Goal: Task Accomplishment & Management: Manage account settings

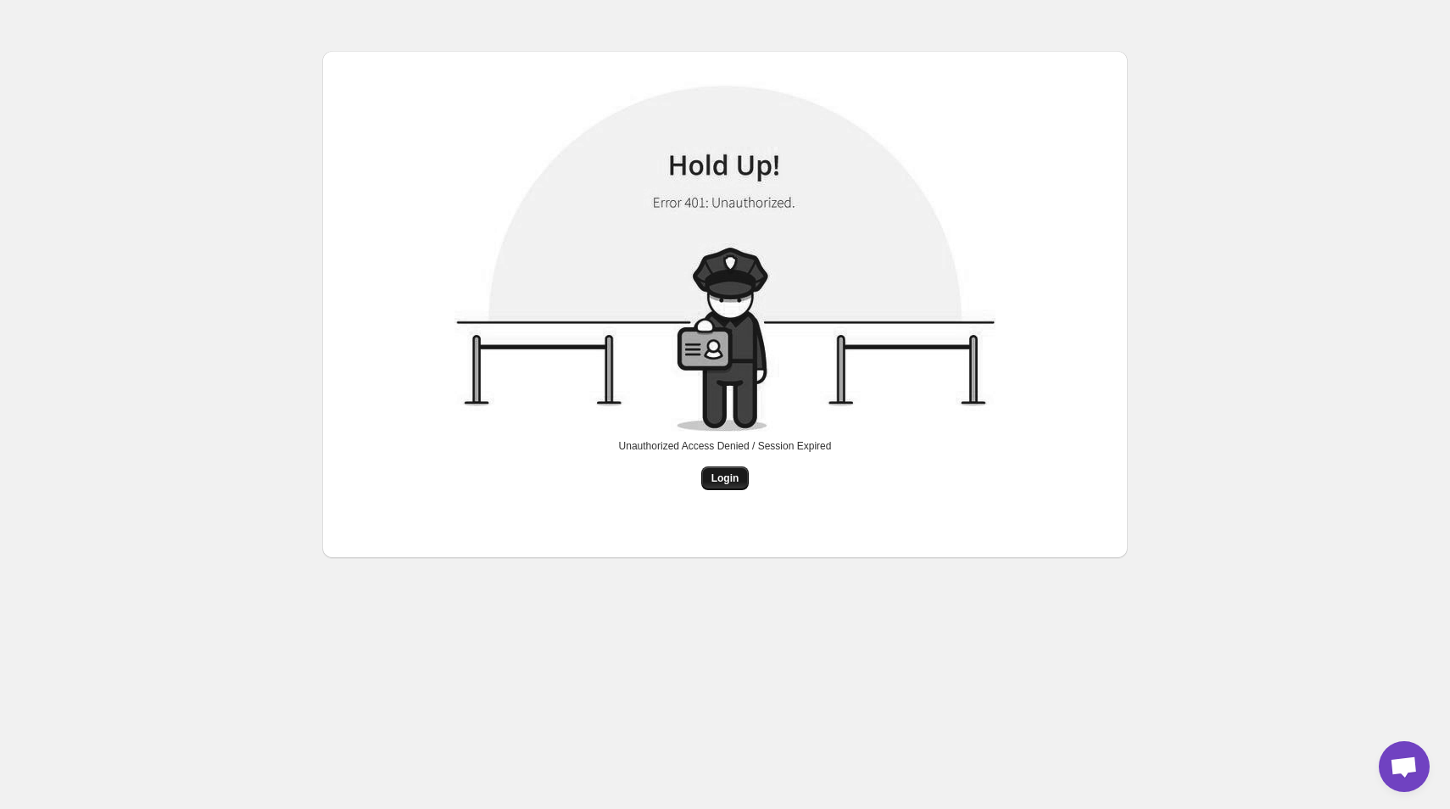
click at [717, 479] on span "Login" at bounding box center [725, 478] width 28 height 14
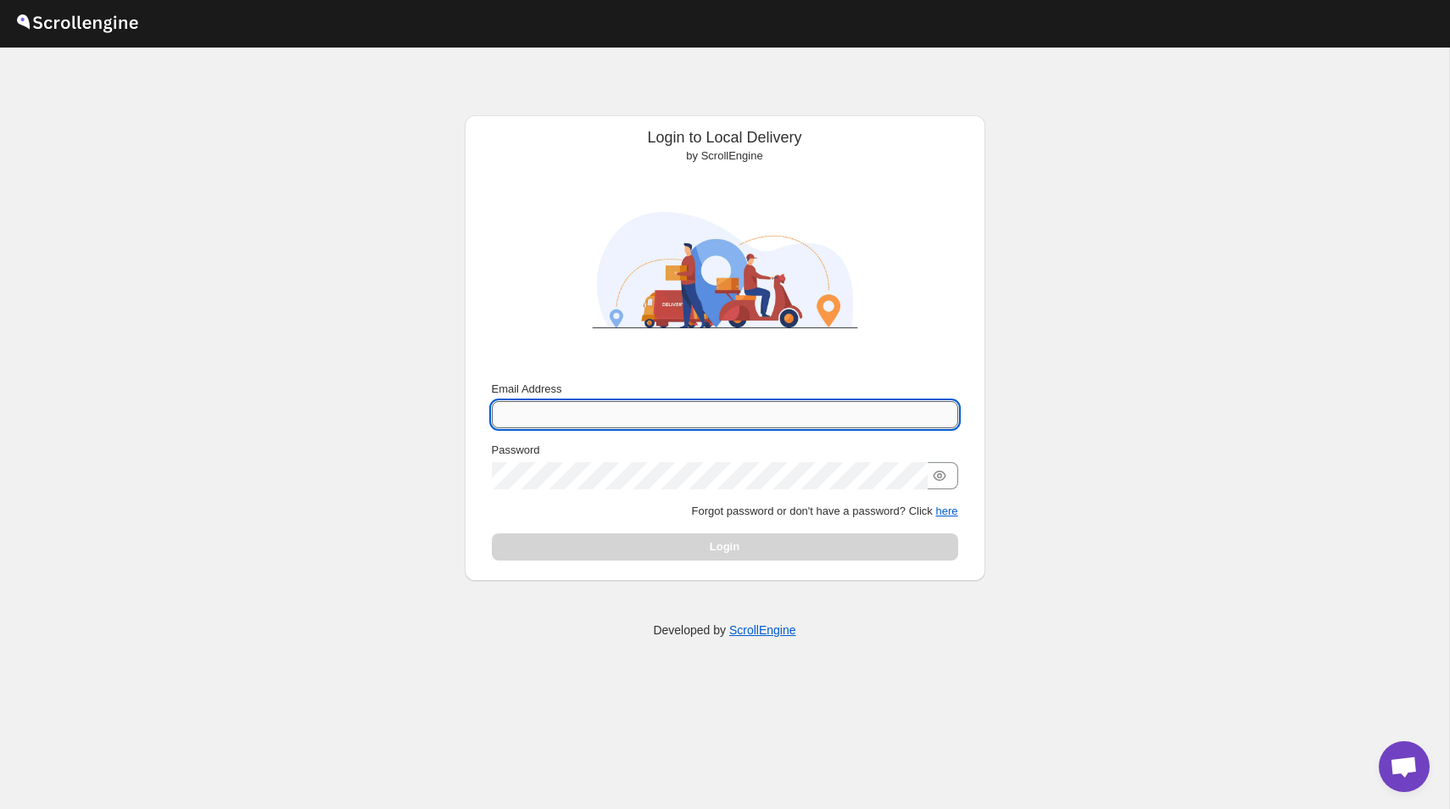
click at [547, 419] on input "Email Address" at bounding box center [725, 414] width 466 height 27
type input "[PERSON_NAME][EMAIL_ADDRESS][DOMAIN_NAME]"
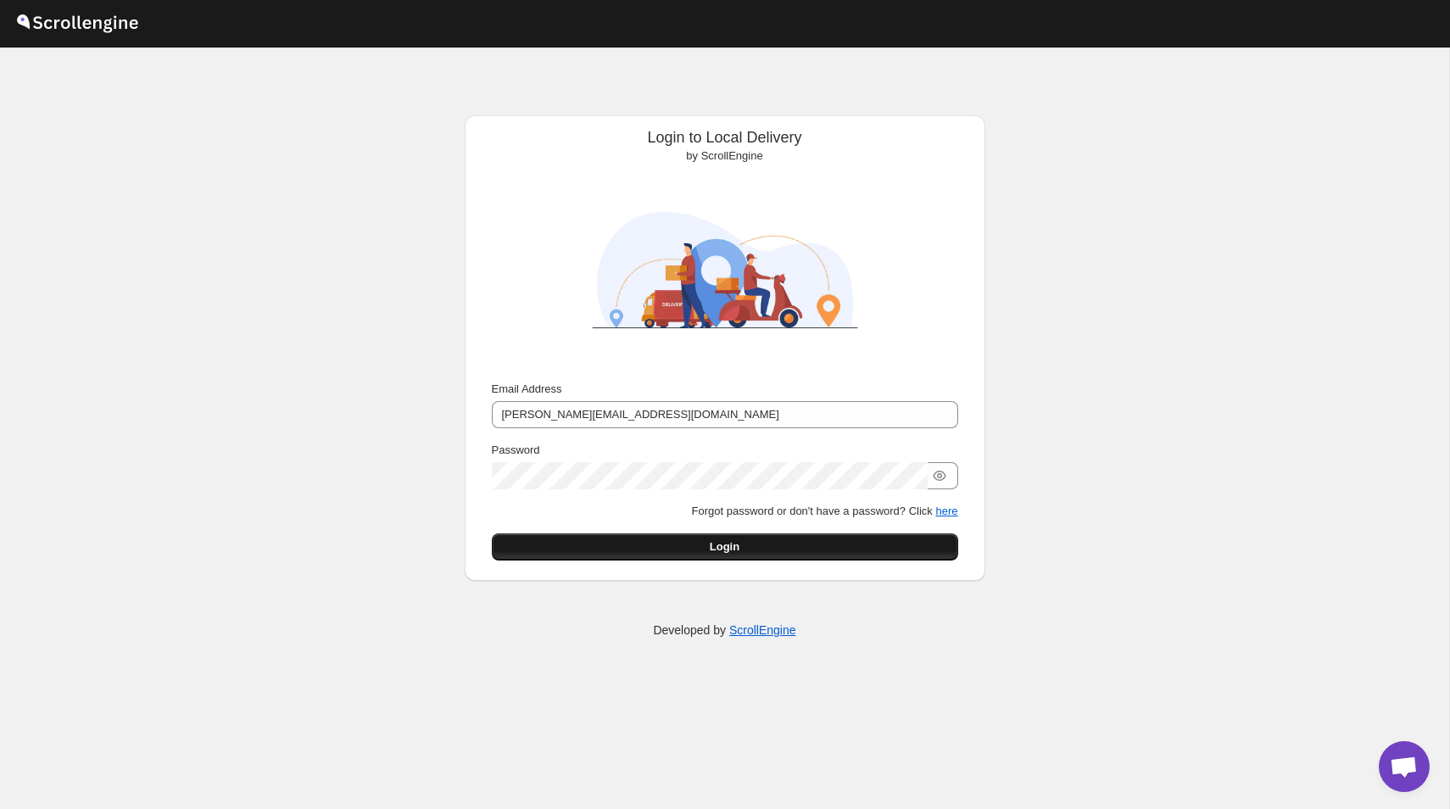
click at [776, 553] on button "Login" at bounding box center [725, 546] width 466 height 27
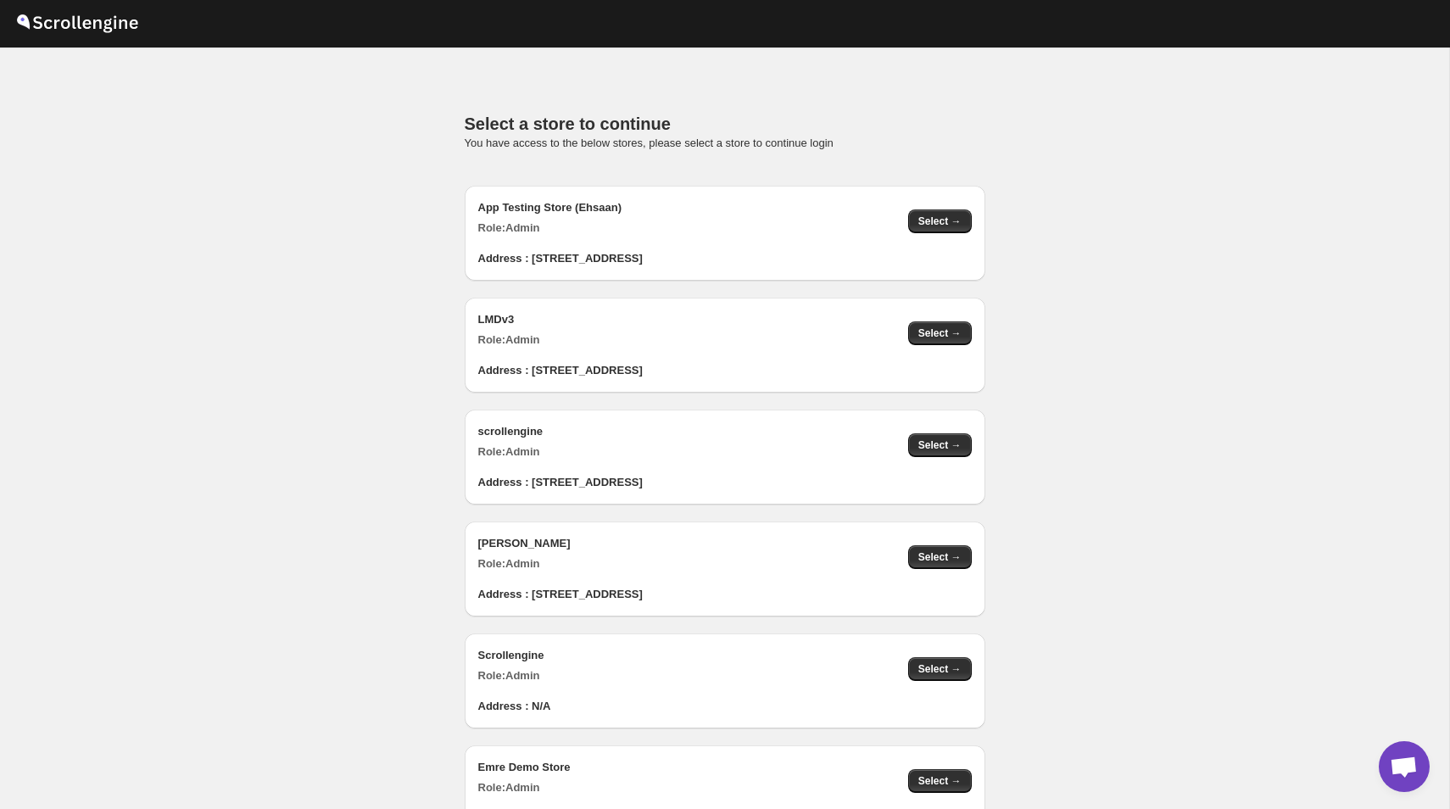
scroll to position [1705, 0]
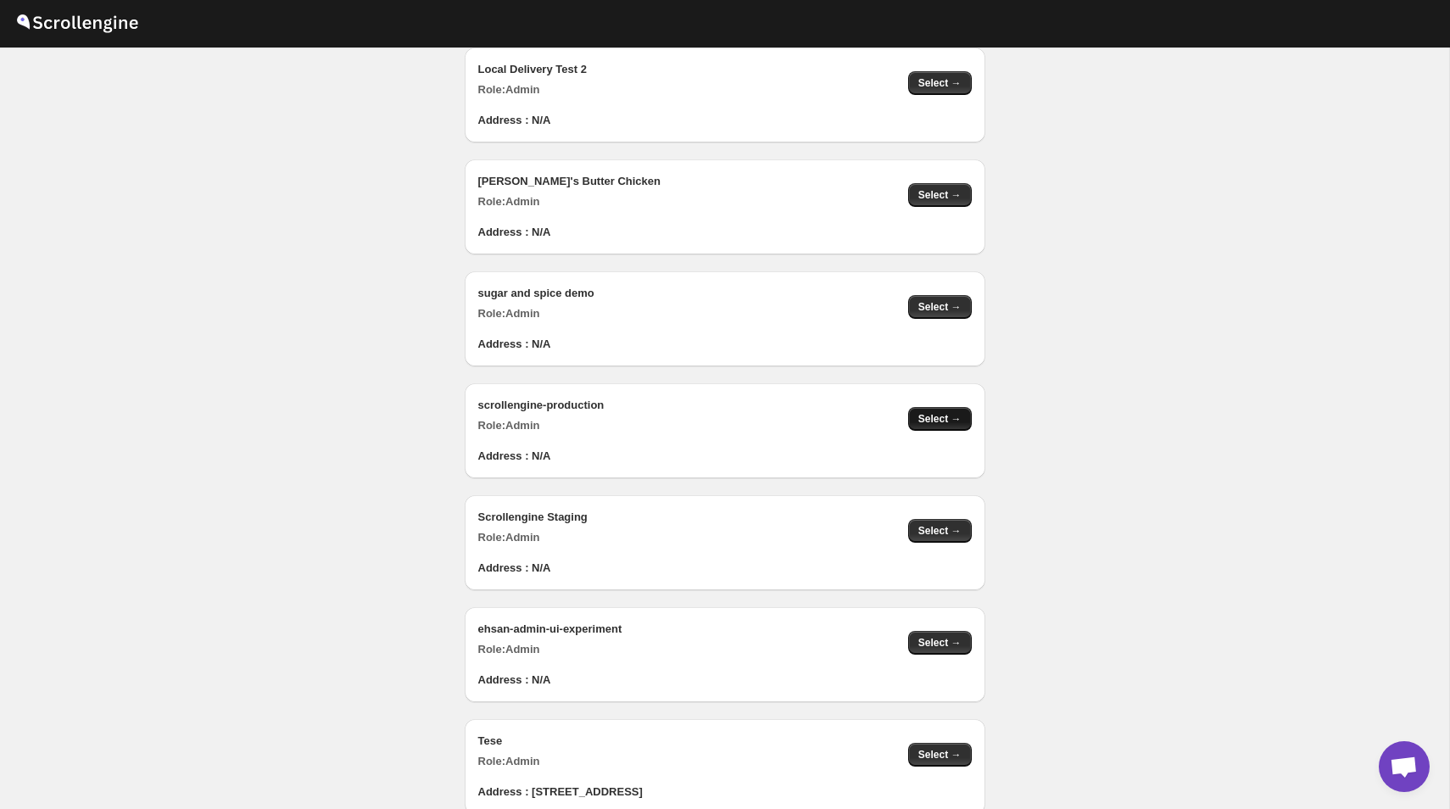
click at [938, 419] on span "Select →" at bounding box center [939, 419] width 43 height 14
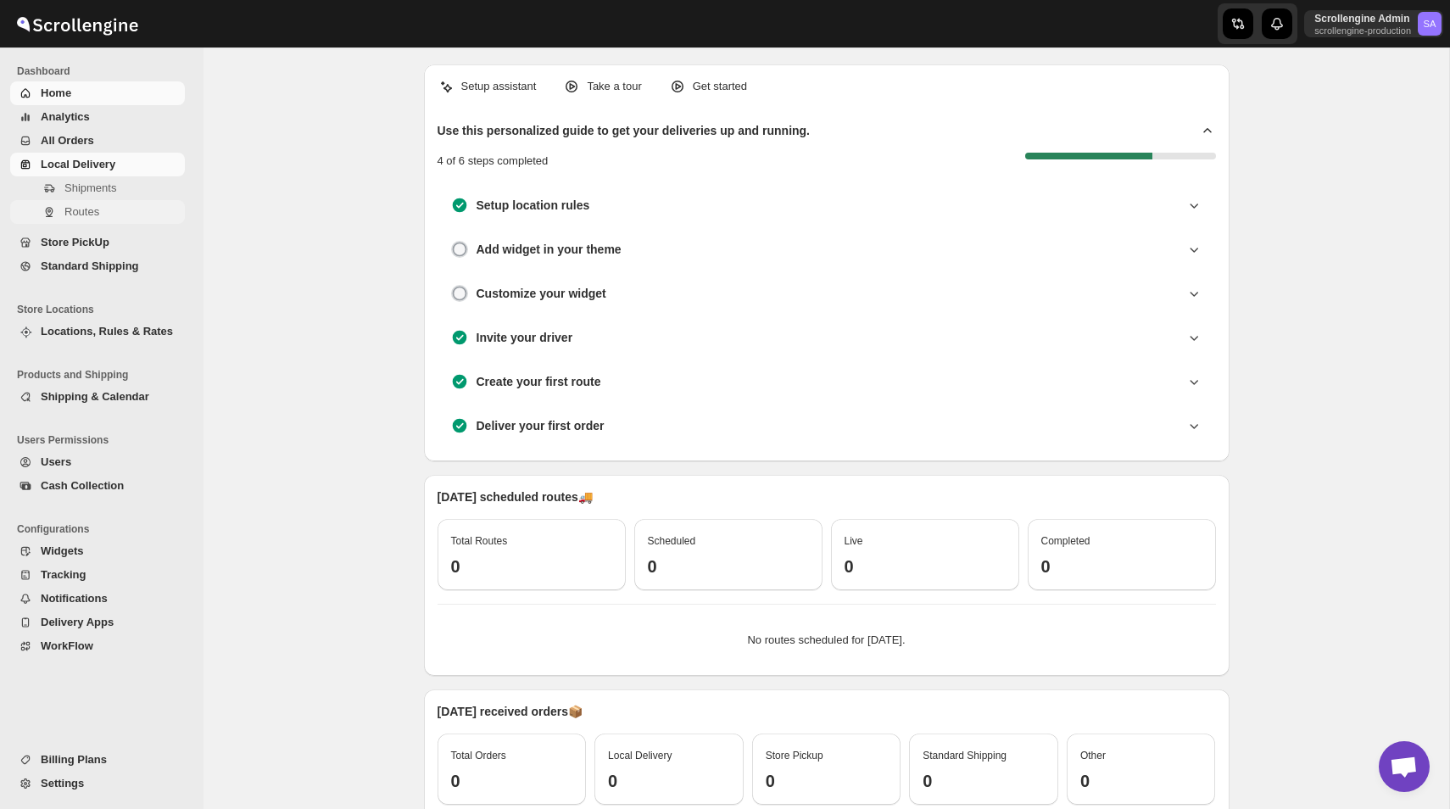
click at [90, 211] on span "Routes" at bounding box center [81, 211] width 35 height 13
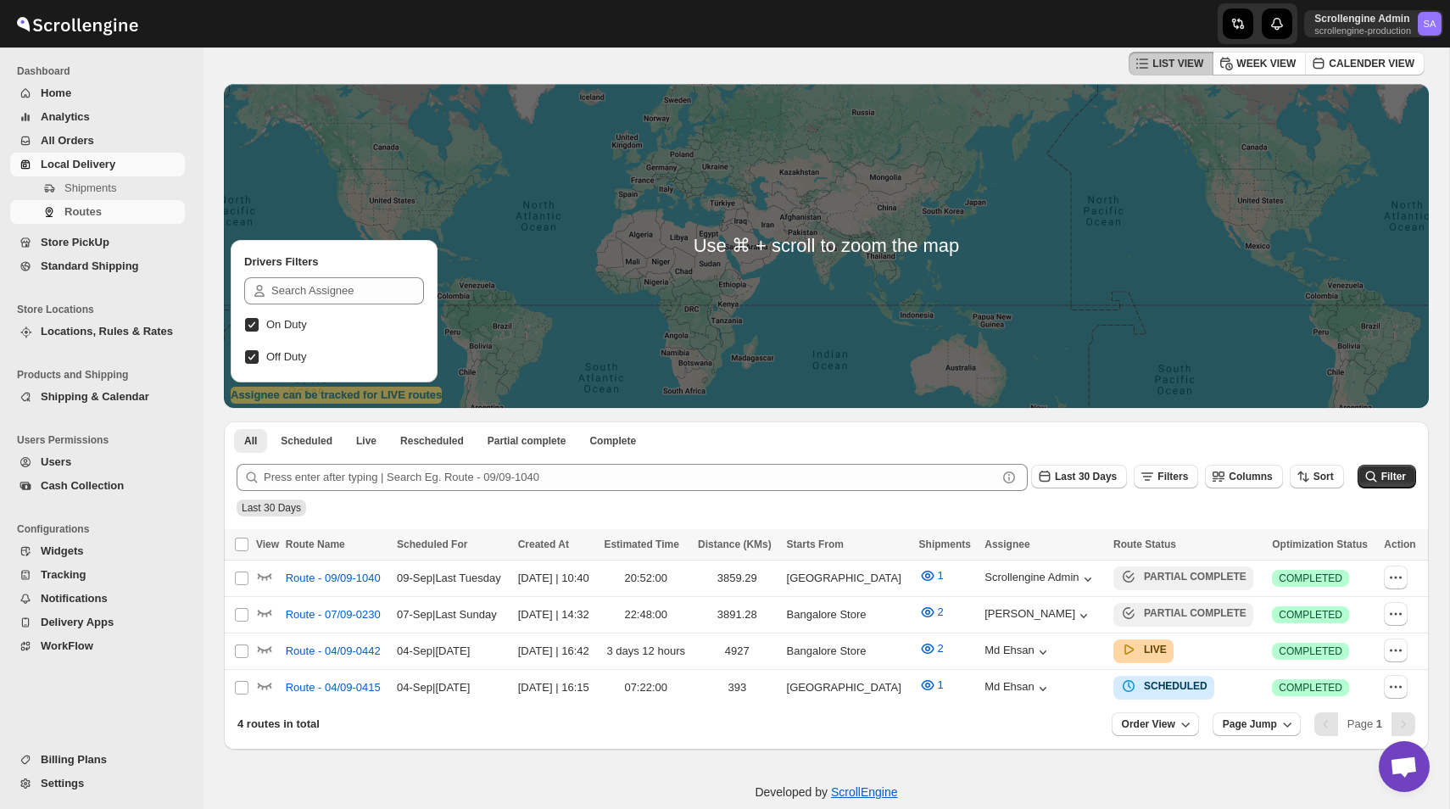
scroll to position [102, 0]
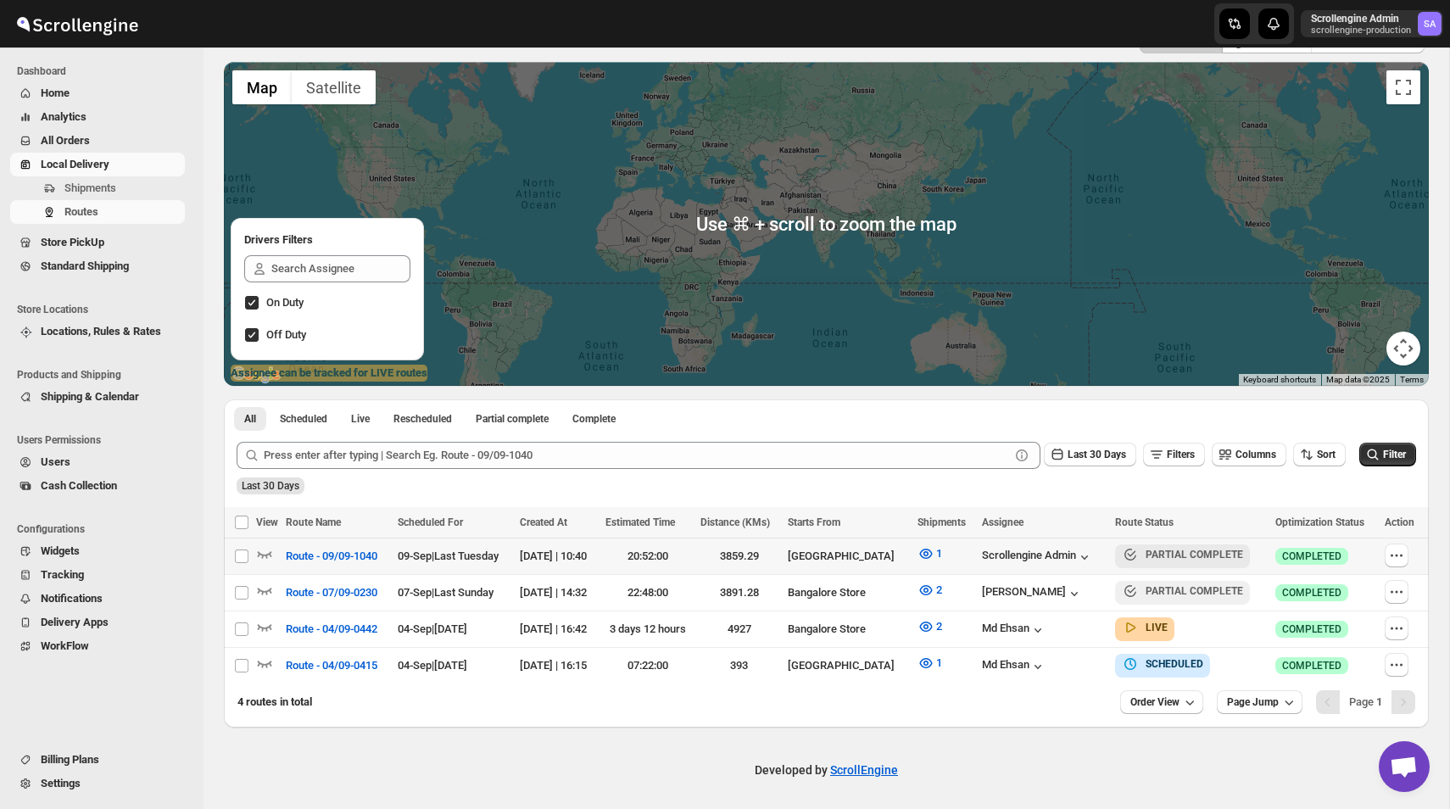
click at [1050, 566] on td "Scrollengine Admin" at bounding box center [1044, 555] width 134 height 36
checkbox input "true"
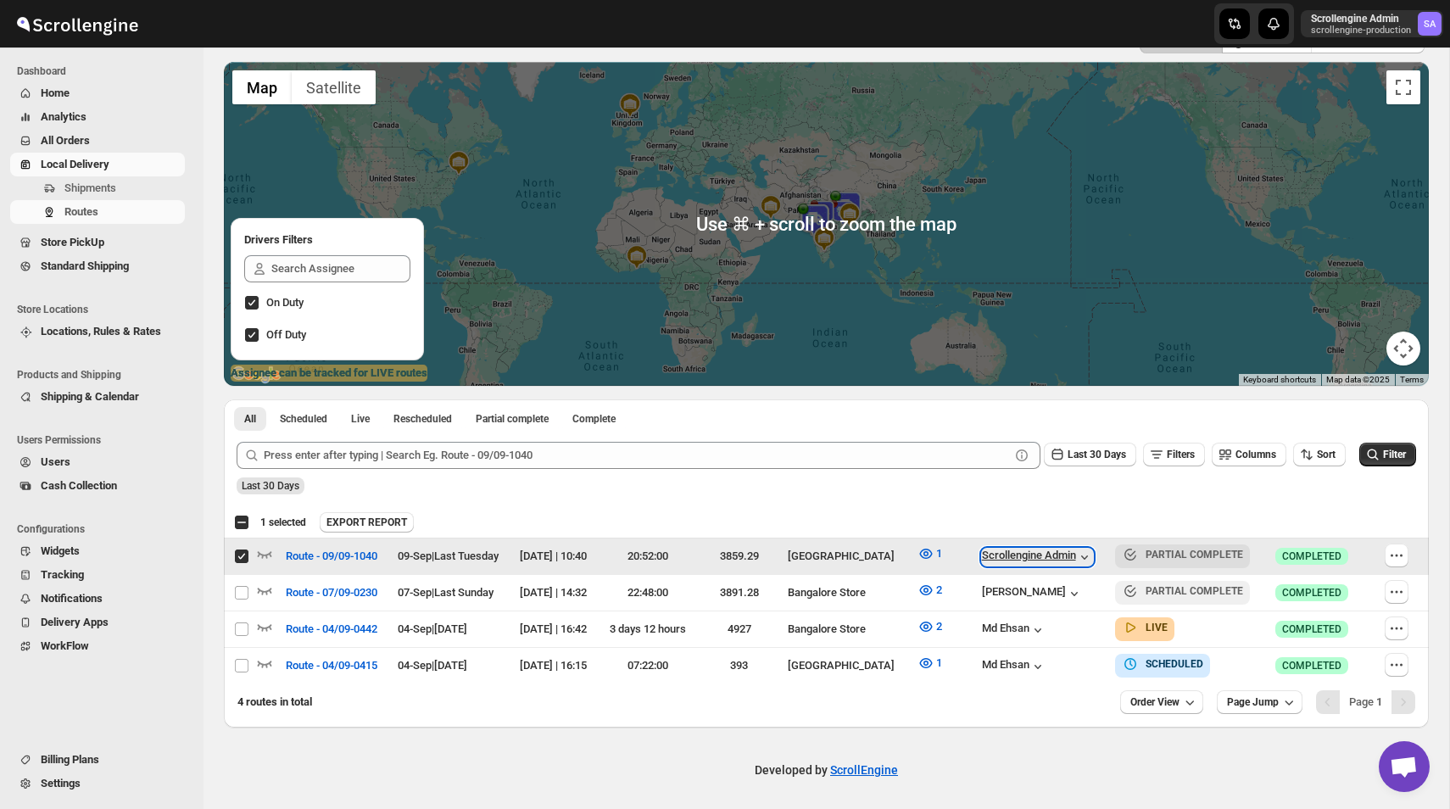
click at [1054, 561] on div "Scrollengine Admin" at bounding box center [1037, 556] width 111 height 17
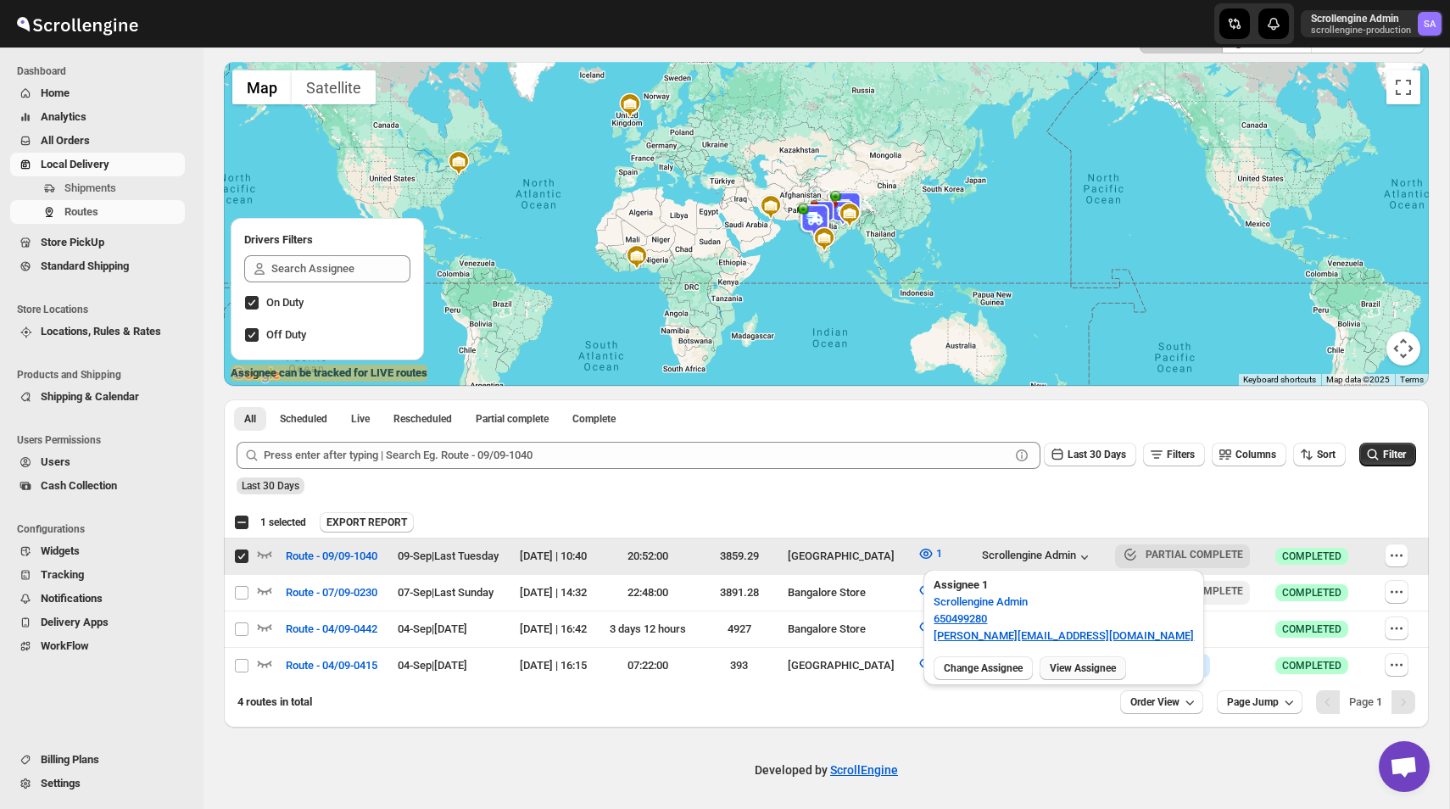
click at [1088, 673] on span "View Assignee" at bounding box center [1082, 668] width 66 height 14
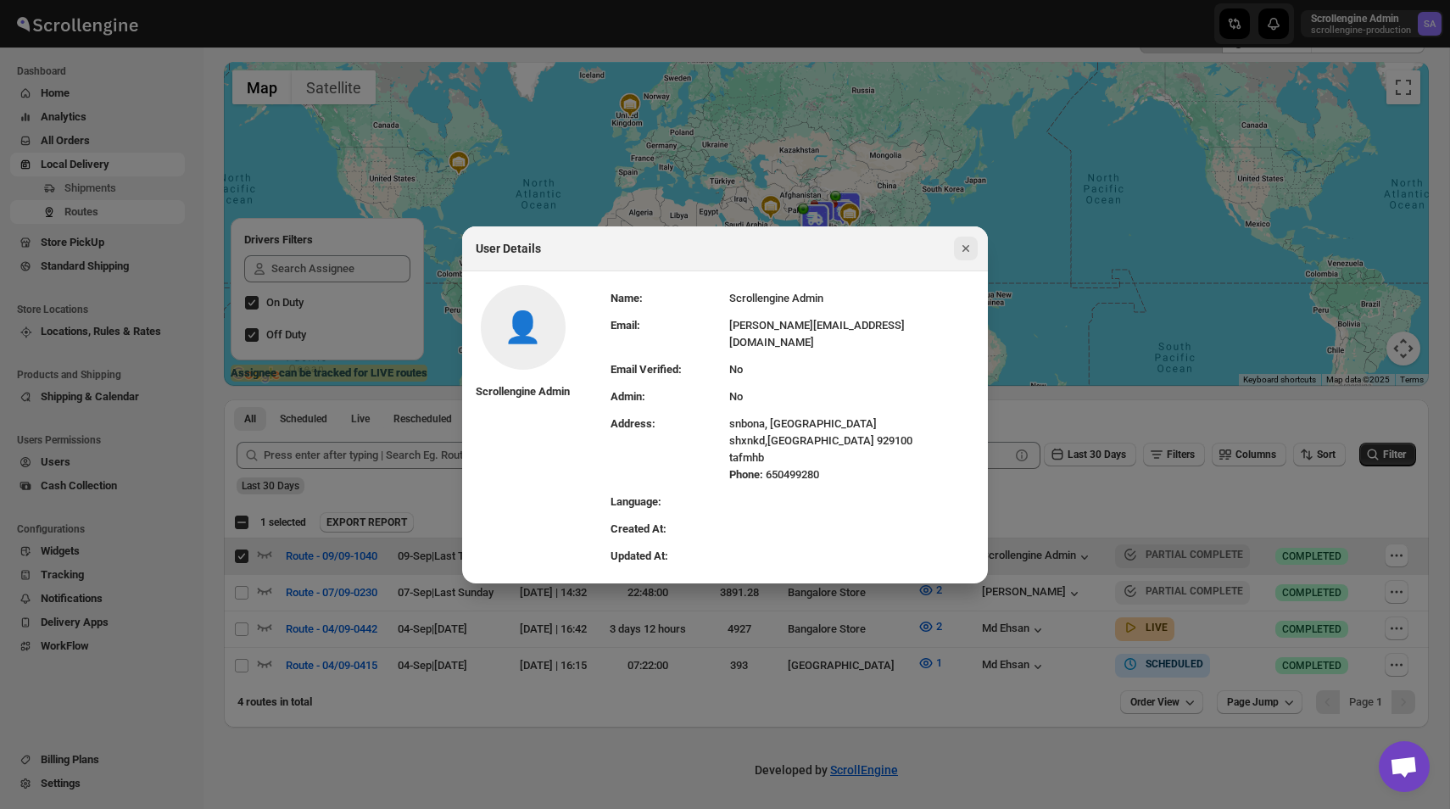
click at [966, 252] on icon "Close" at bounding box center [965, 248] width 7 height 7
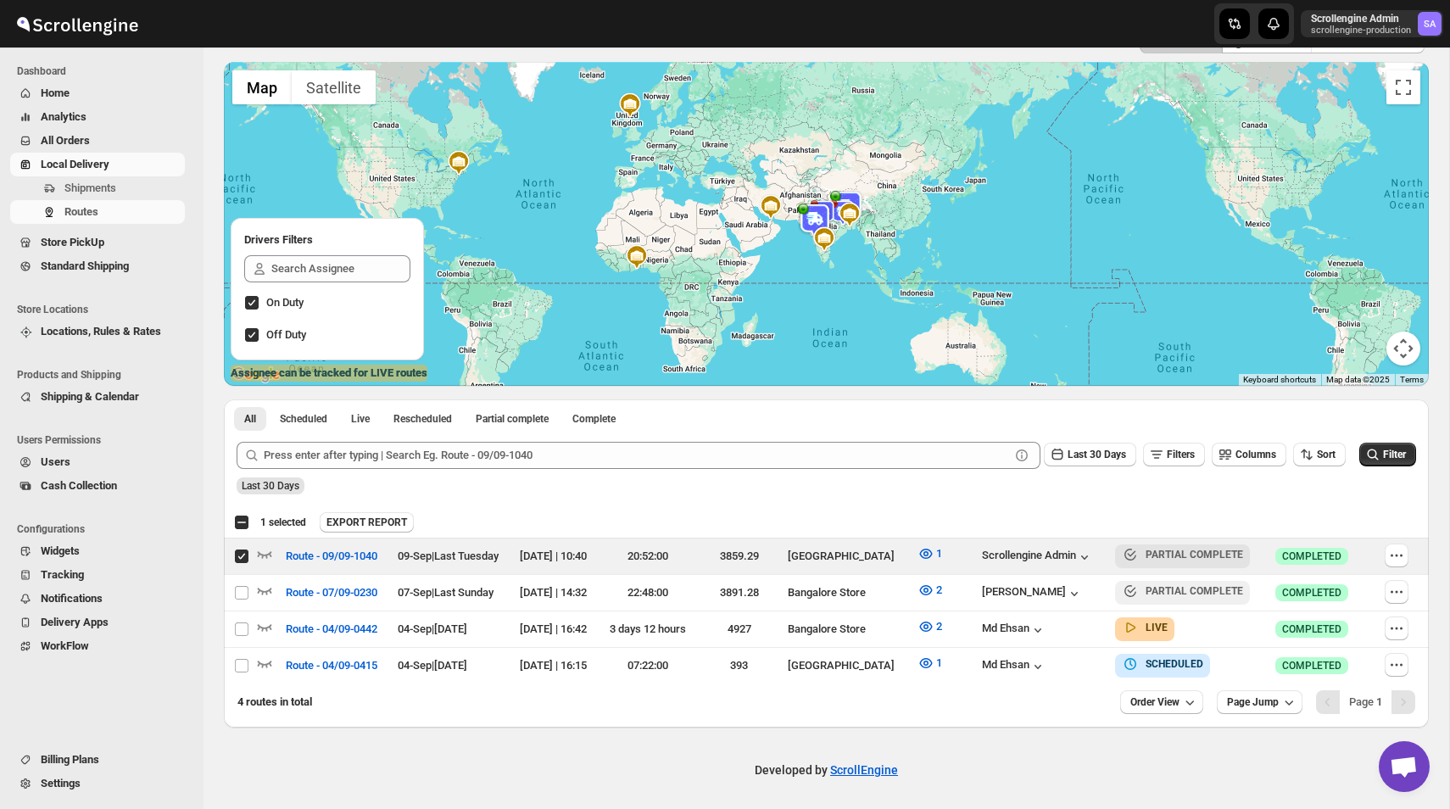
click at [78, 454] on span "Users" at bounding box center [111, 462] width 141 height 17
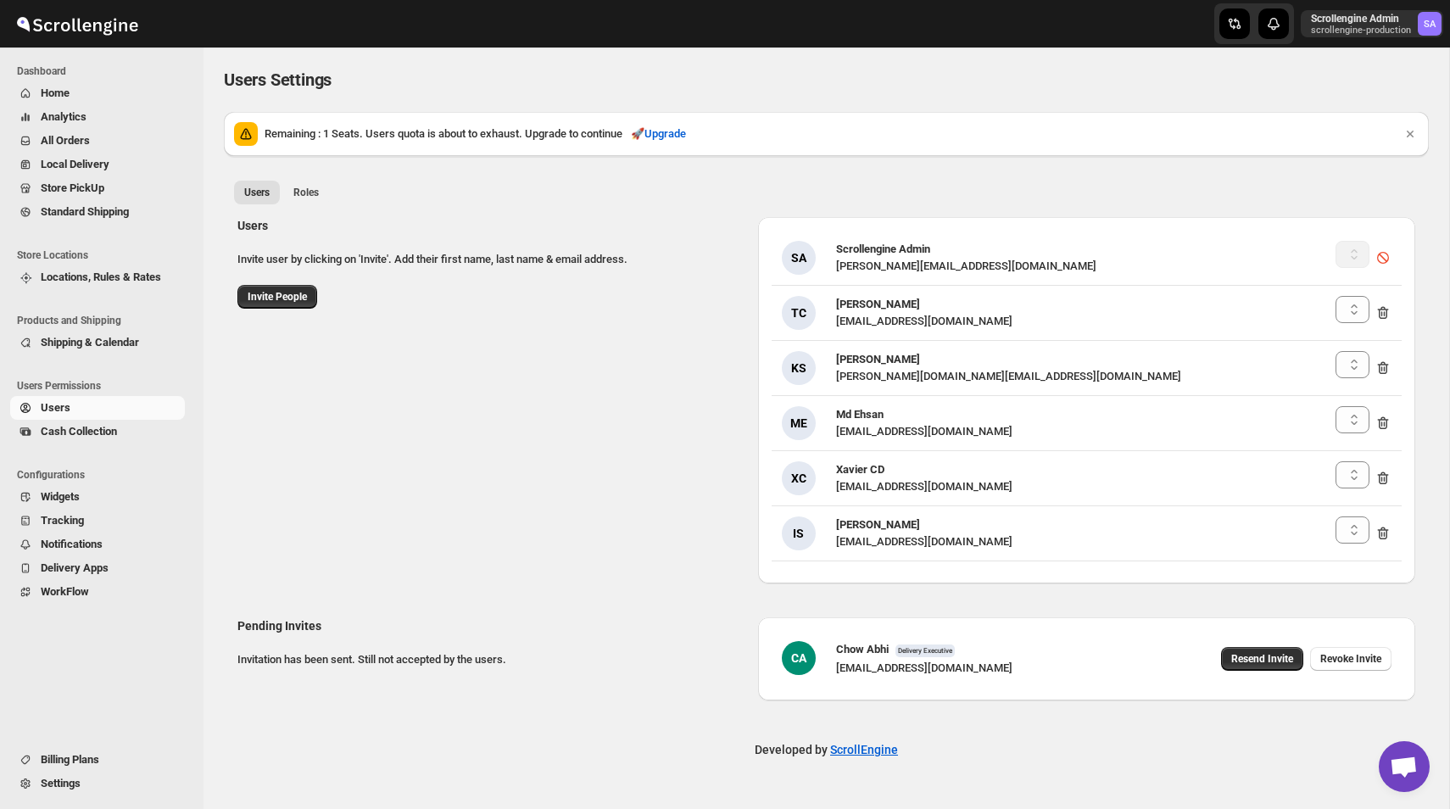
select select "637b767fbaab0276b10c91d5"
select select "637b767fbaab0276b10c91d7"
select select "637b767fbaab0276b10c91d5"
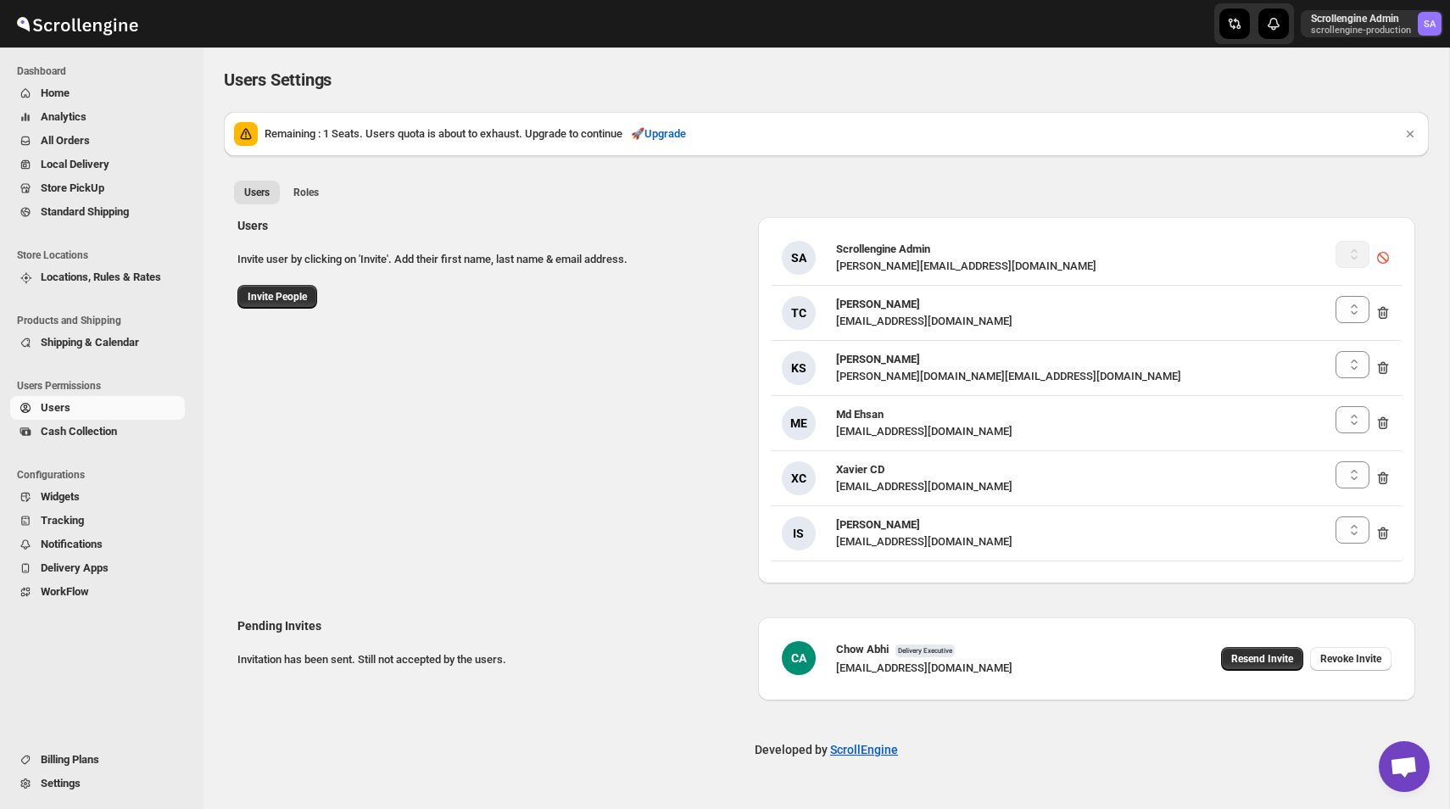
select select "637b767fbaab0276b10c91d8"
select select "637b767fbaab0276b10c91d5"
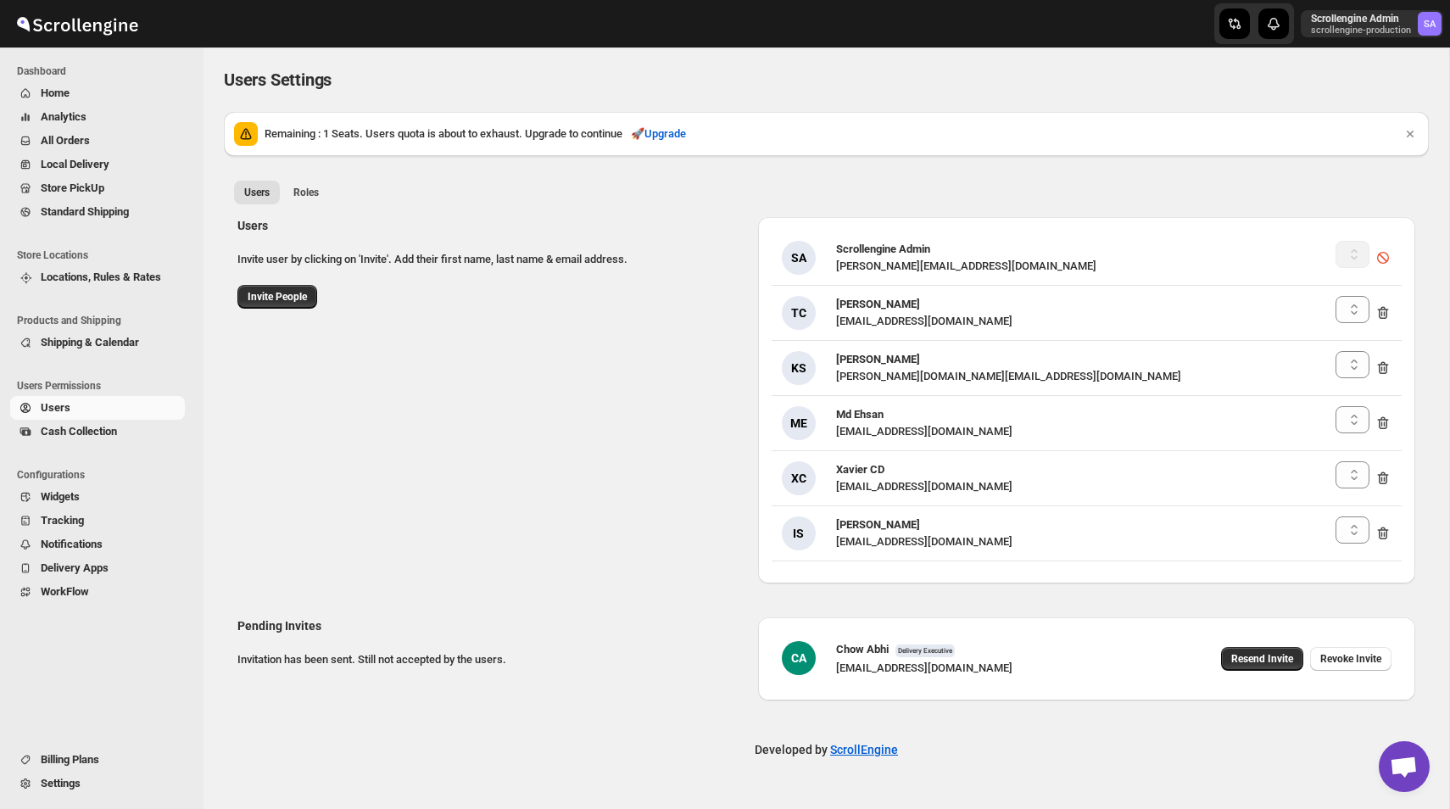
select select "637b767fbaab0276b10c91d7"
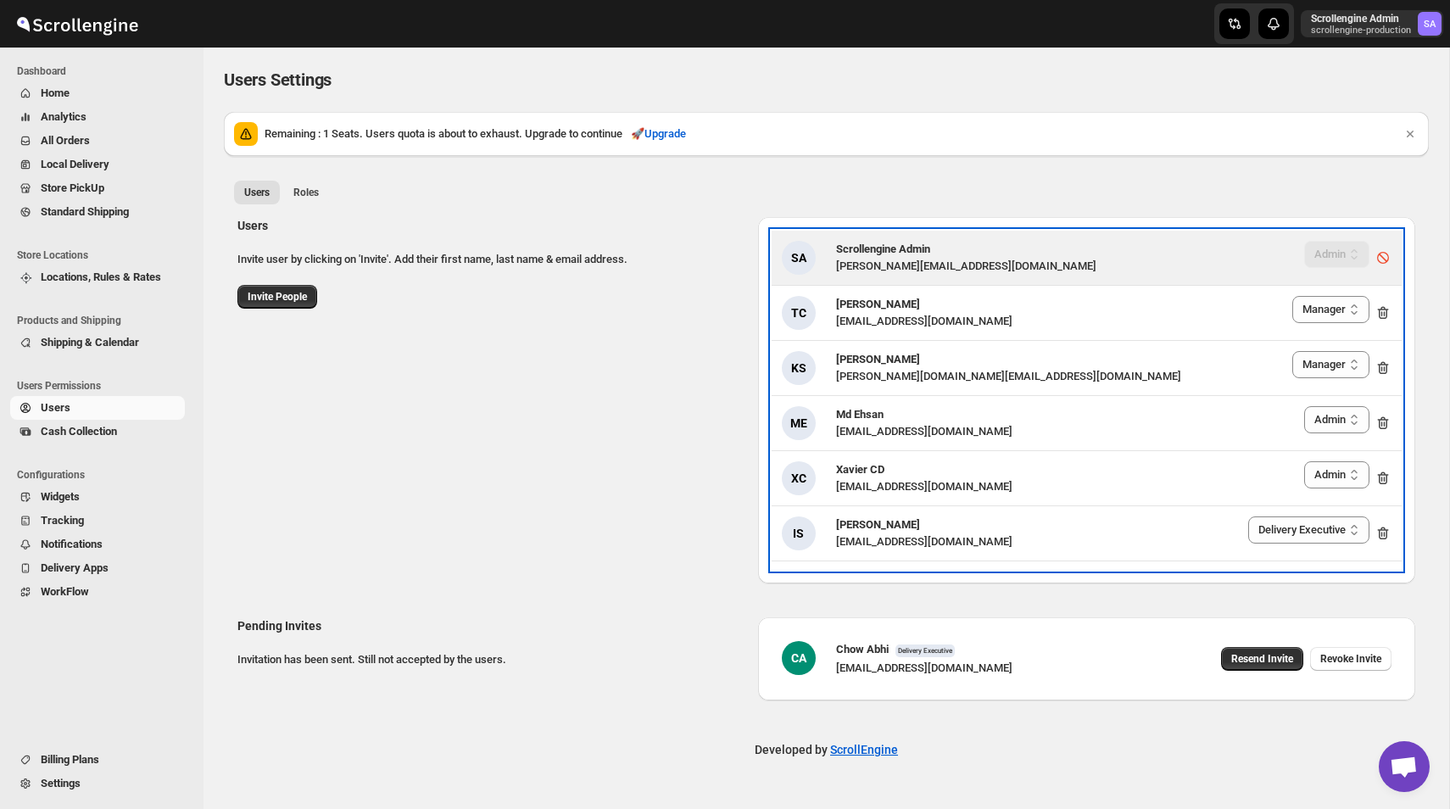
click at [1009, 260] on div "SA Scrollengine Admin nawneet.sharma@outlook.com Delivery Executive Manager Adm…" at bounding box center [1086, 258] width 609 height 34
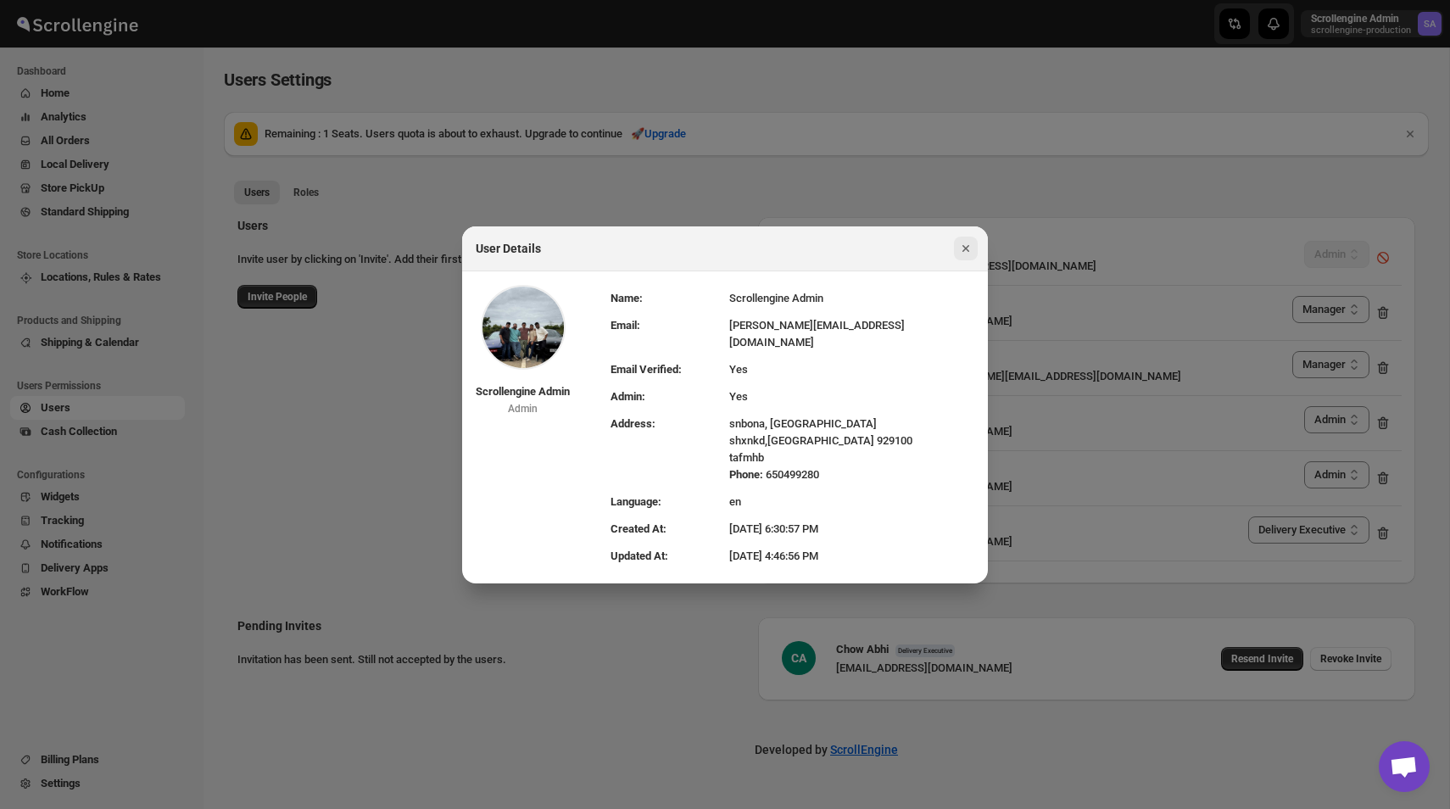
click at [970, 254] on icon "Close" at bounding box center [965, 248] width 17 height 17
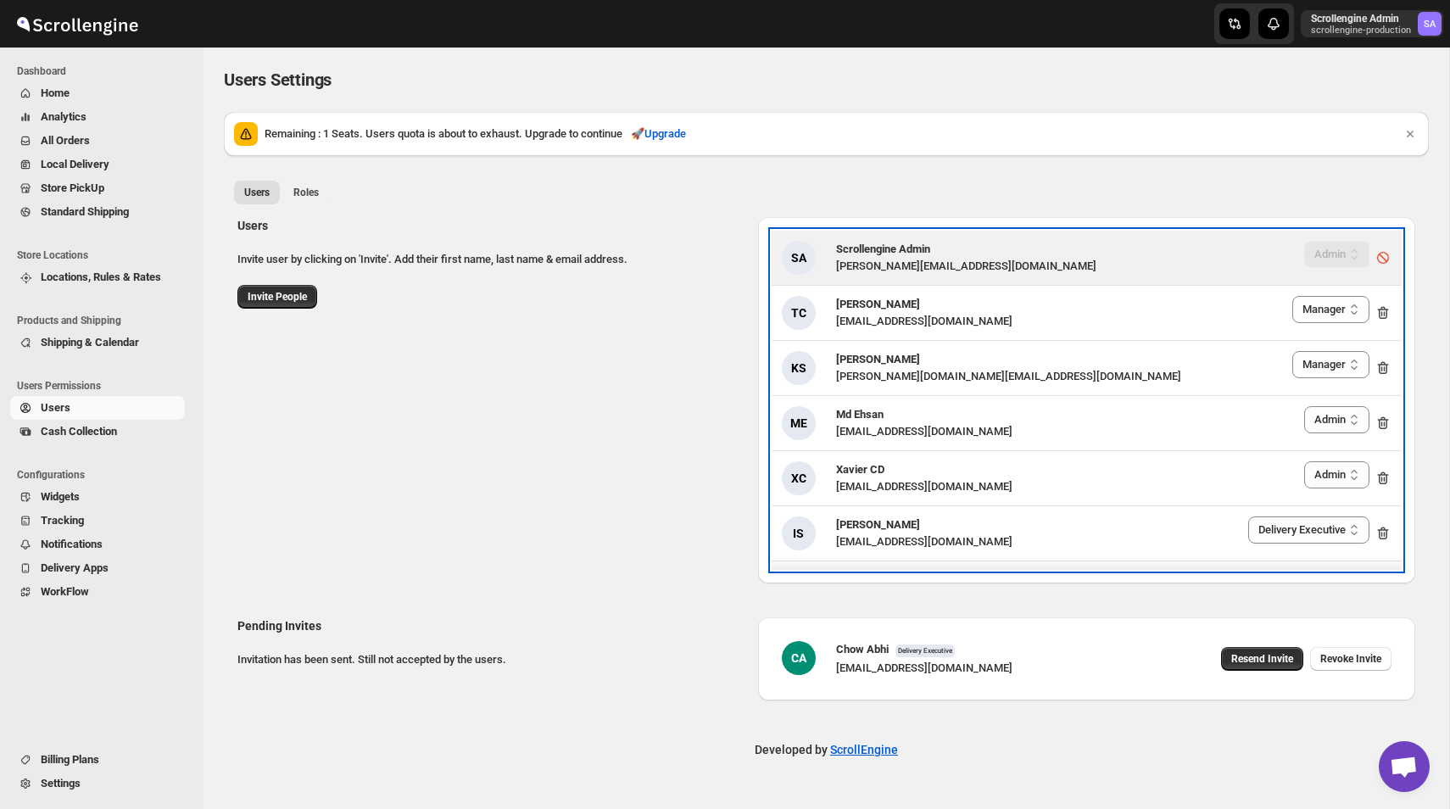
click at [982, 249] on h3 "Scrollengine Admin" at bounding box center [966, 249] width 260 height 17
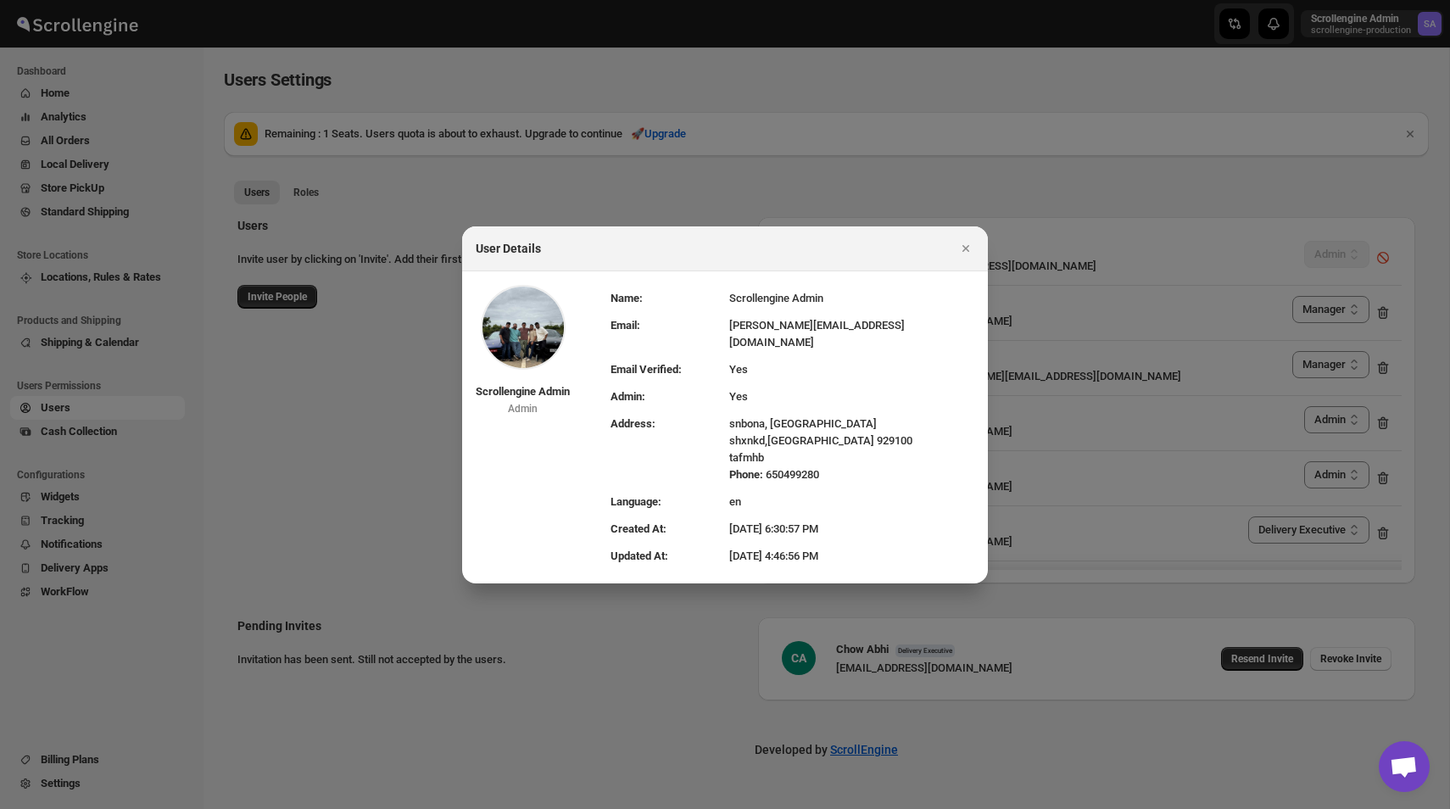
click at [501, 345] on img ":ran:" at bounding box center [523, 327] width 85 height 85
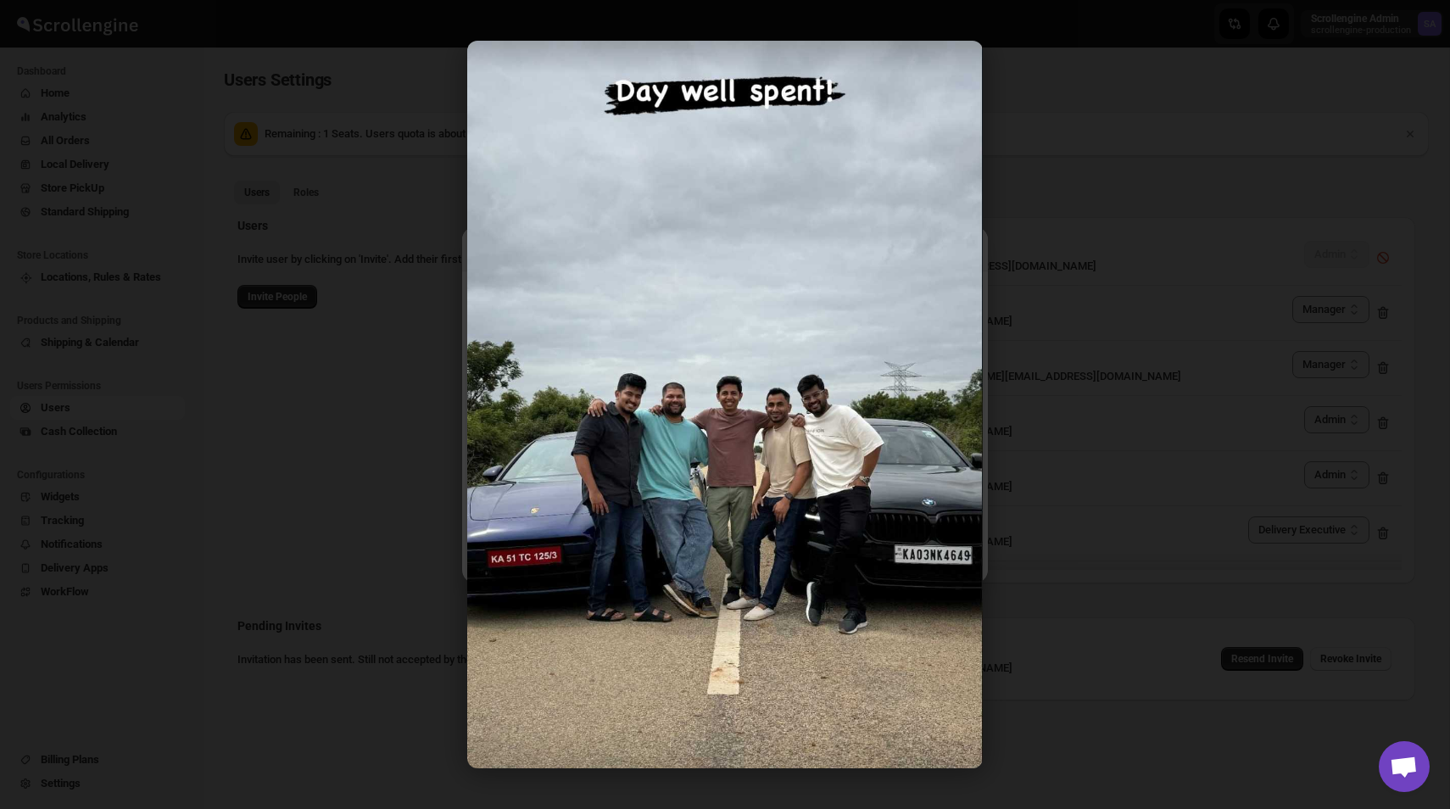
click at [1201, 222] on div at bounding box center [725, 404] width 1450 height 809
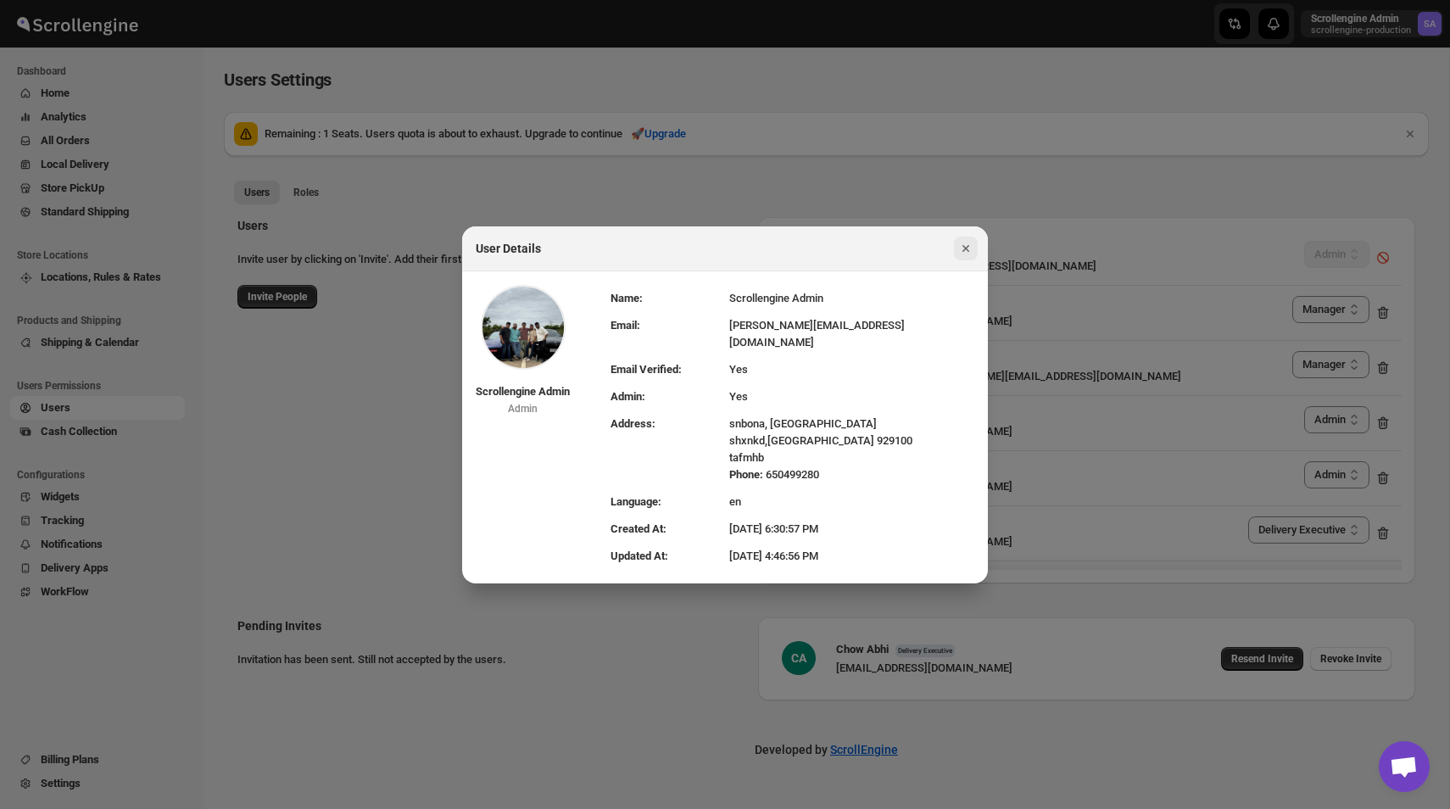
click at [968, 252] on icon "Close" at bounding box center [965, 248] width 17 height 17
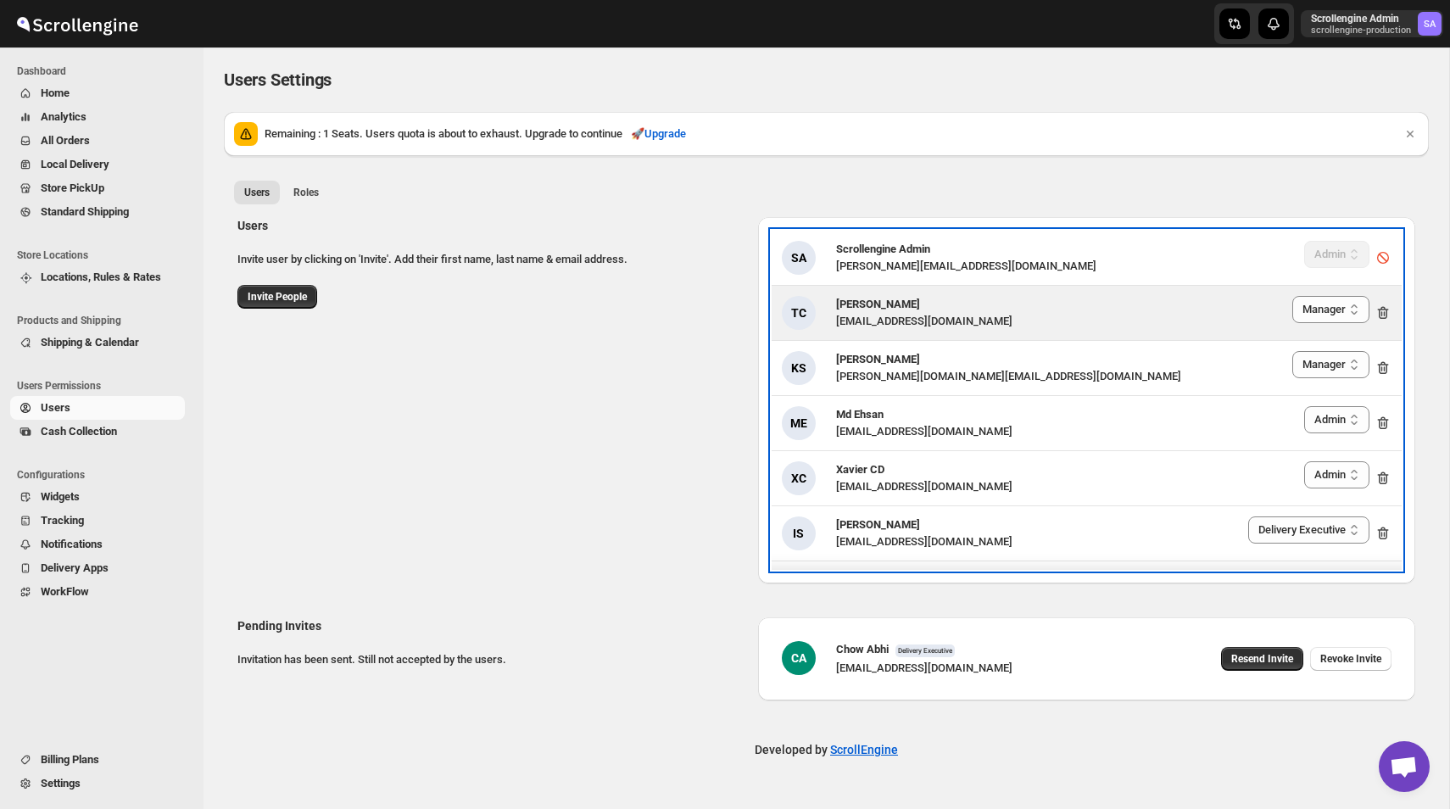
click at [1007, 337] on div "TC [PERSON_NAME] [EMAIL_ADDRESS][DOMAIN_NAME] Delivery Executive Manager Admin …" at bounding box center [1086, 313] width 630 height 54
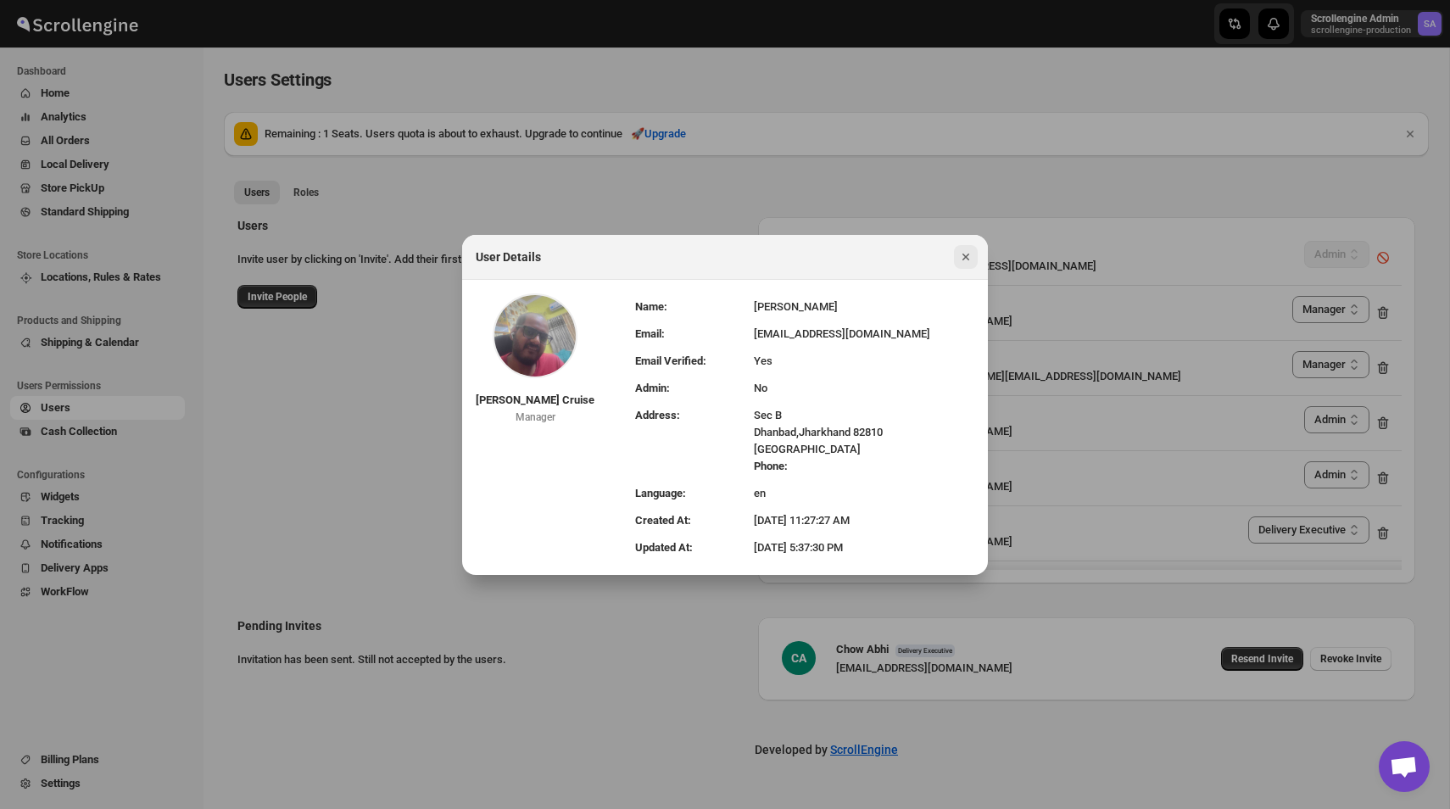
click at [964, 264] on icon "Close" at bounding box center [965, 256] width 17 height 17
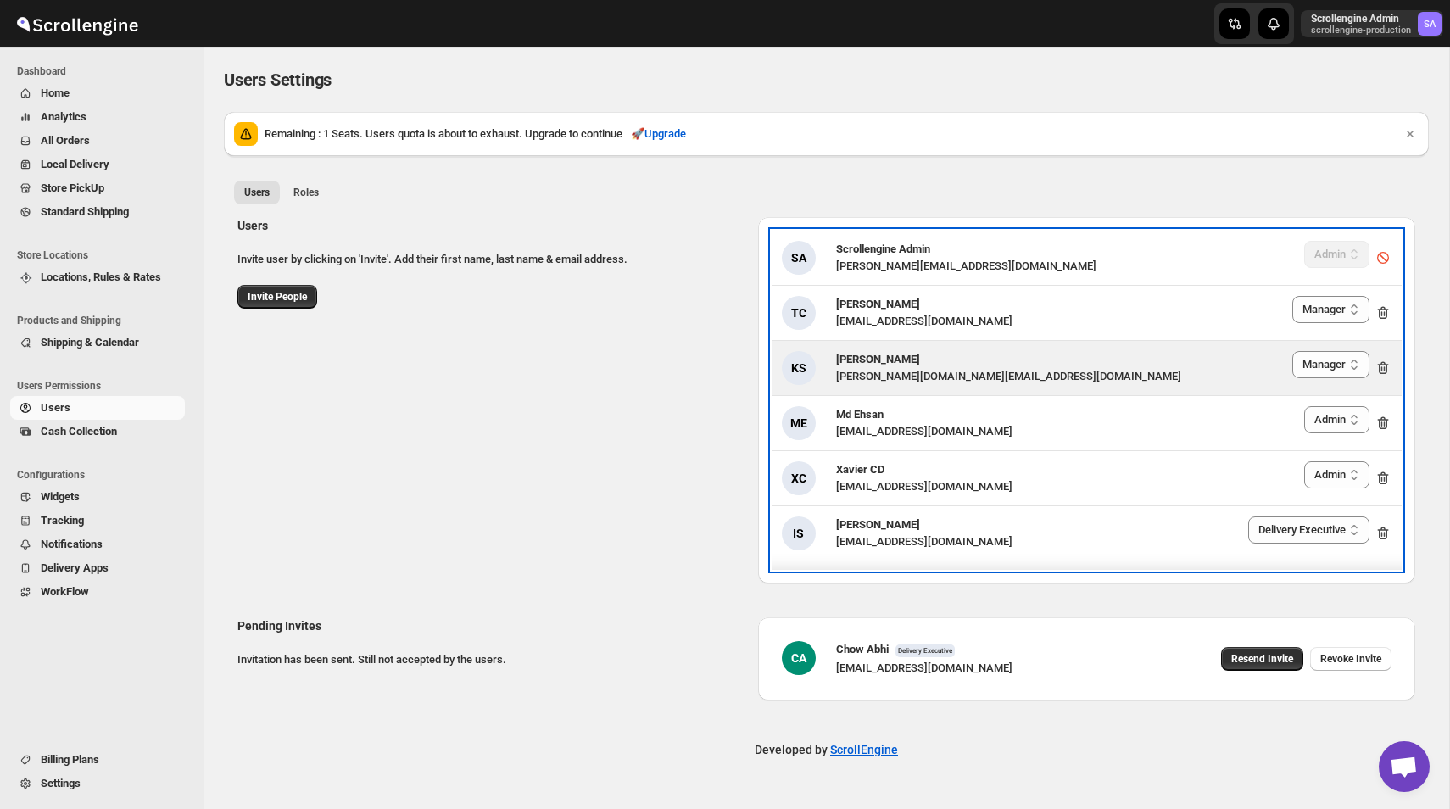
click at [865, 376] on div "[PERSON_NAME][DOMAIN_NAME][EMAIL_ADDRESS][DOMAIN_NAME]" at bounding box center [1008, 376] width 345 height 17
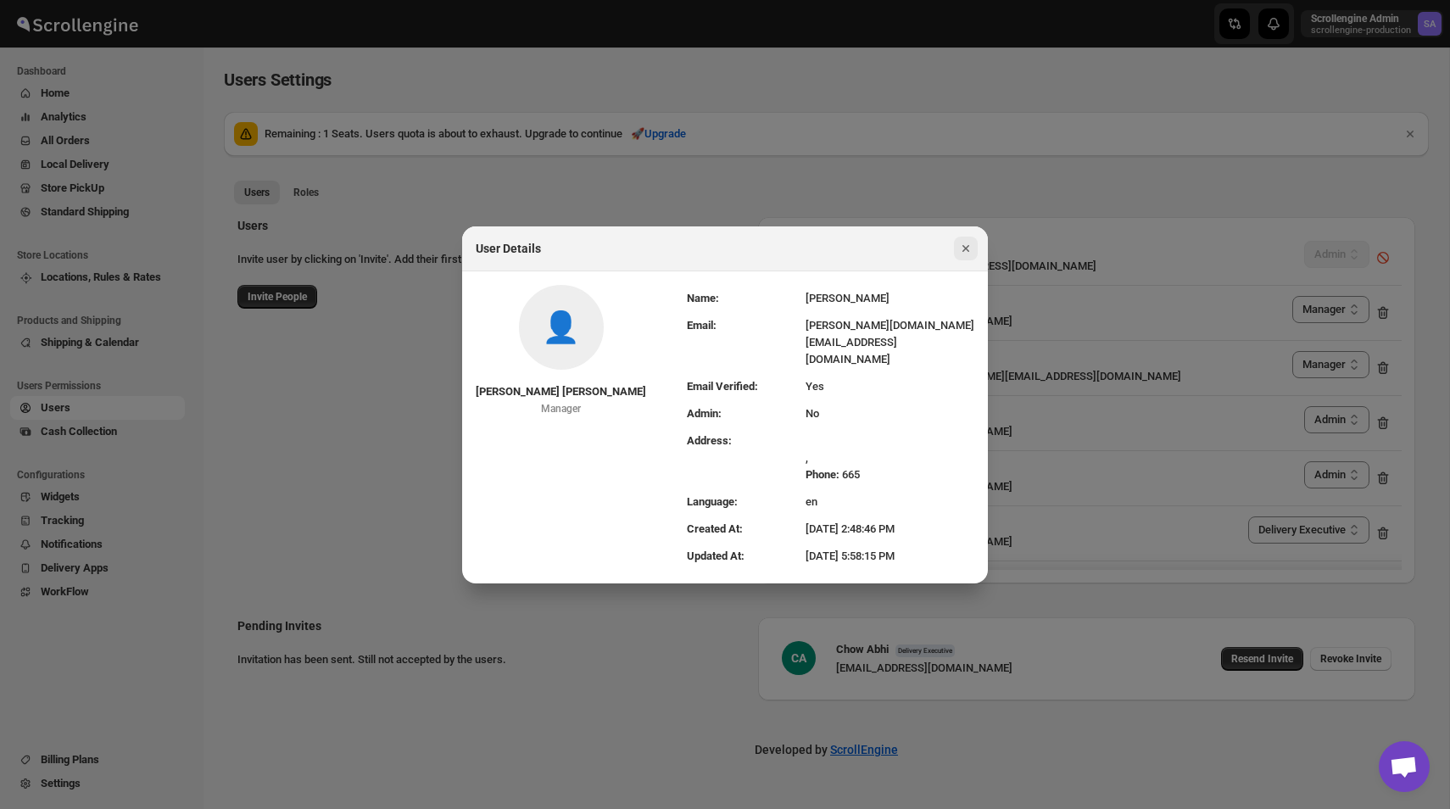
click at [965, 252] on icon "Close" at bounding box center [965, 248] width 7 height 7
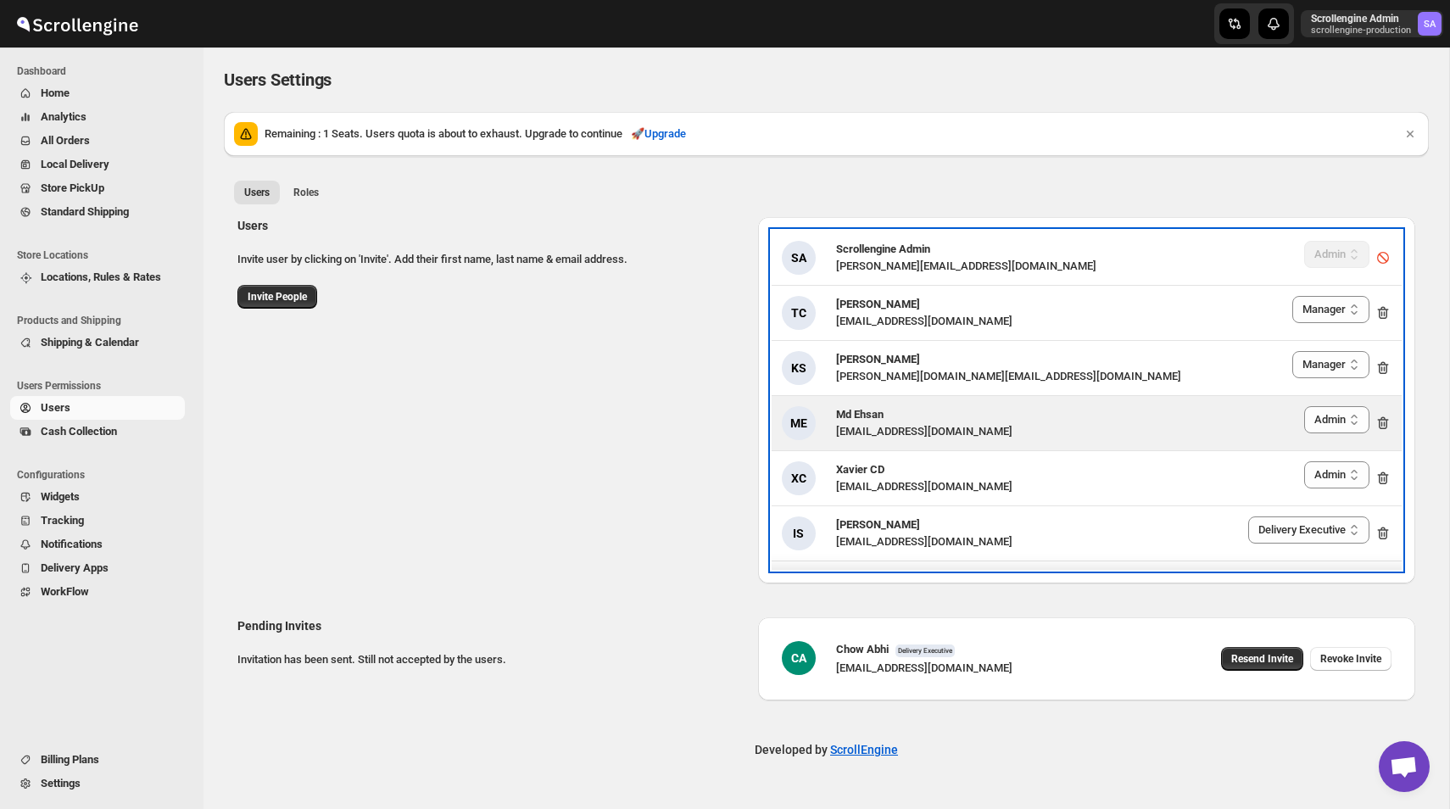
click at [896, 445] on div "ME Md Ehsan thecarappmail@gmail.com Delivery Executive Manager Admin Admin" at bounding box center [1086, 423] width 630 height 54
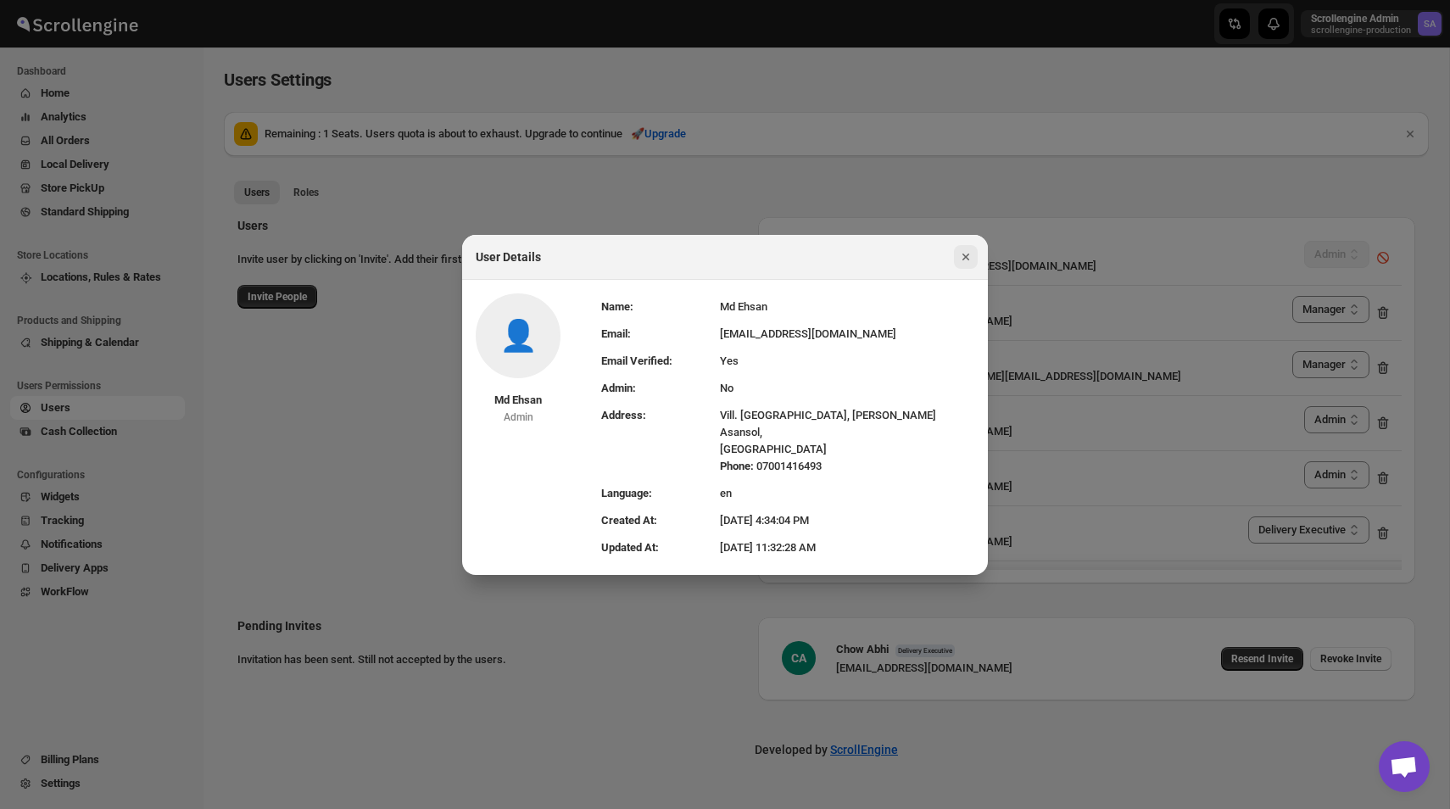
click at [973, 257] on icon "Close" at bounding box center [965, 256] width 17 height 17
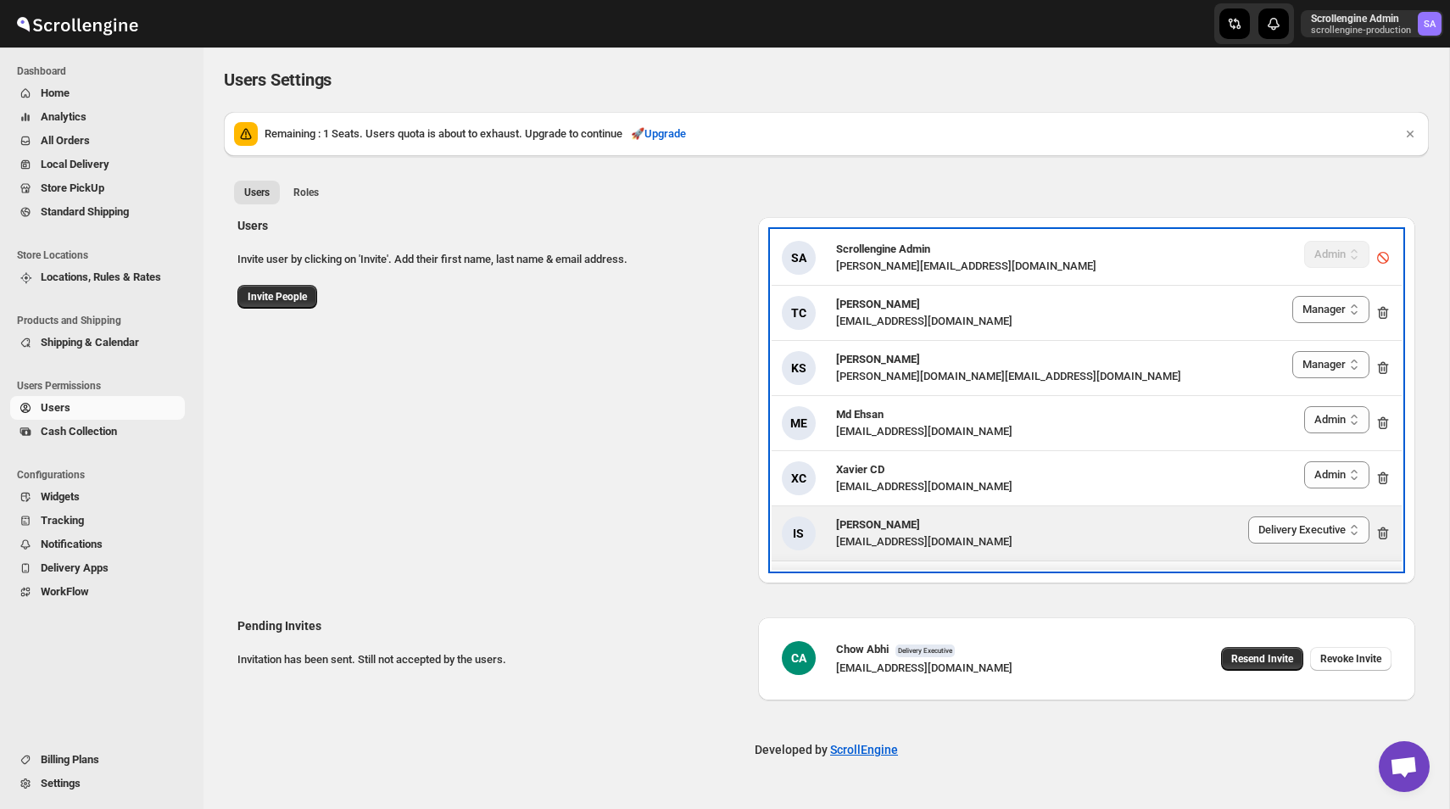
click at [876, 531] on h3 "[PERSON_NAME]" at bounding box center [924, 524] width 176 height 17
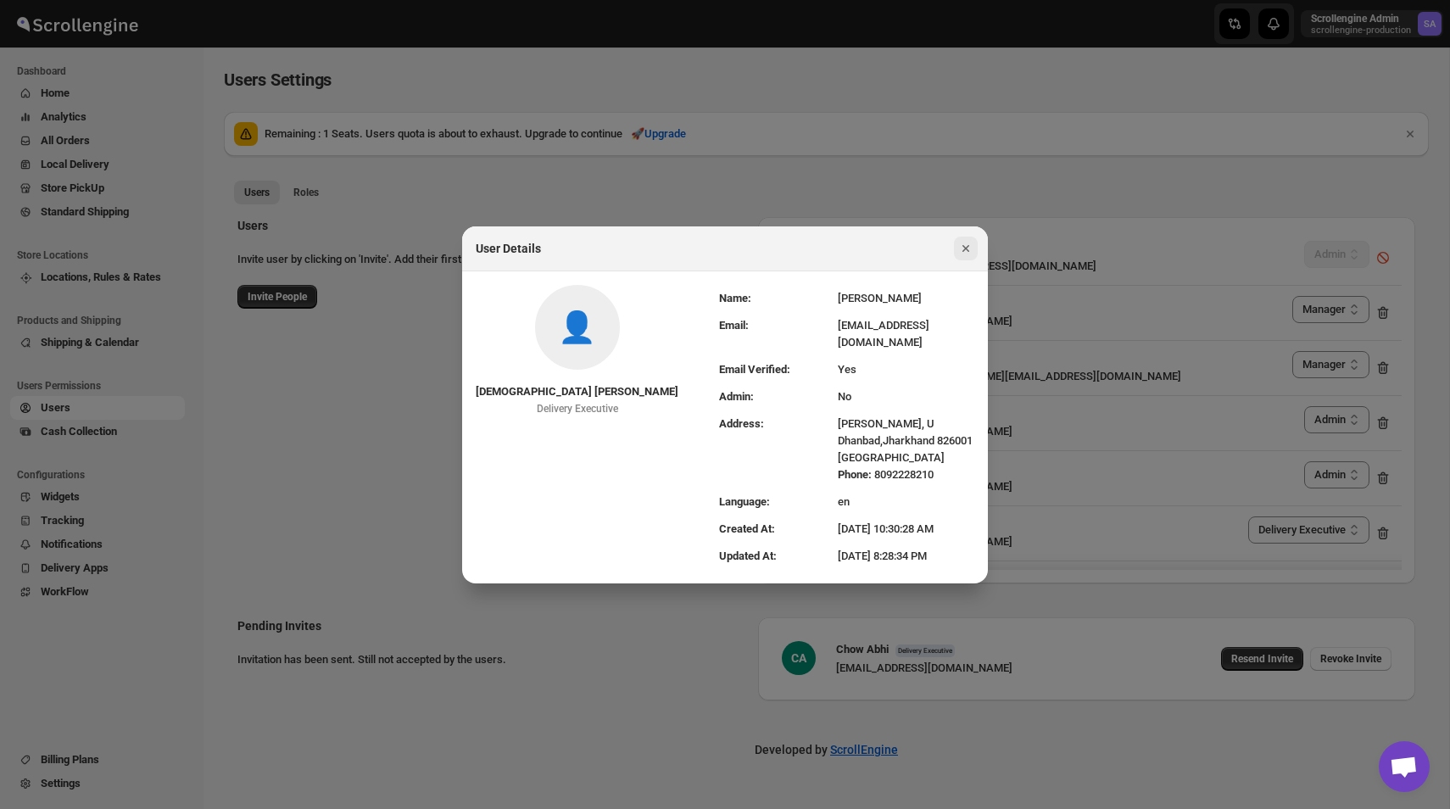
click at [973, 257] on icon "Close" at bounding box center [965, 248] width 17 height 17
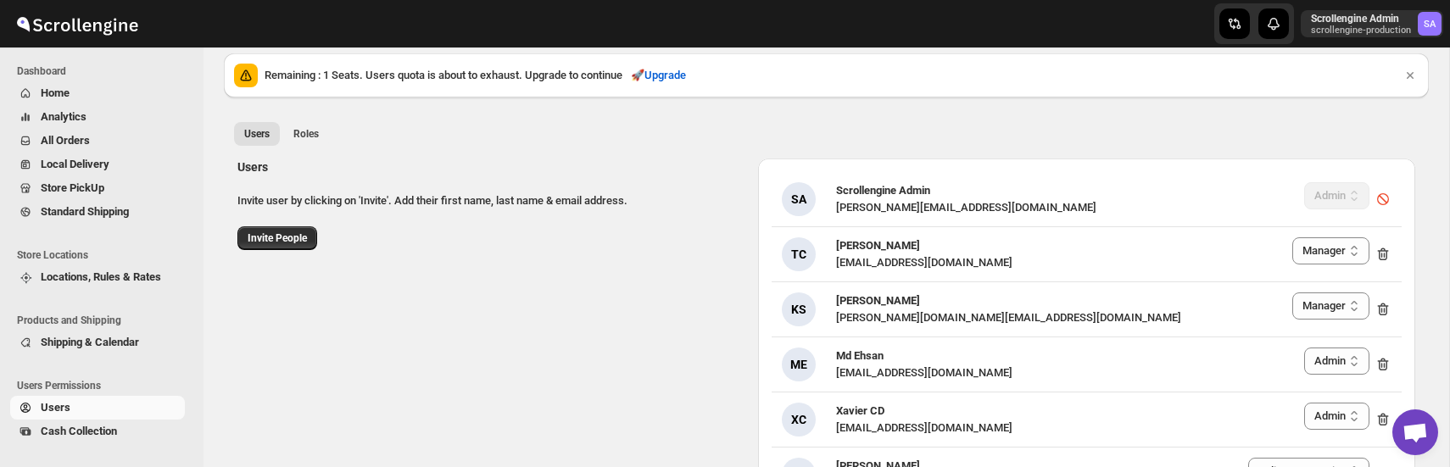
scroll to position [43, 0]
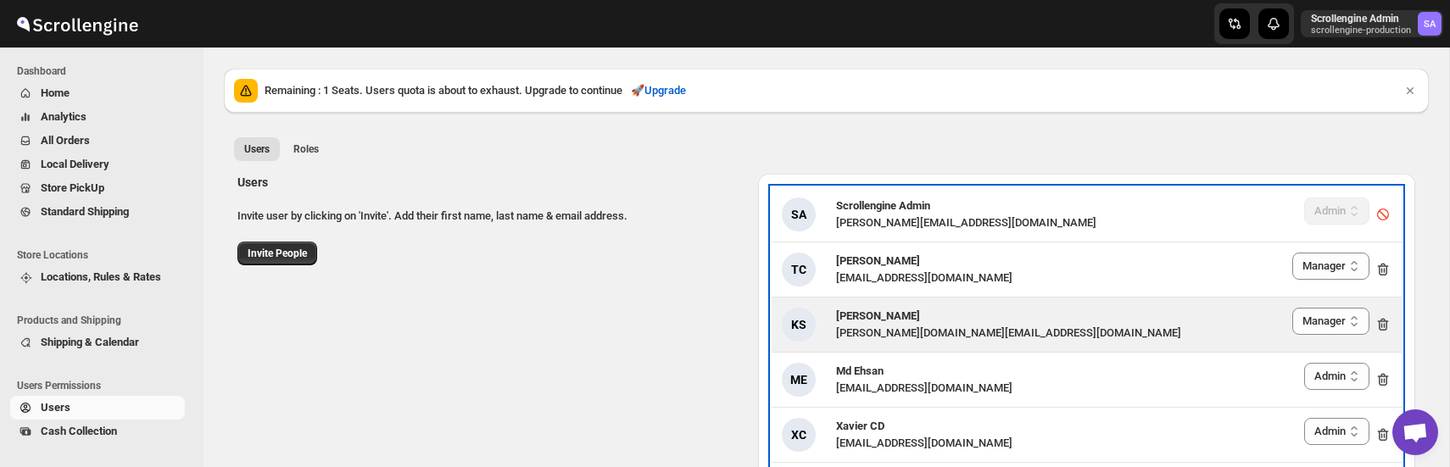
click at [898, 323] on h3 "[PERSON_NAME]" at bounding box center [1008, 316] width 345 height 17
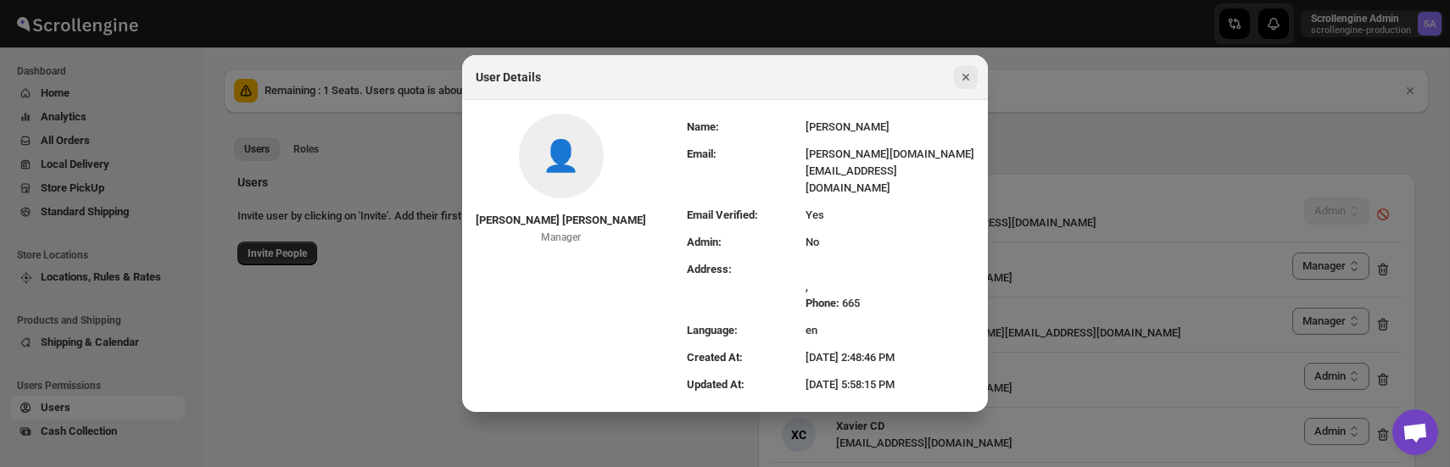
click at [967, 86] on icon "Close" at bounding box center [965, 77] width 17 height 17
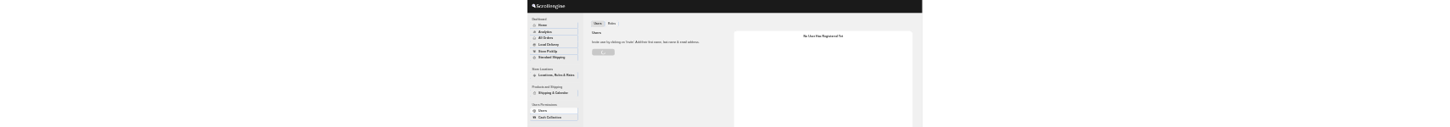
scroll to position [43, 0]
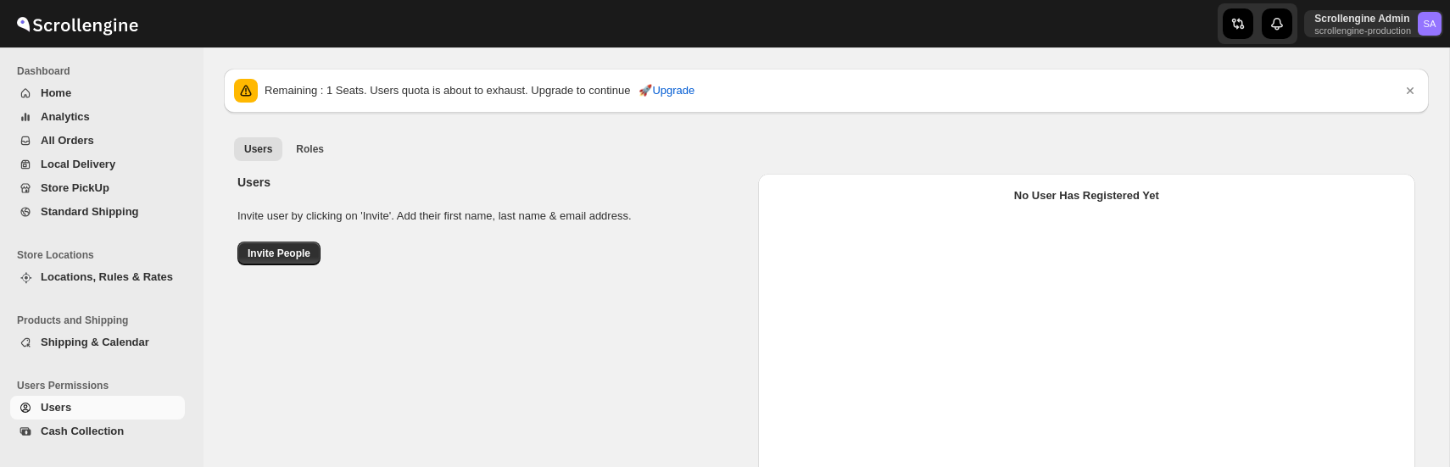
select select "637b767fbaab0276b10c91d5"
select select "637b767fbaab0276b10c91d7"
select select "637b767fbaab0276b10c91d5"
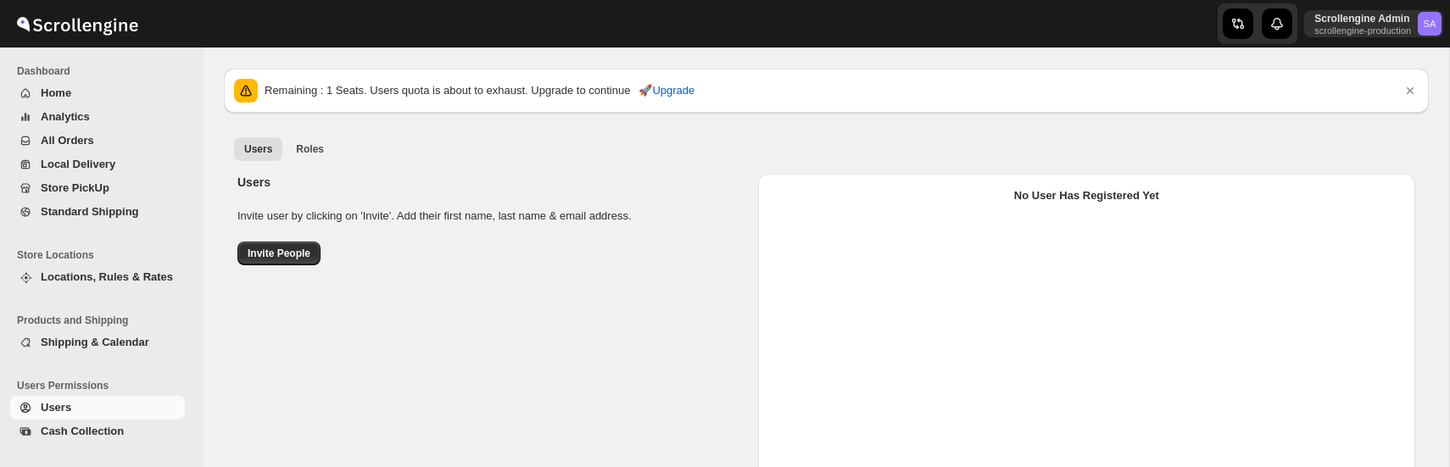
select select "637b767fbaab0276b10c91d5"
select select "637b767fbaab0276b10c91d7"
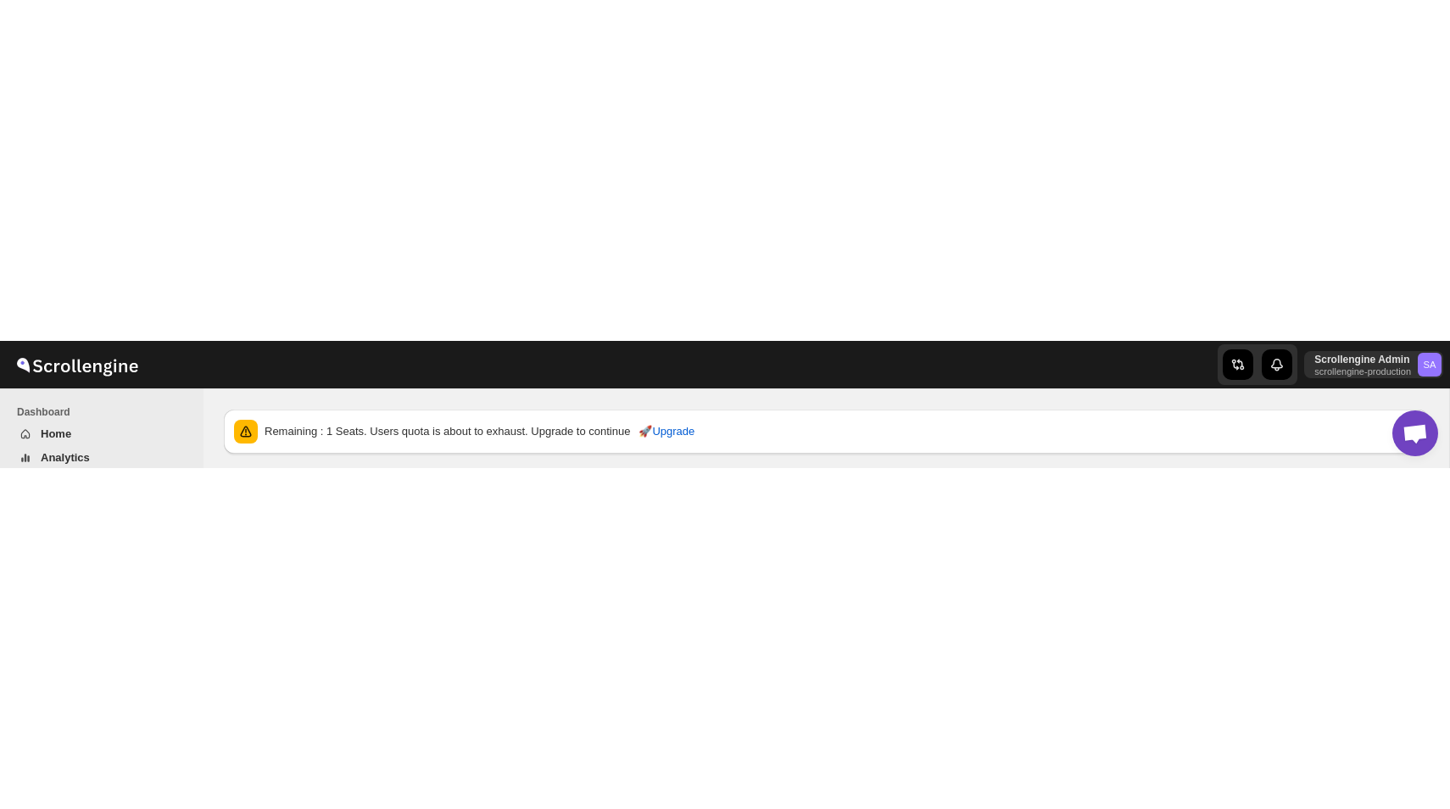
scroll to position [0, 0]
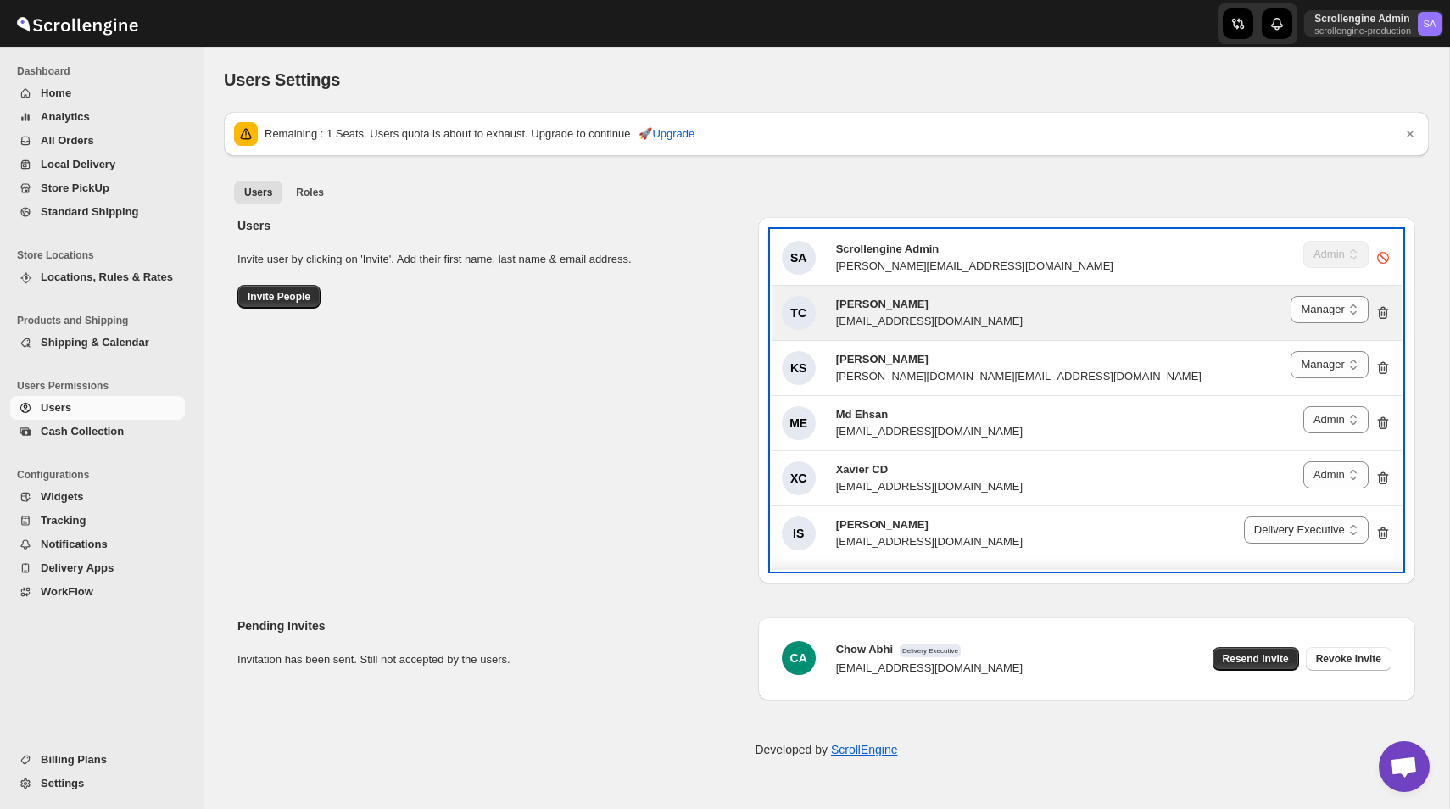
click at [938, 315] on div "[EMAIL_ADDRESS][DOMAIN_NAME]" at bounding box center [929, 321] width 186 height 17
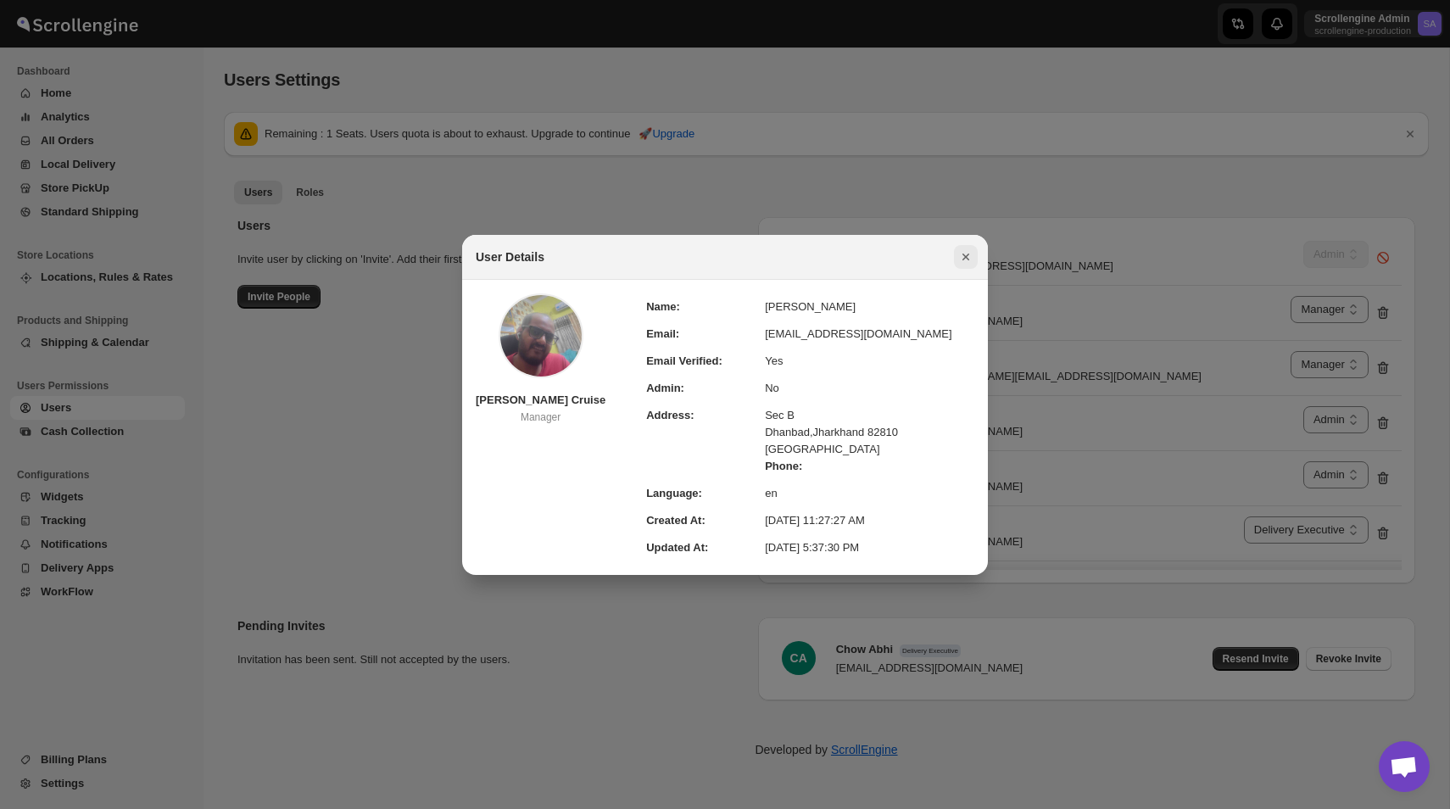
click at [967, 254] on icon "Close" at bounding box center [965, 256] width 7 height 7
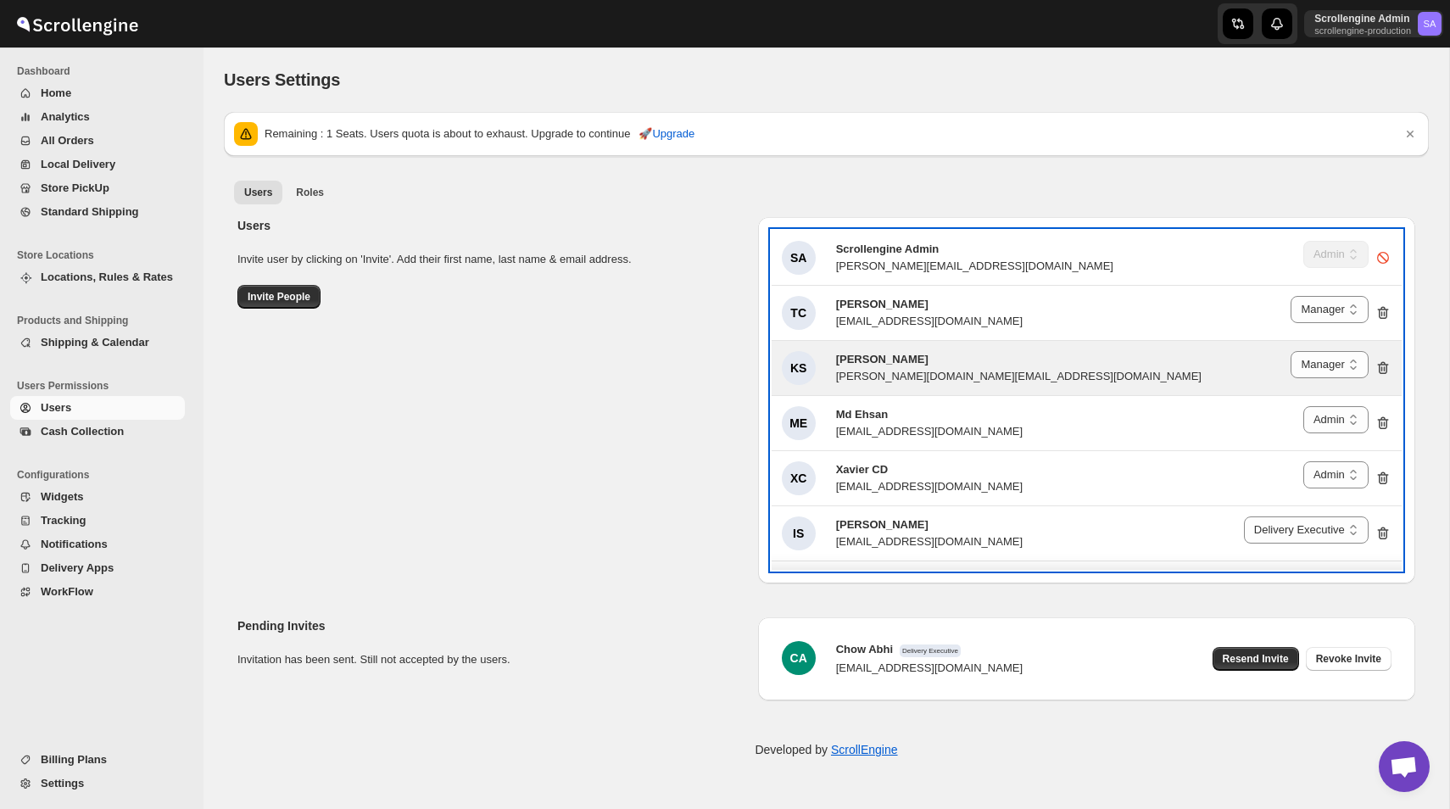
click at [957, 374] on div "[PERSON_NAME][DOMAIN_NAME][EMAIL_ADDRESS][DOMAIN_NAME]" at bounding box center [1018, 376] width 365 height 17
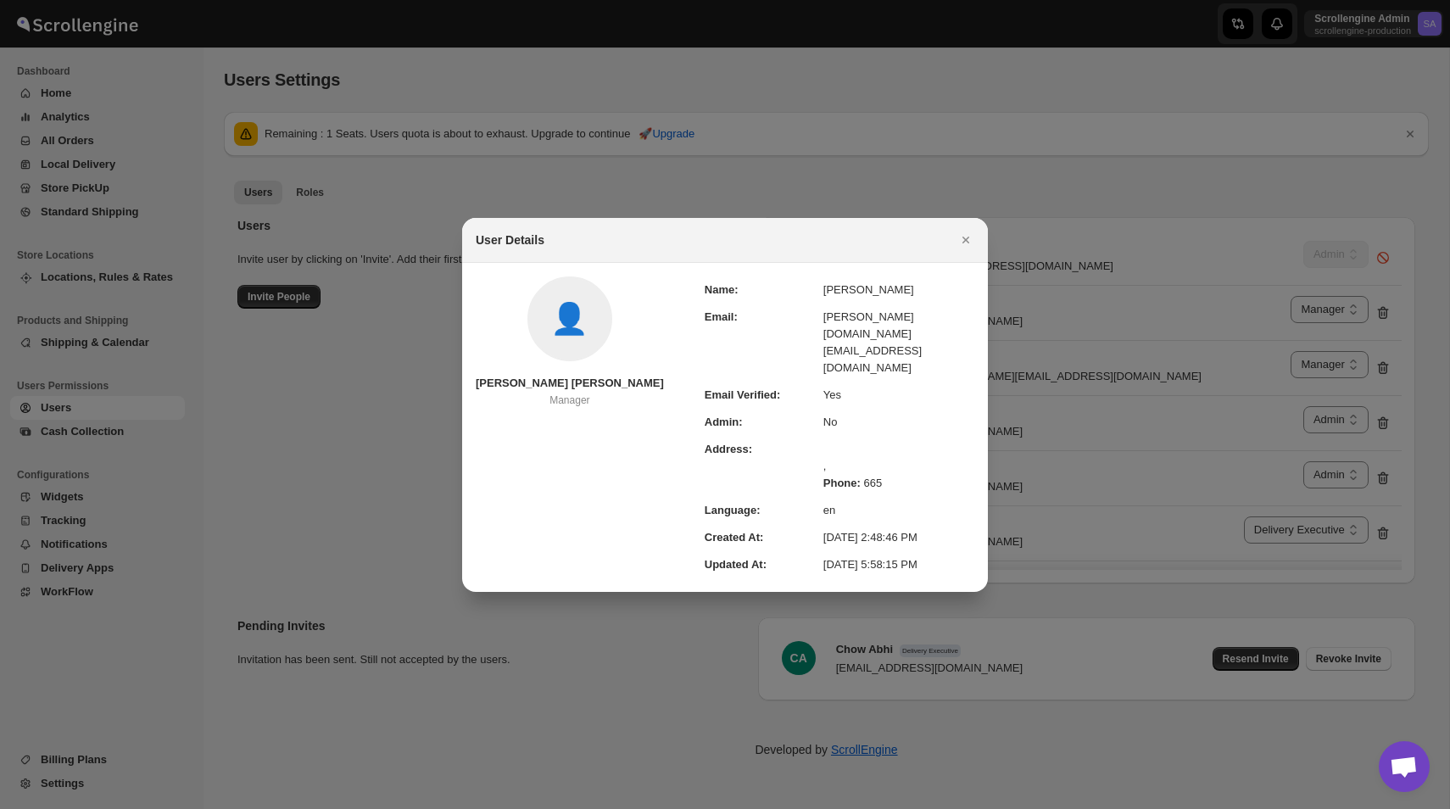
click at [969, 251] on div "User Details" at bounding box center [725, 240] width 526 height 45
click at [969, 248] on icon "Close" at bounding box center [965, 239] width 17 height 17
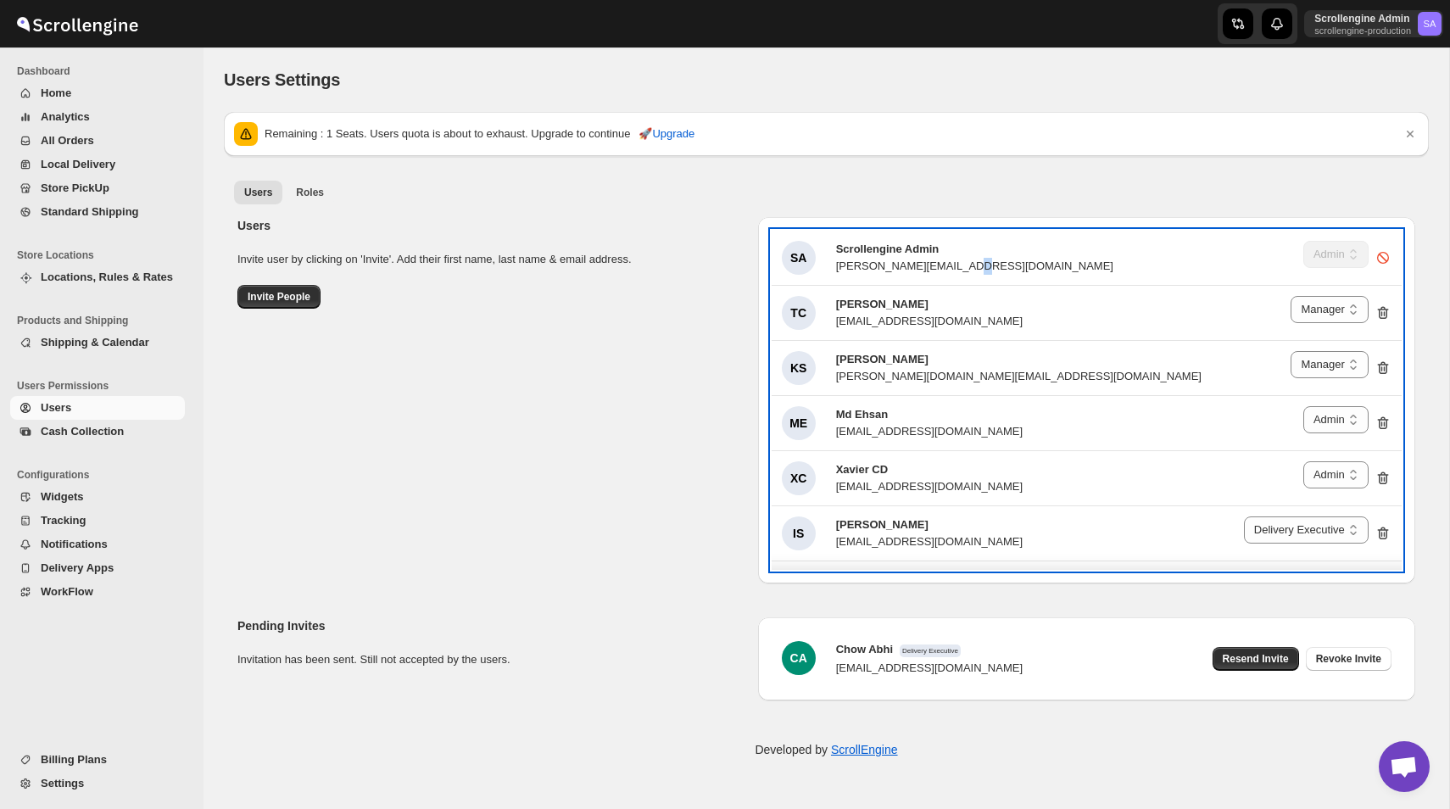
click at [969, 259] on div "[PERSON_NAME][EMAIL_ADDRESS][DOMAIN_NAME]" at bounding box center [974, 266] width 277 height 17
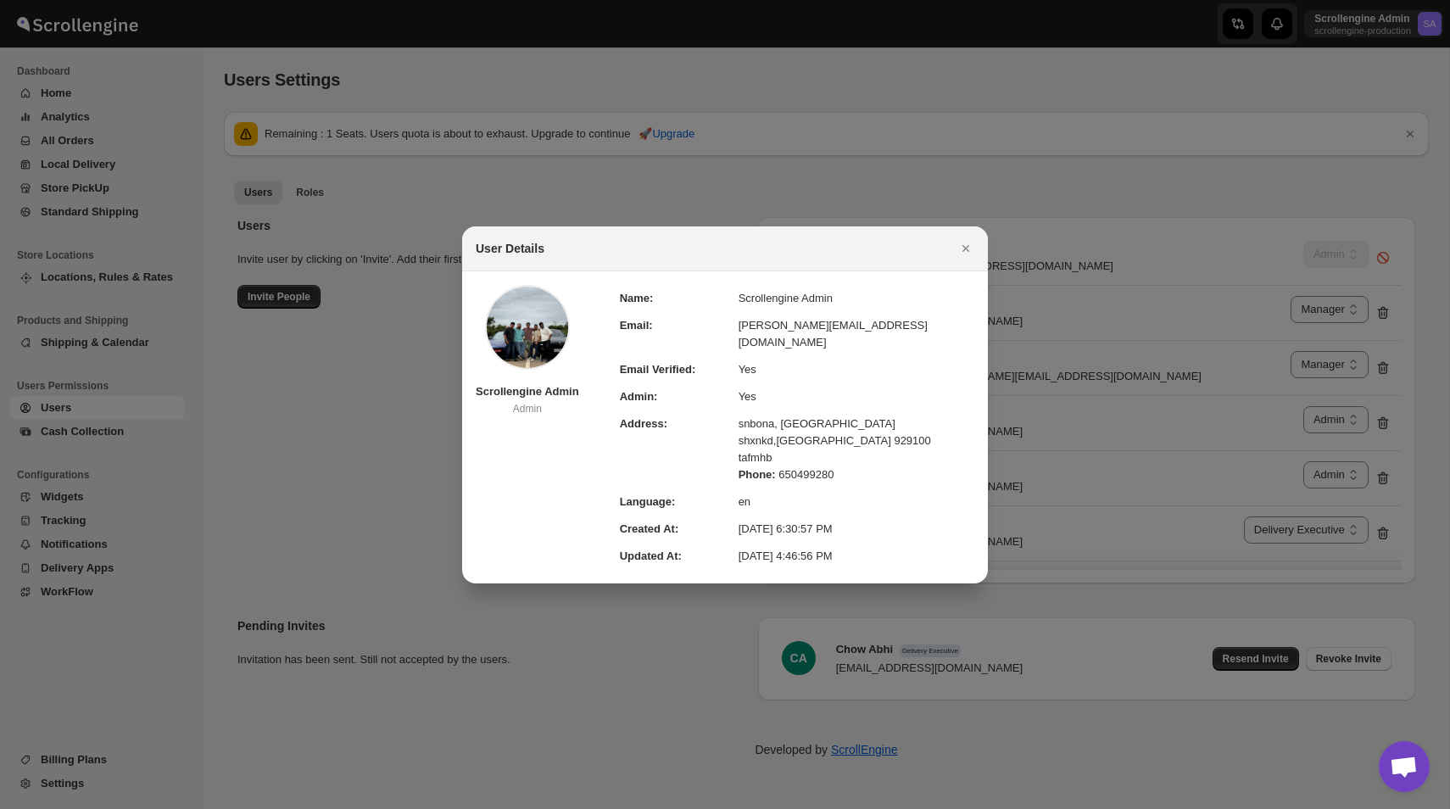
click at [798, 466] on div "Phone: [PHONE_NUMBER]" at bounding box center [856, 474] width 236 height 17
click at [970, 257] on icon "Close" at bounding box center [965, 248] width 17 height 17
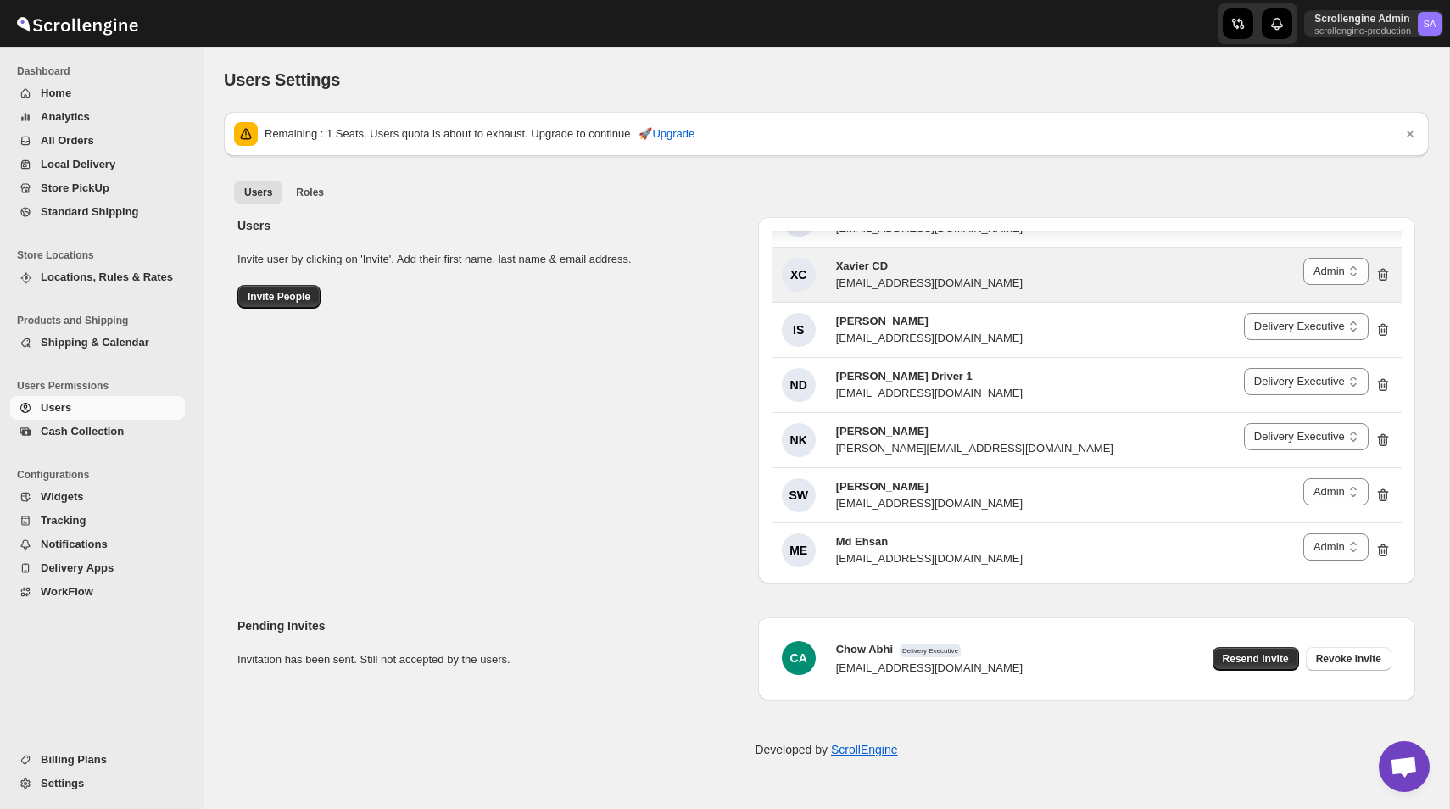
scroll to position [266, 0]
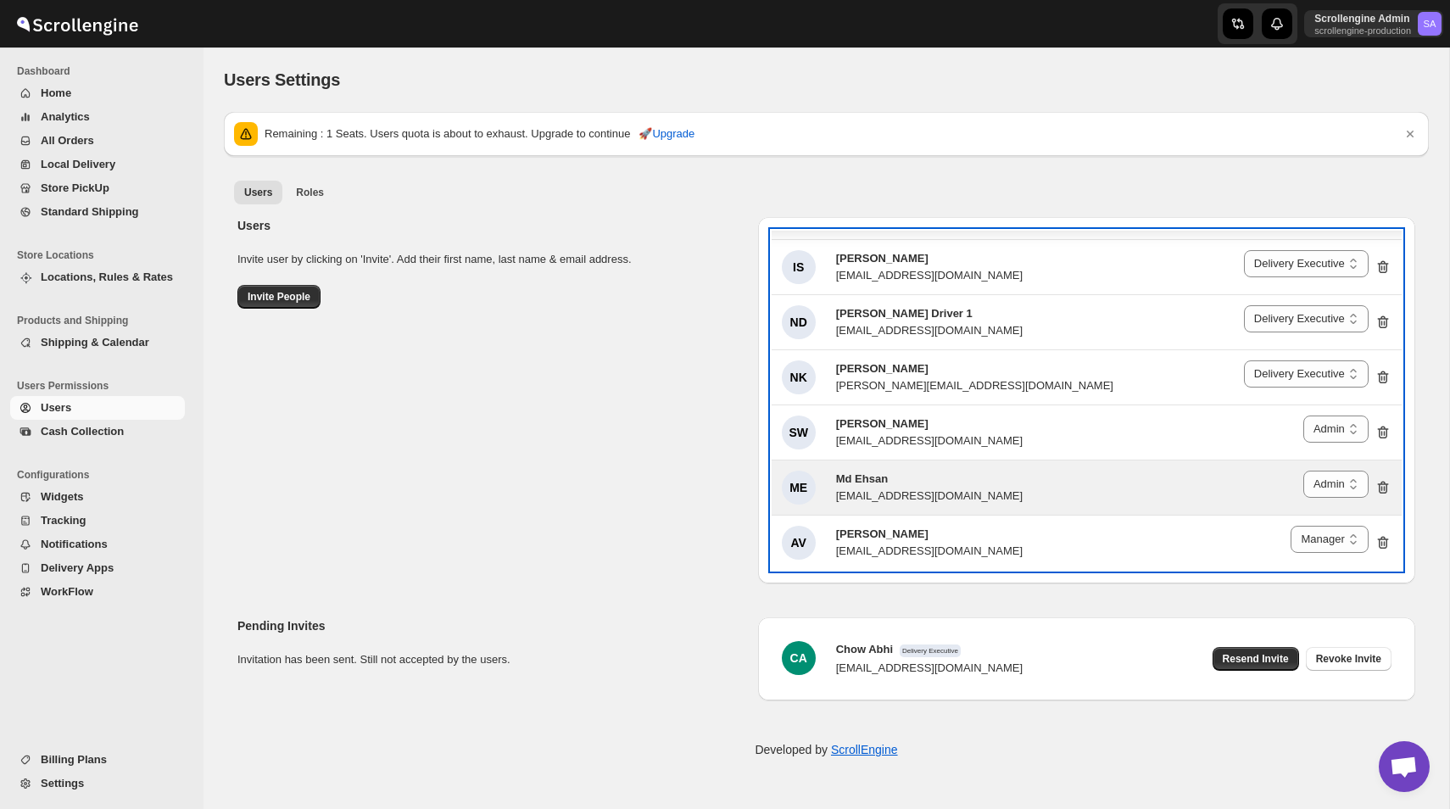
click at [981, 466] on div "ME Md Ehsan [EMAIL_ADDRESS][DOMAIN_NAME] Delivery Executive Manager Admin Admin" at bounding box center [1086, 487] width 609 height 34
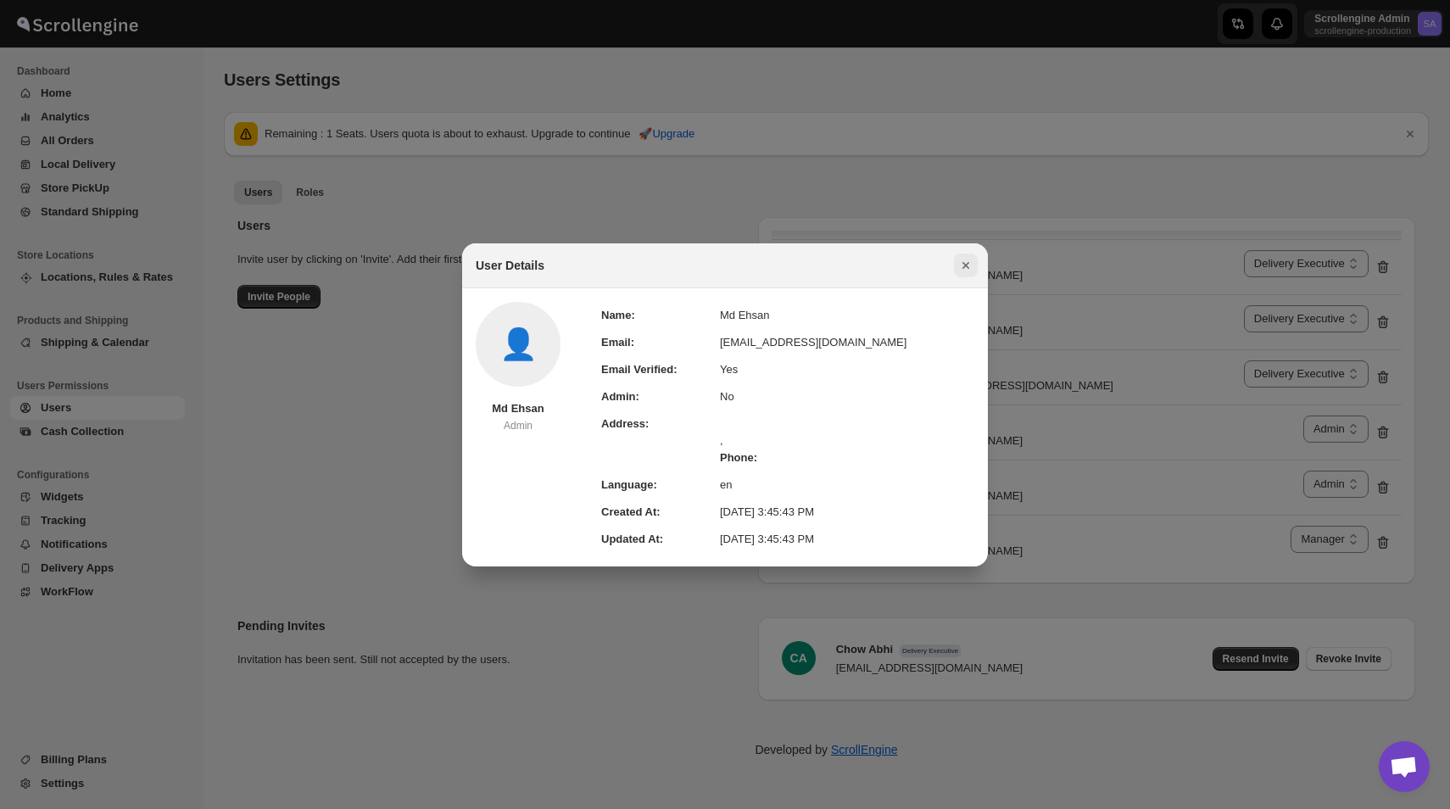
click at [970, 269] on icon "Close" at bounding box center [965, 265] width 17 height 17
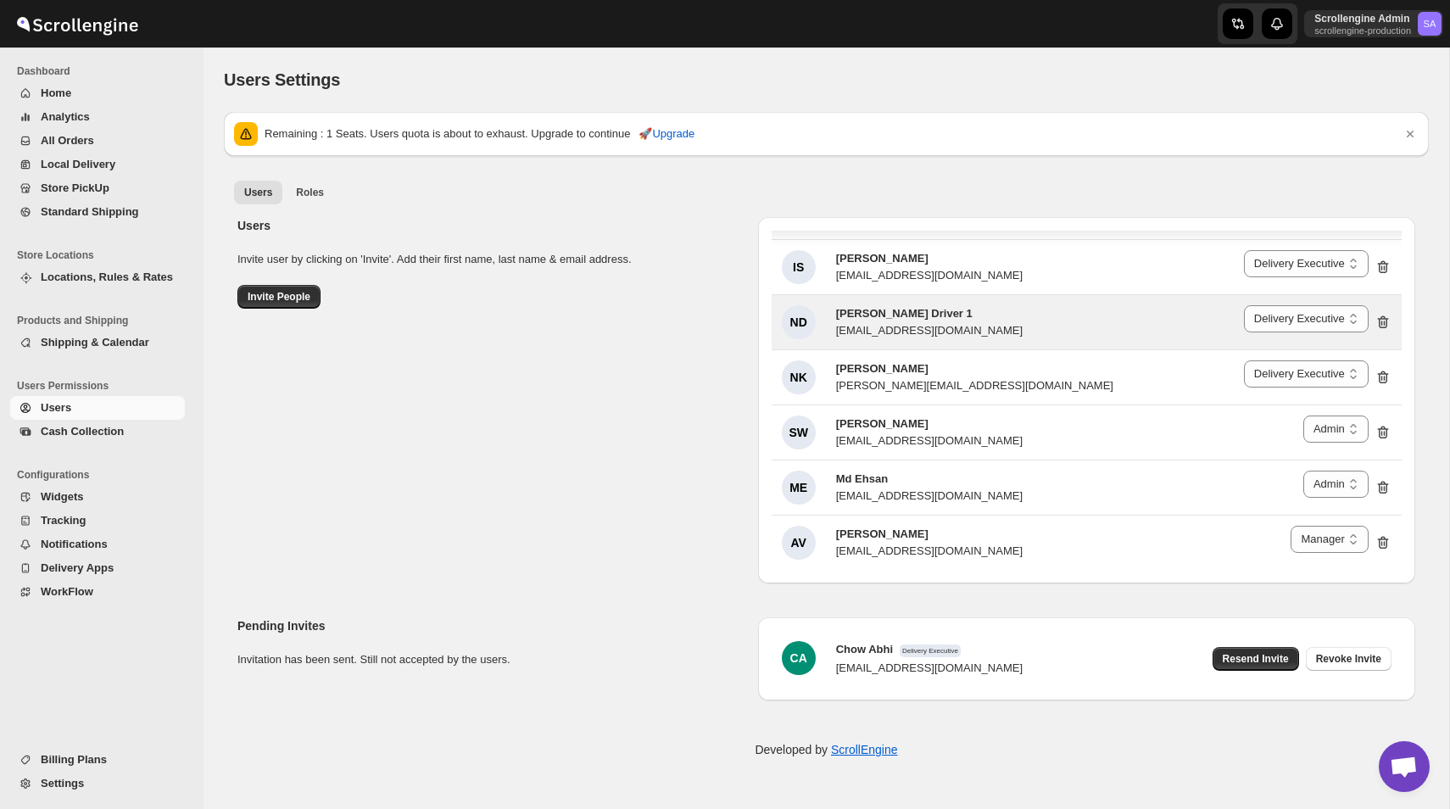
scroll to position [0, 0]
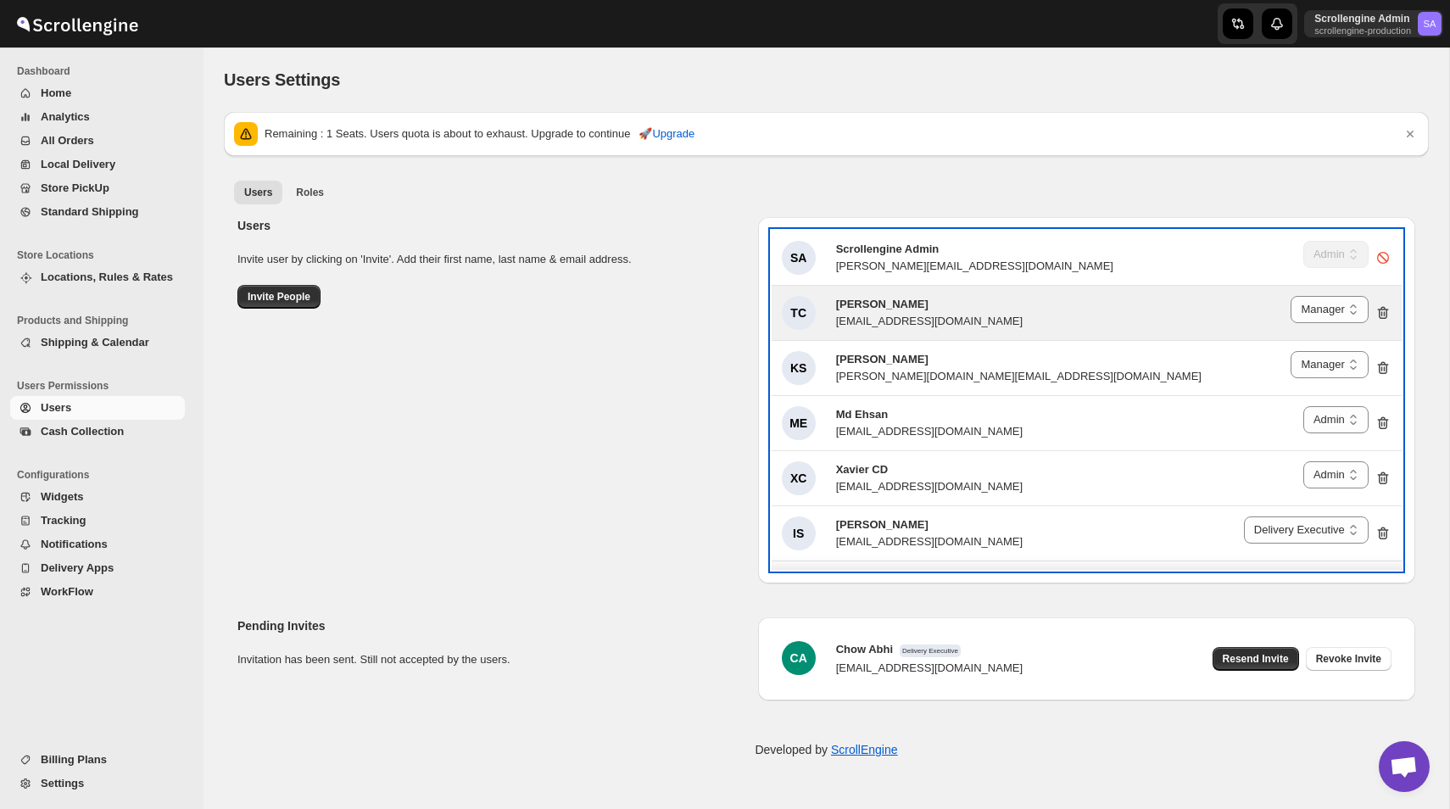
click at [1001, 333] on div "TC [PERSON_NAME] [EMAIL_ADDRESS][DOMAIN_NAME] Delivery Executive Manager Admin …" at bounding box center [1086, 313] width 630 height 54
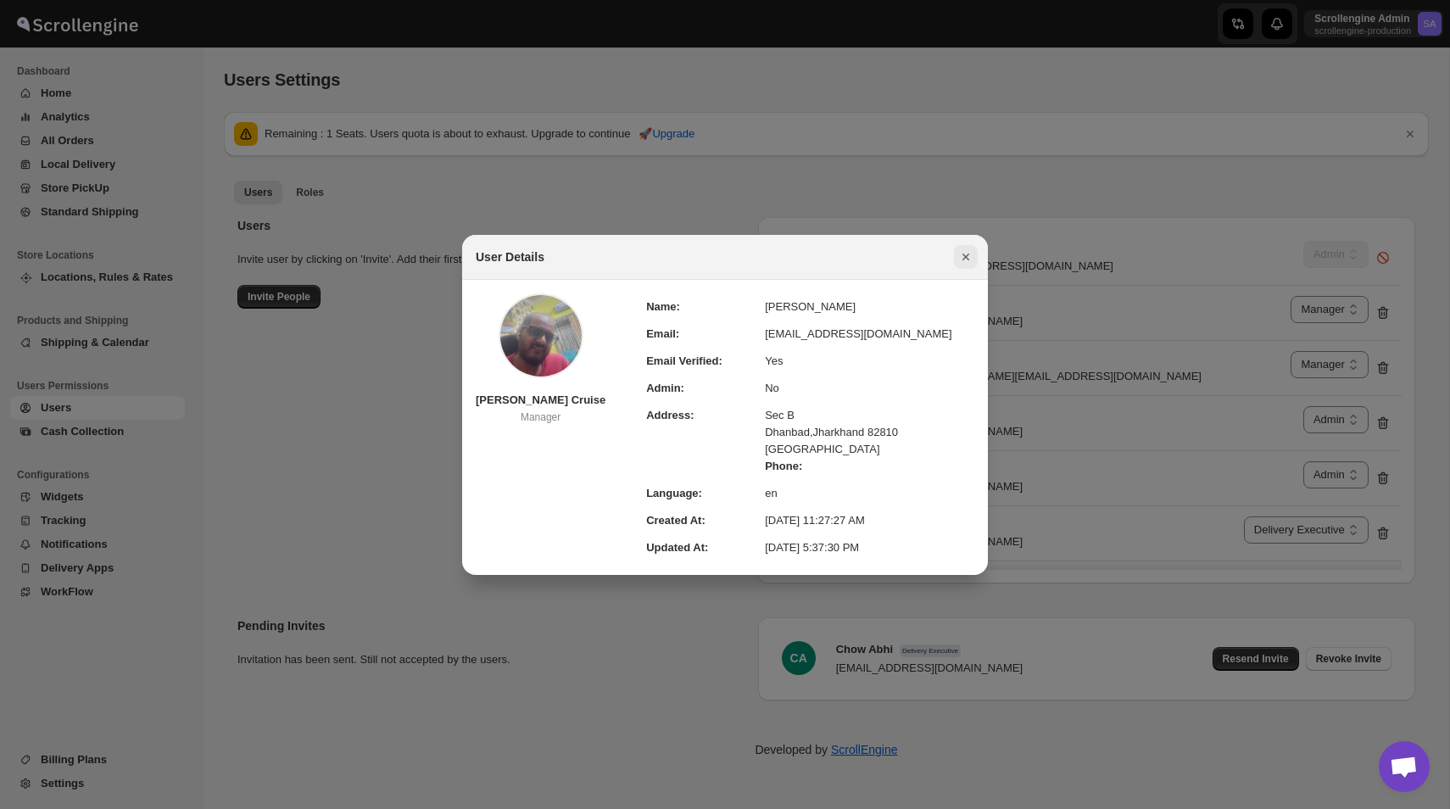
click at [966, 262] on icon "Close" at bounding box center [965, 256] width 17 height 17
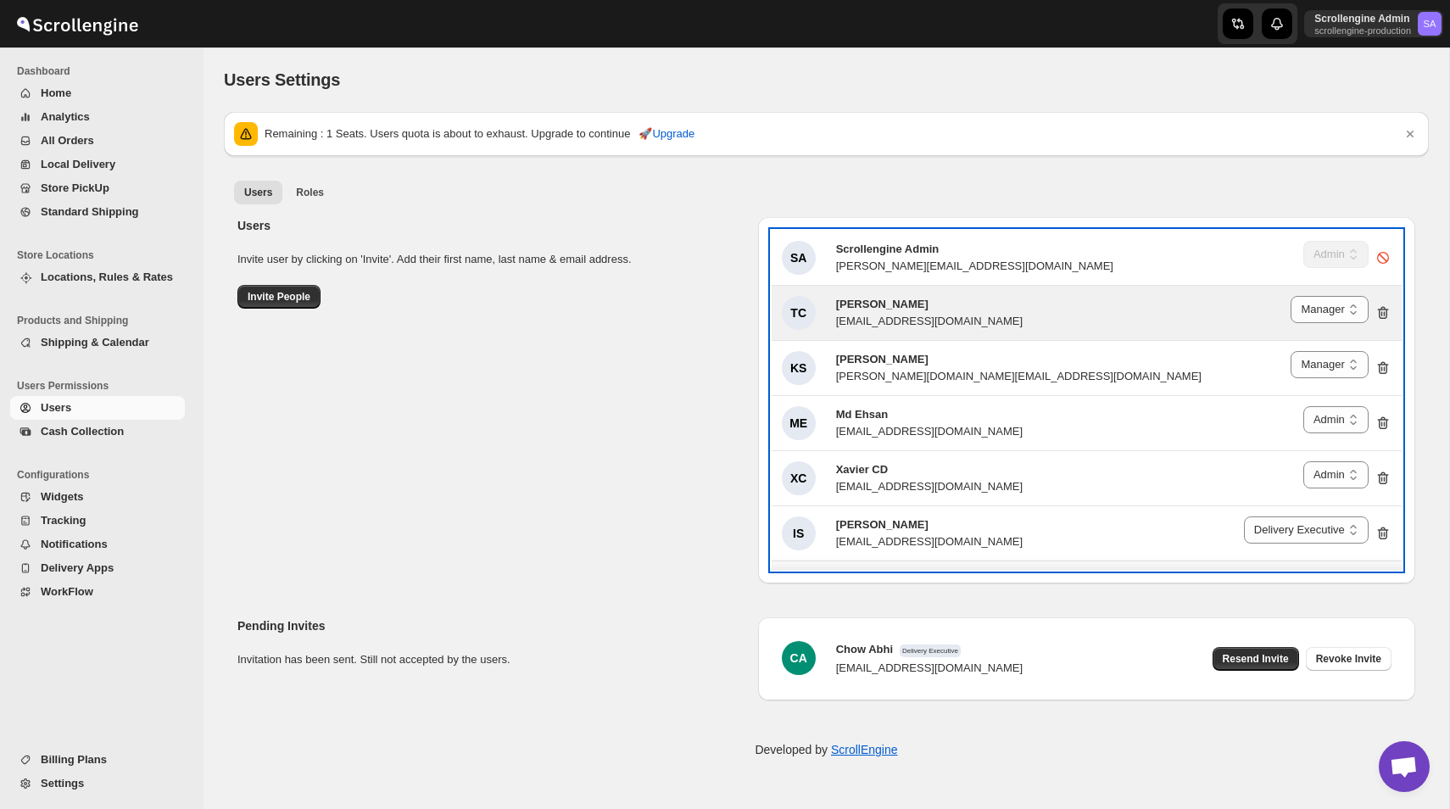
click at [964, 310] on div "TC [PERSON_NAME] [EMAIL_ADDRESS][DOMAIN_NAME] Delivery Executive Manager Admin …" at bounding box center [1086, 313] width 609 height 34
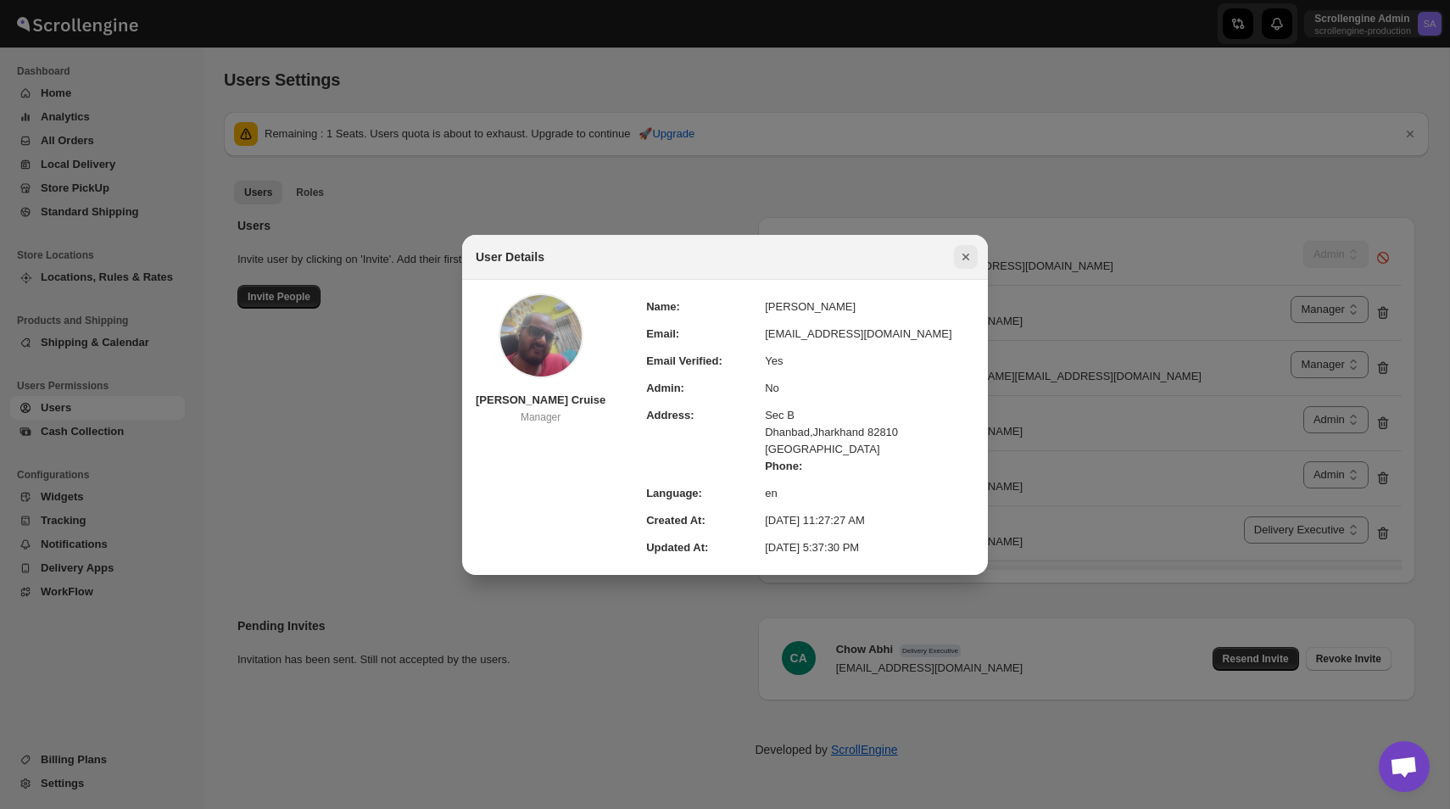
click at [966, 262] on icon "Close" at bounding box center [965, 256] width 17 height 17
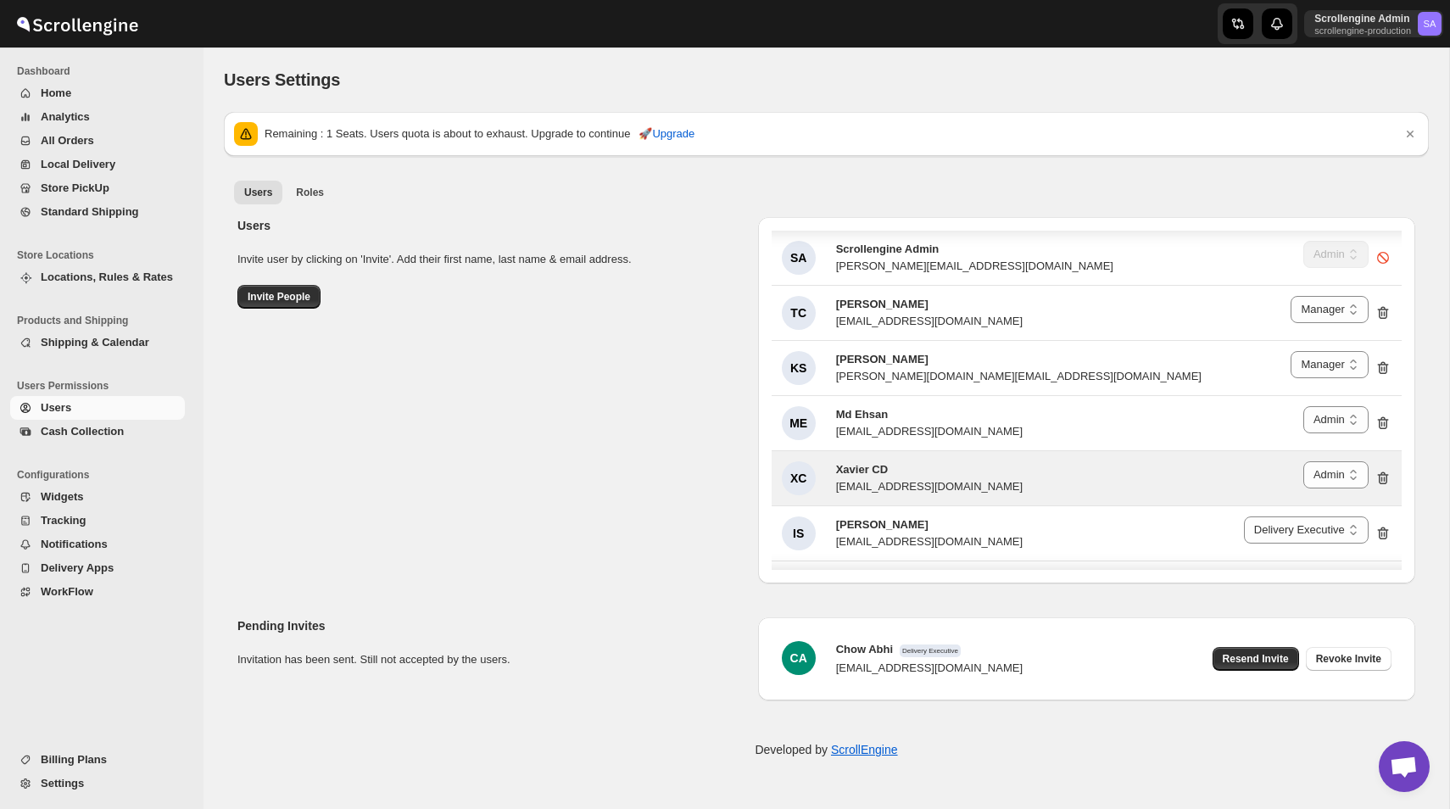
scroll to position [266, 0]
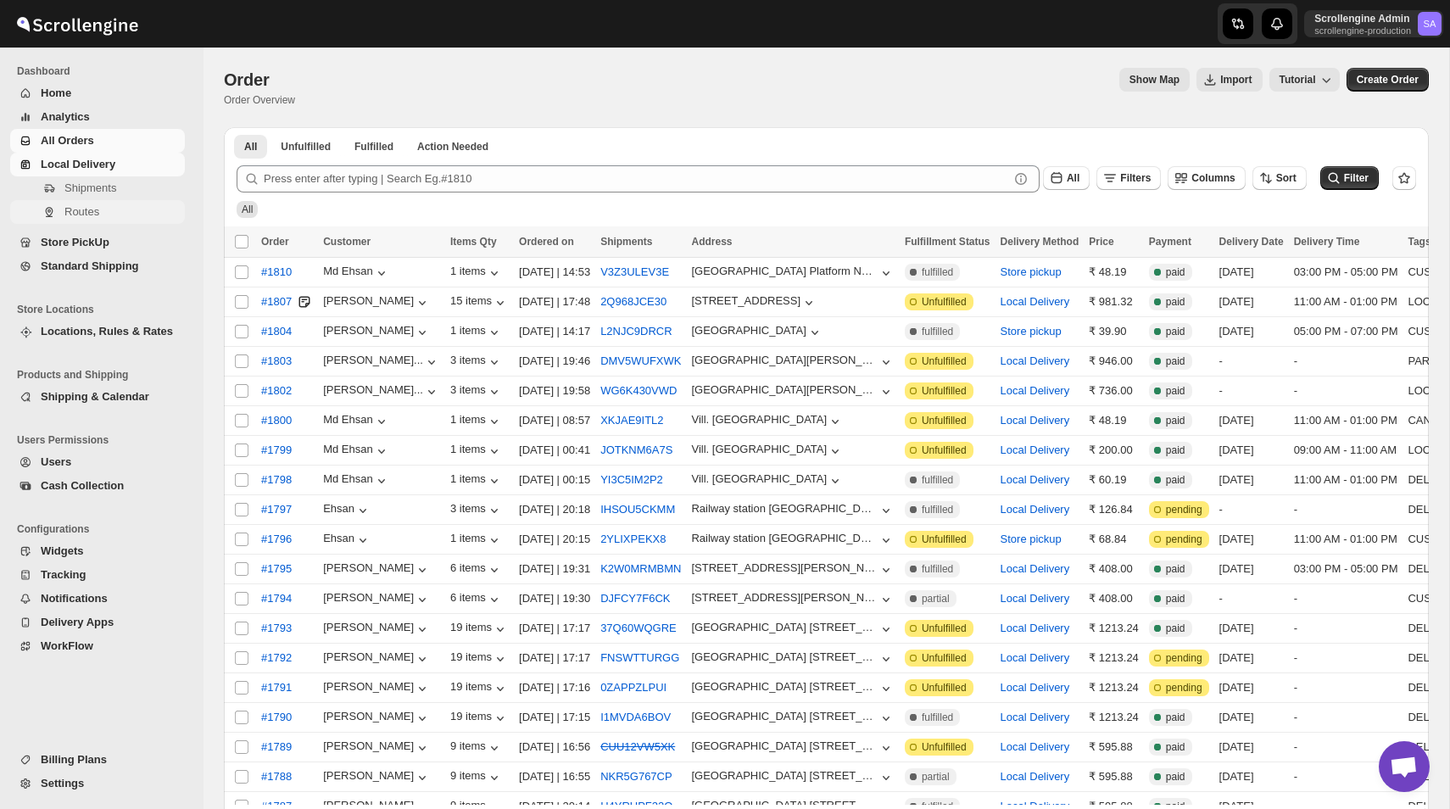
click at [87, 212] on span "Routes" at bounding box center [81, 211] width 35 height 13
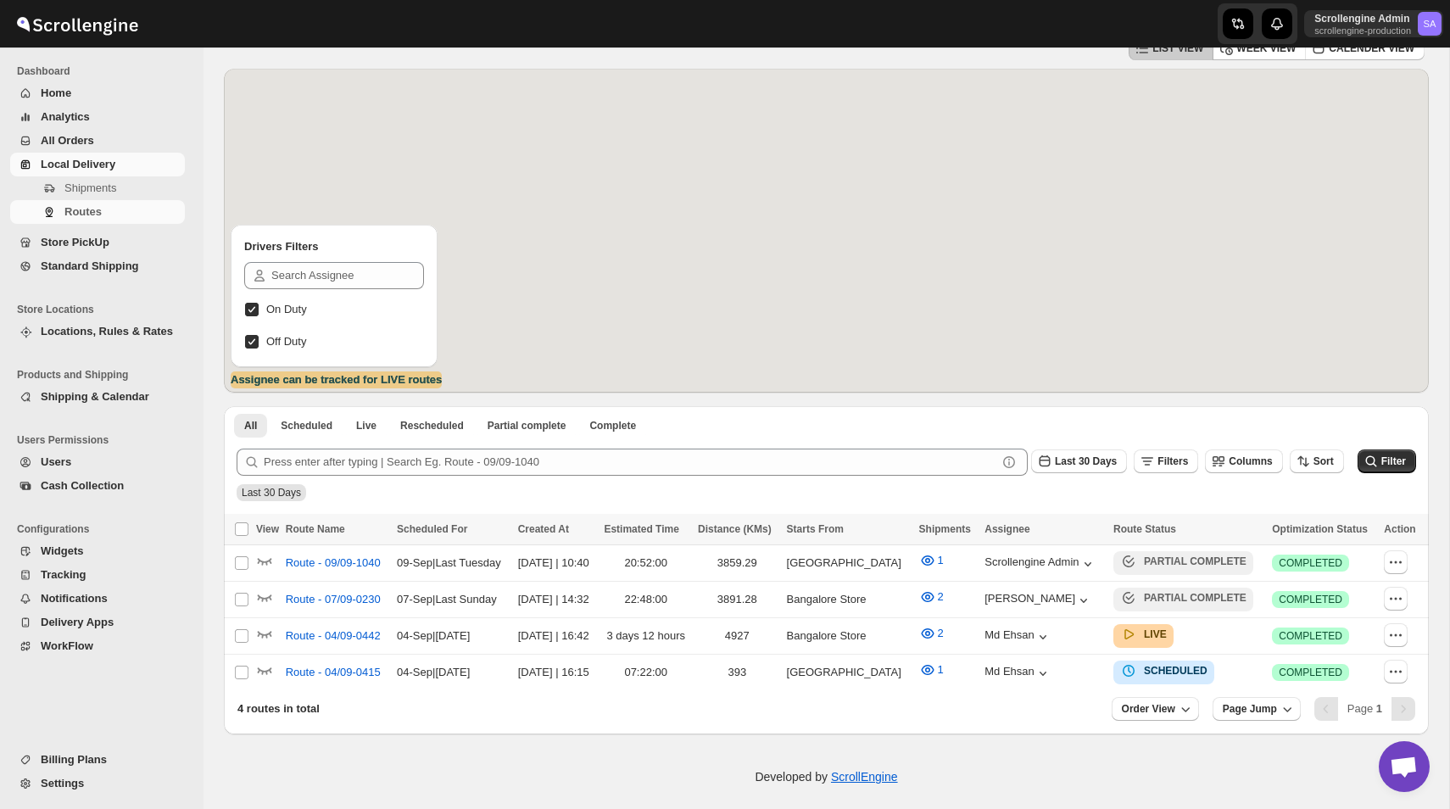
scroll to position [102, 0]
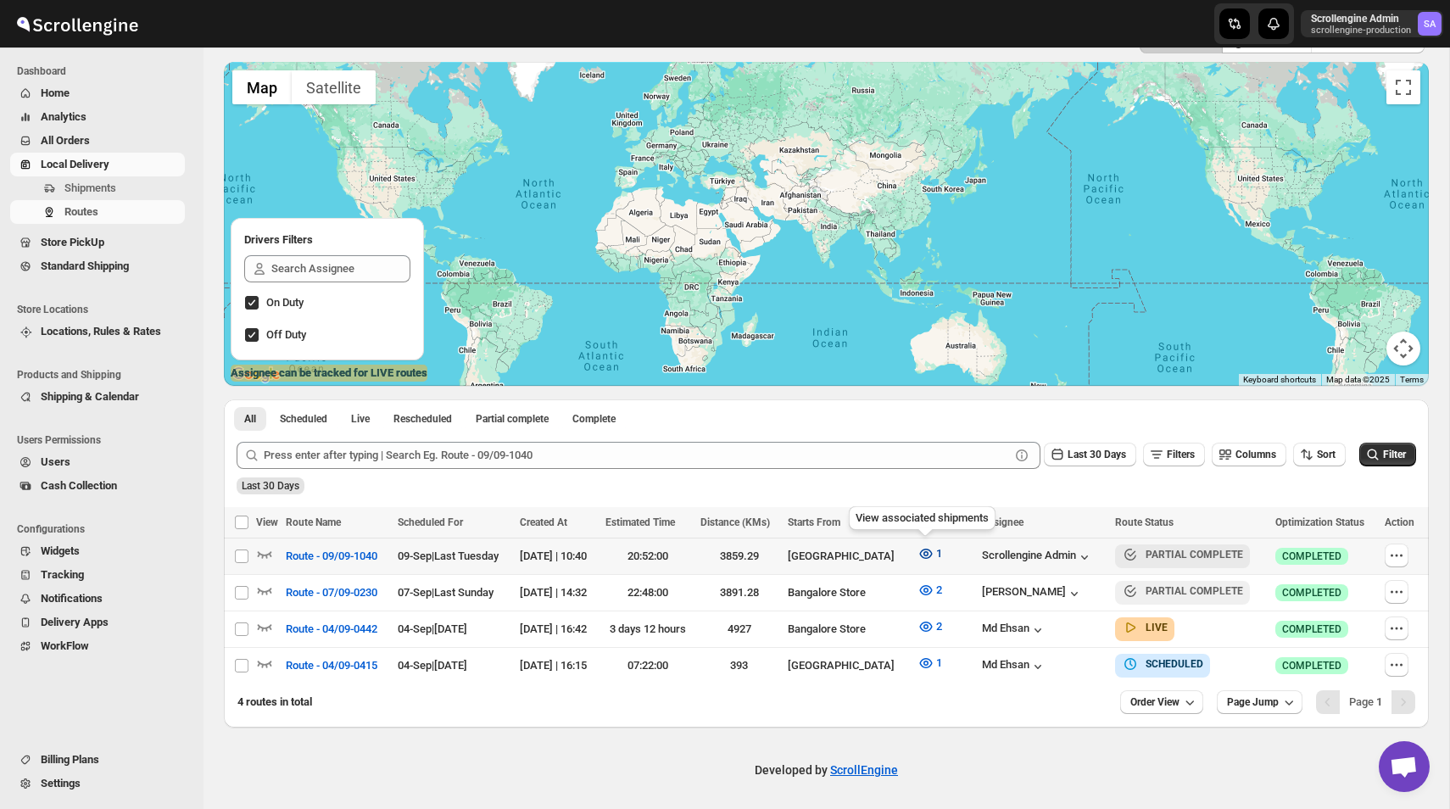
click at [929, 548] on icon "button" at bounding box center [925, 553] width 17 height 17
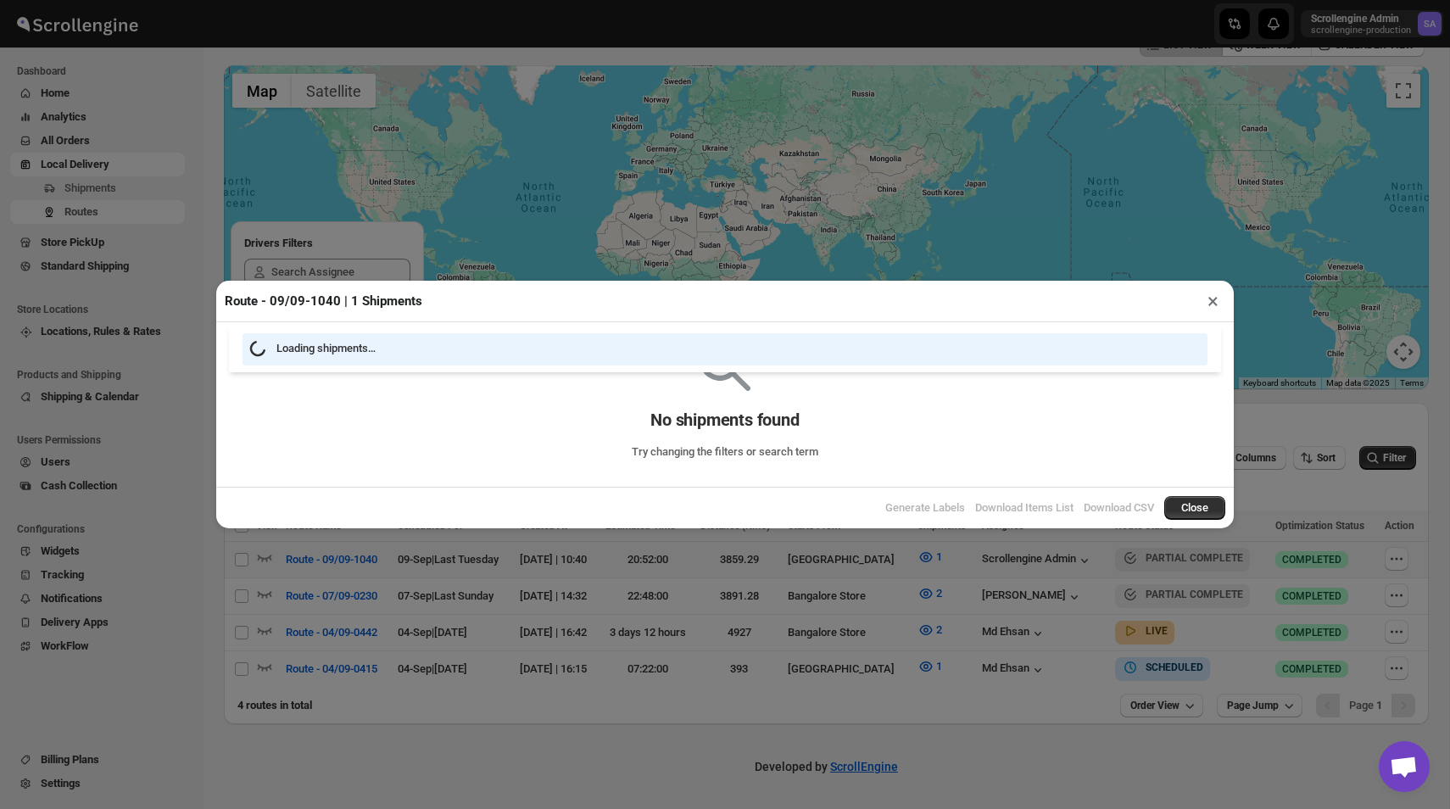
scroll to position [95, 0]
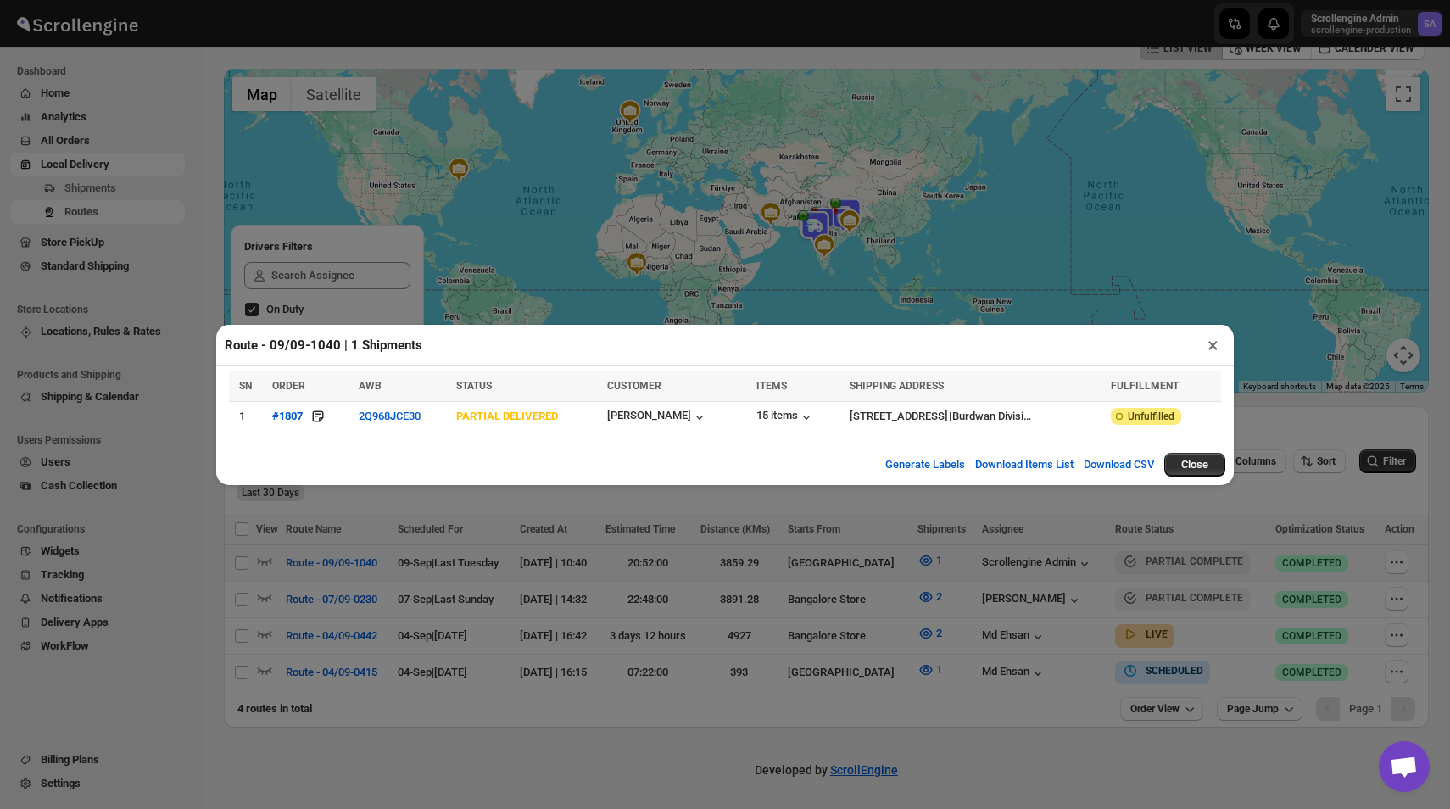
click at [1208, 345] on button "×" at bounding box center [1212, 345] width 25 height 24
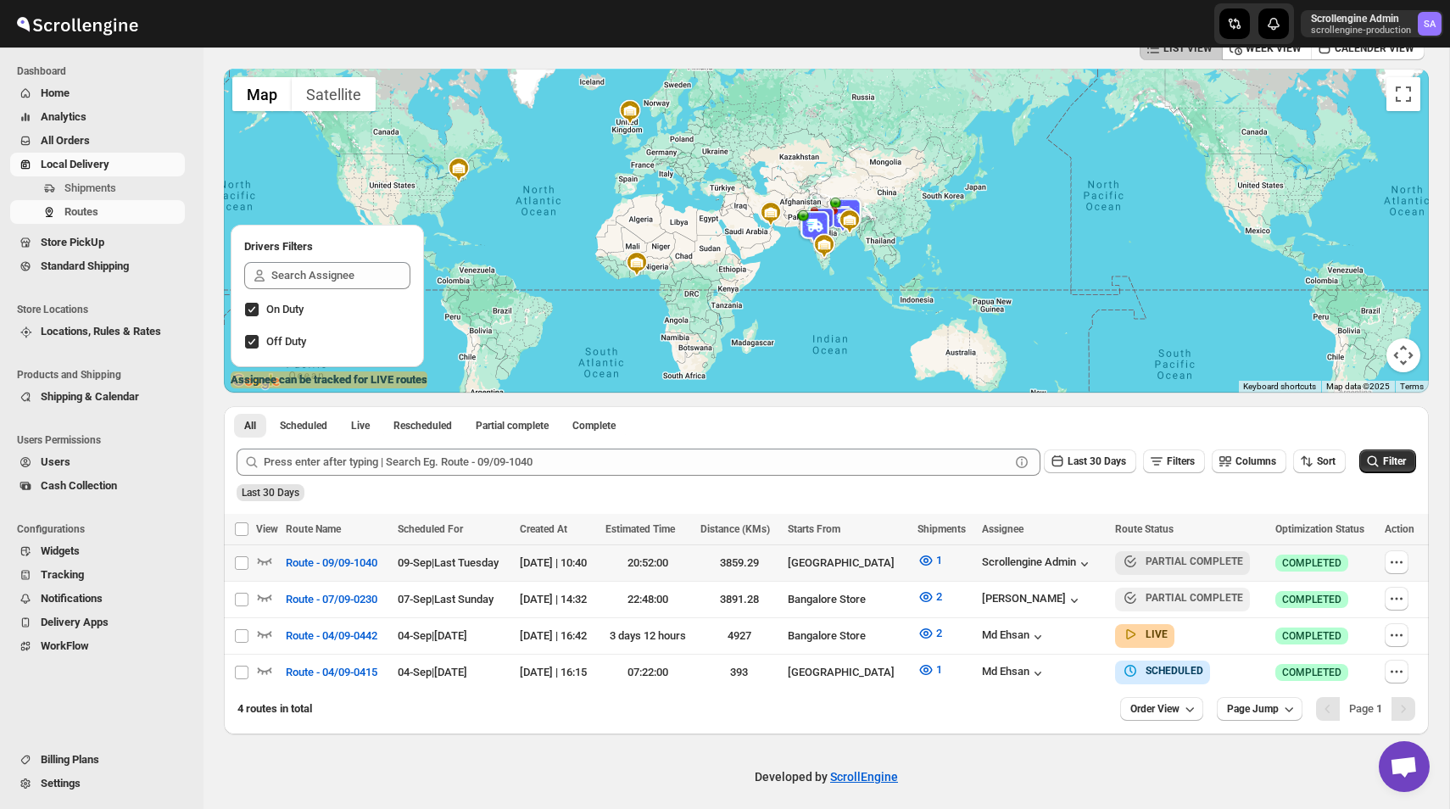
click at [1045, 554] on div "Scrollengine Admin" at bounding box center [1044, 563] width 124 height 19
click at [1046, 562] on div "Scrollengine Admin" at bounding box center [1037, 563] width 111 height 17
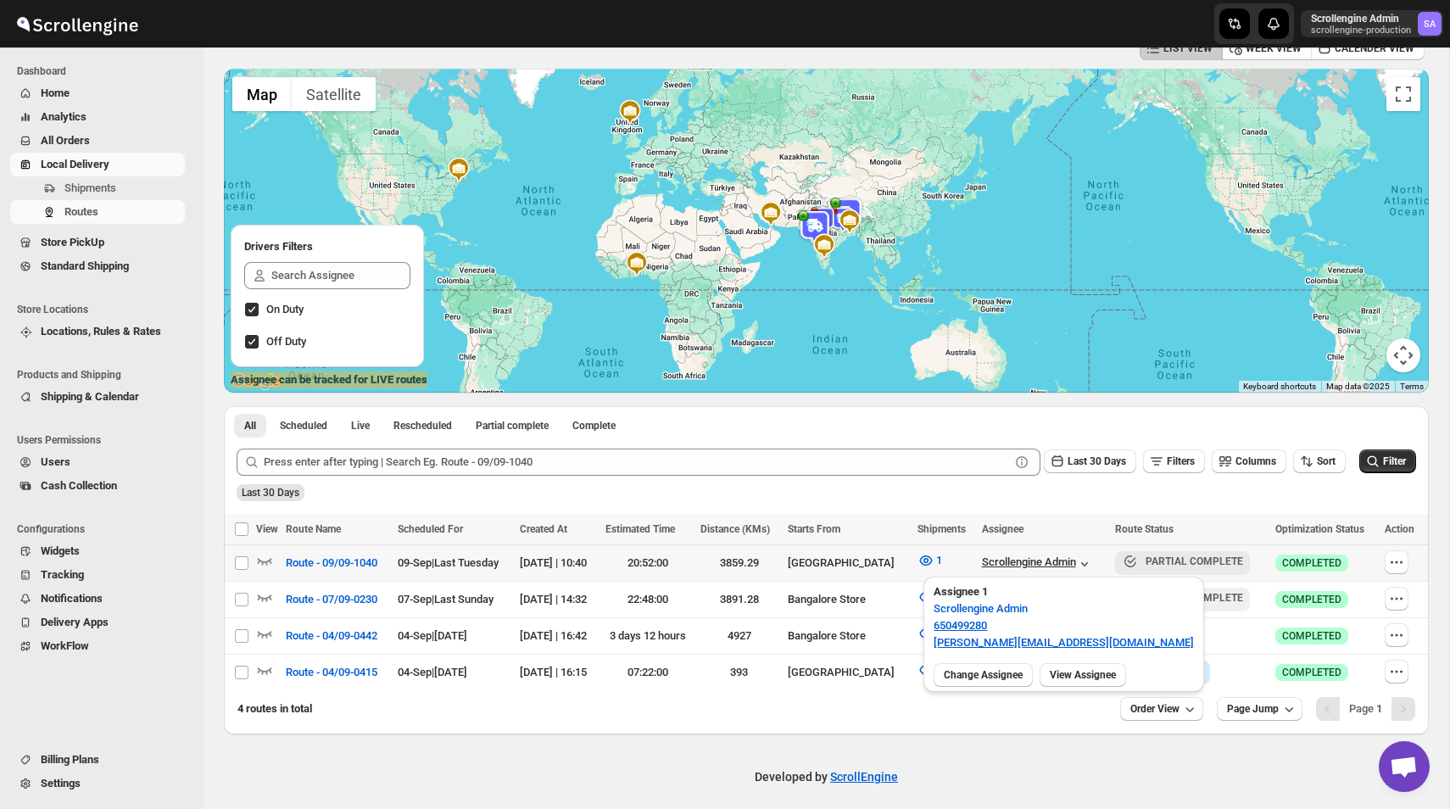
scroll to position [102, 0]
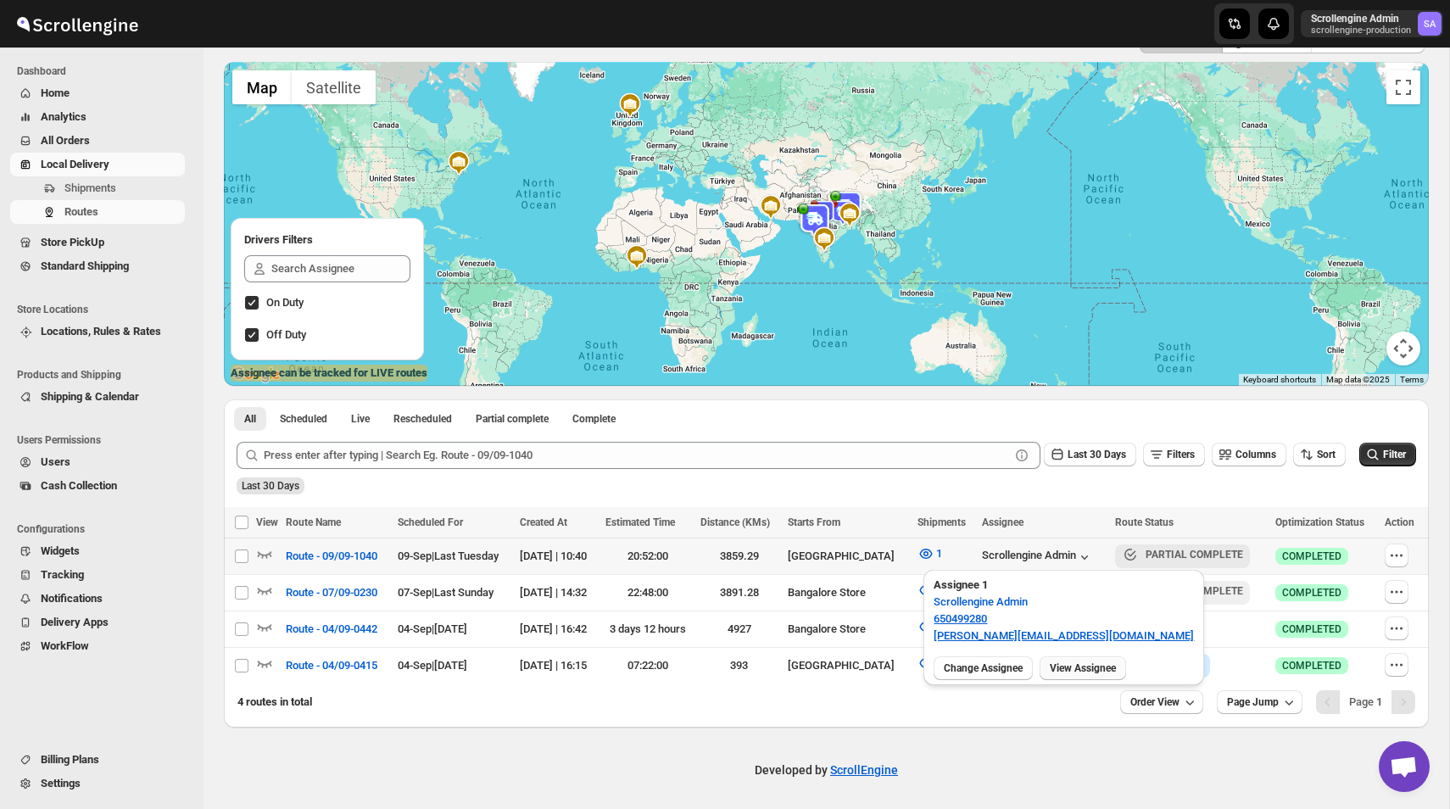
click at [1088, 670] on span "View Assignee" at bounding box center [1082, 668] width 66 height 14
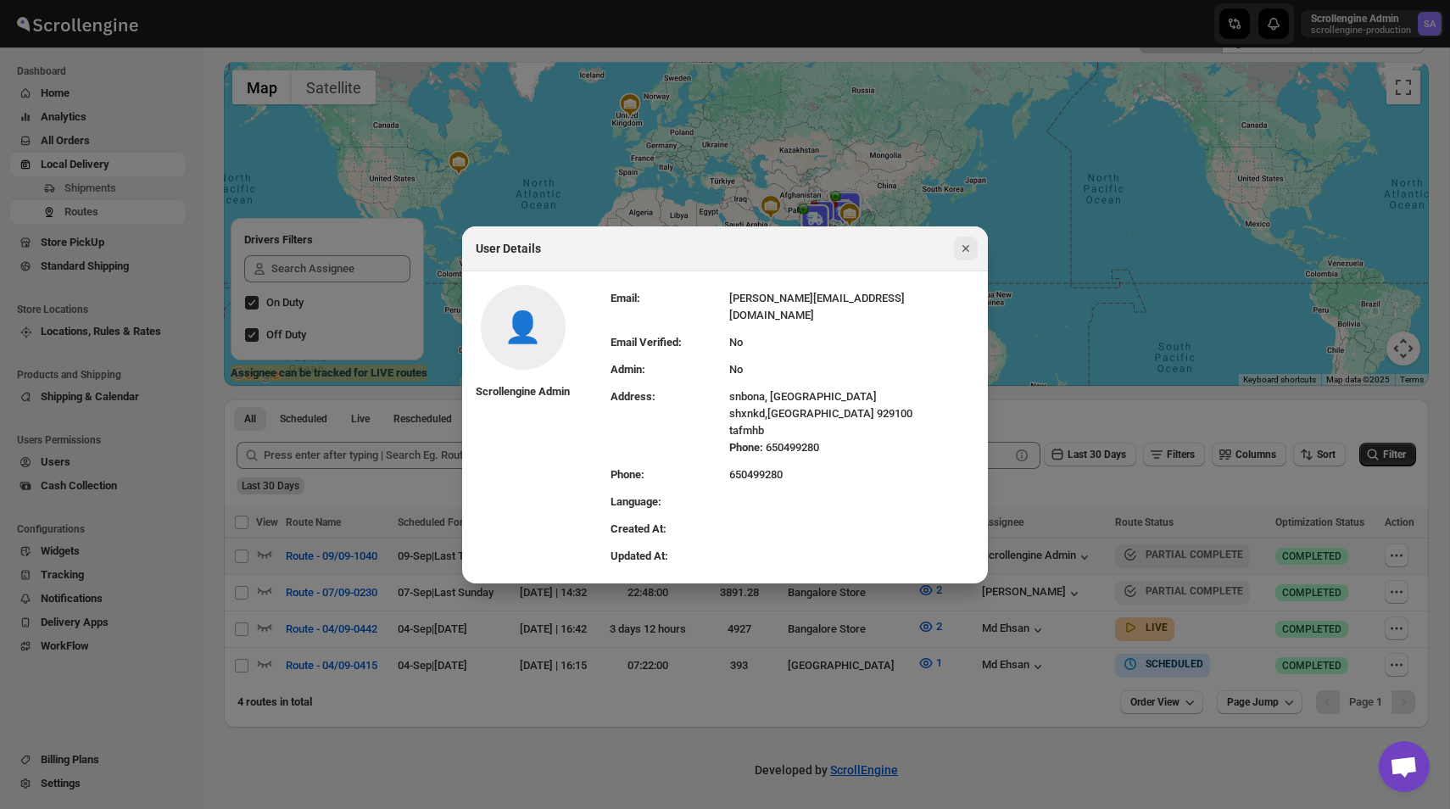
click at [963, 248] on icon "Close" at bounding box center [965, 248] width 17 height 17
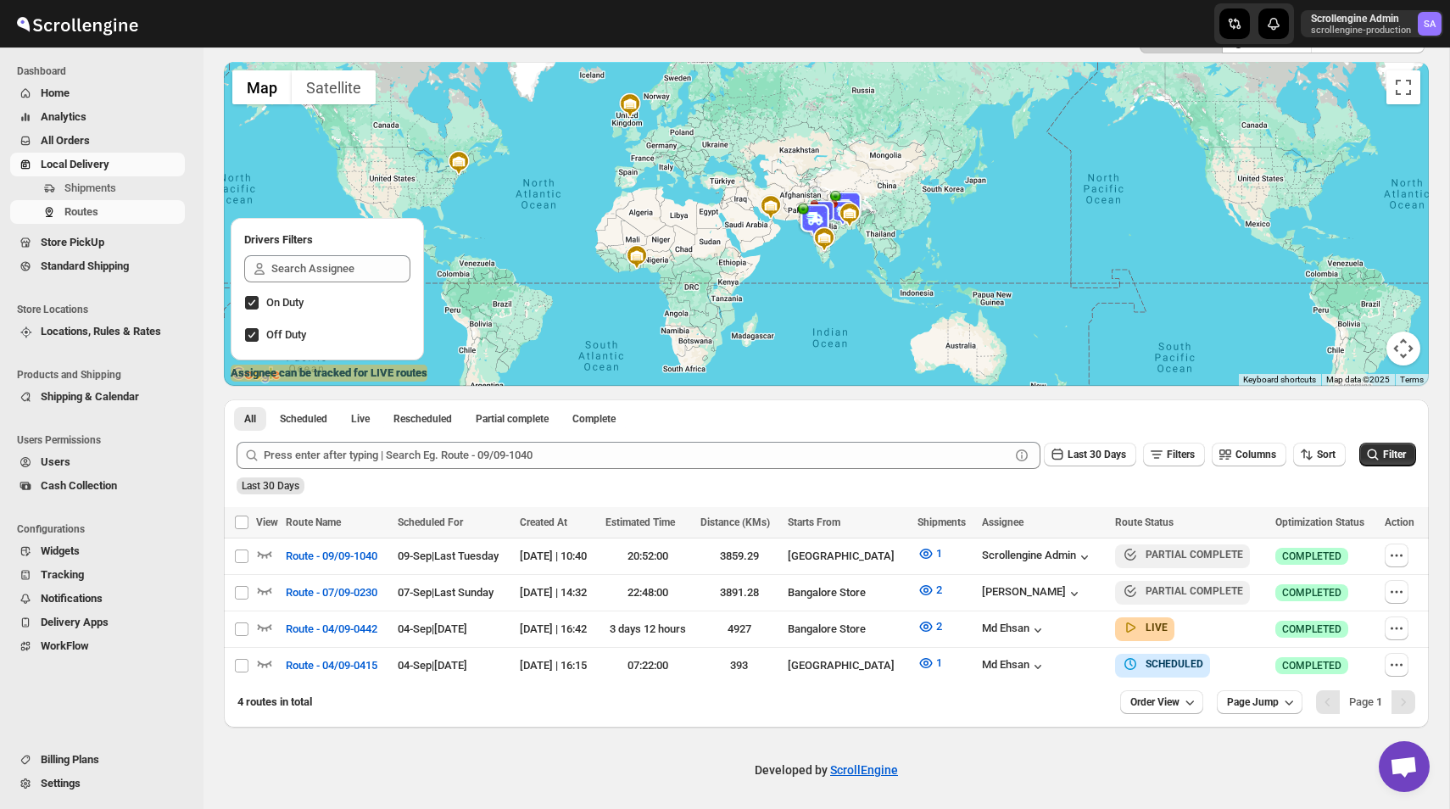
click at [1411, 698] on div "Pagination" at bounding box center [1403, 702] width 24 height 24
click at [1080, 446] on button "Last 30 Days" at bounding box center [1089, 454] width 92 height 24
click at [1053, 665] on button "All" at bounding box center [1072, 667] width 97 height 27
click at [1383, 457] on span "Filter" at bounding box center [1394, 454] width 23 height 12
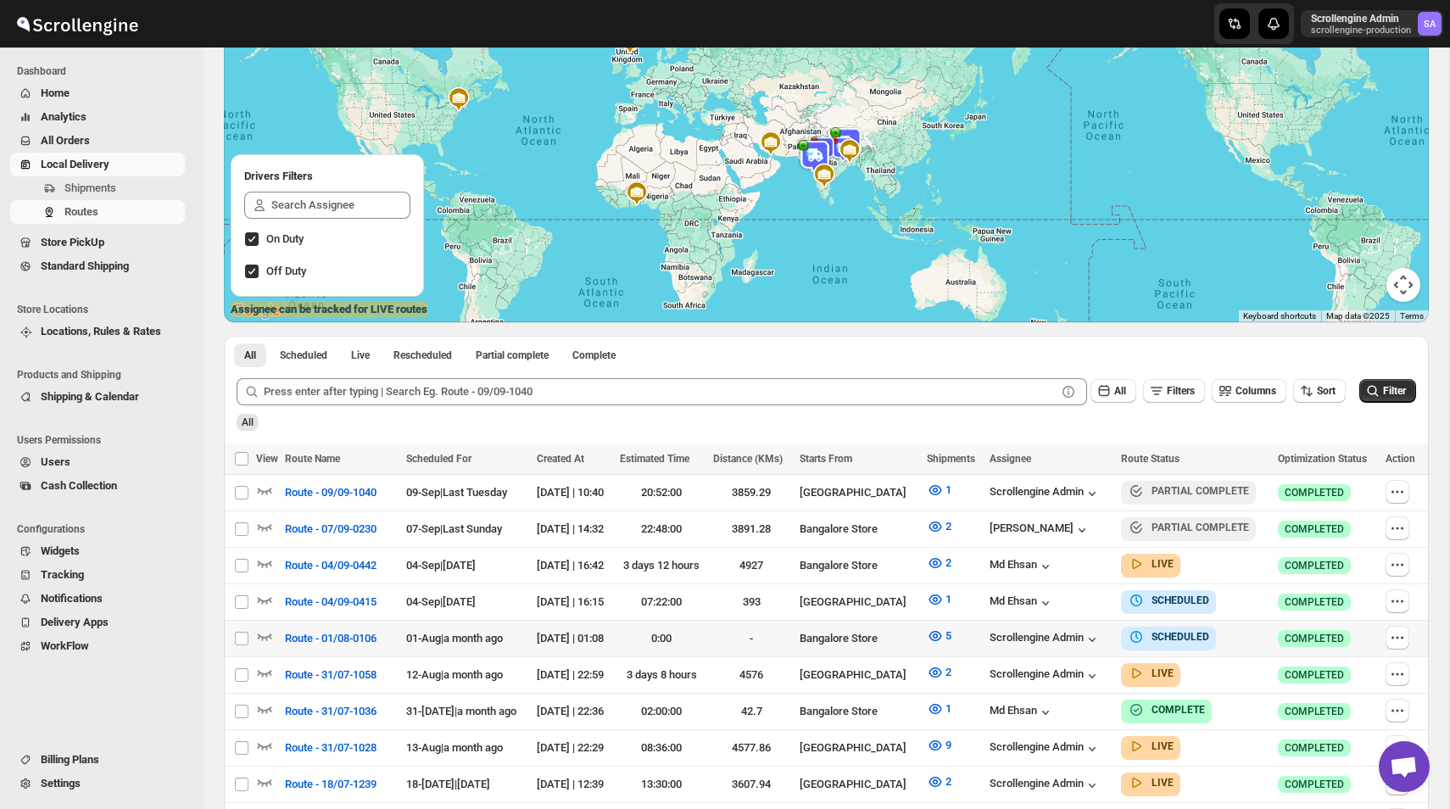
scroll to position [315, 0]
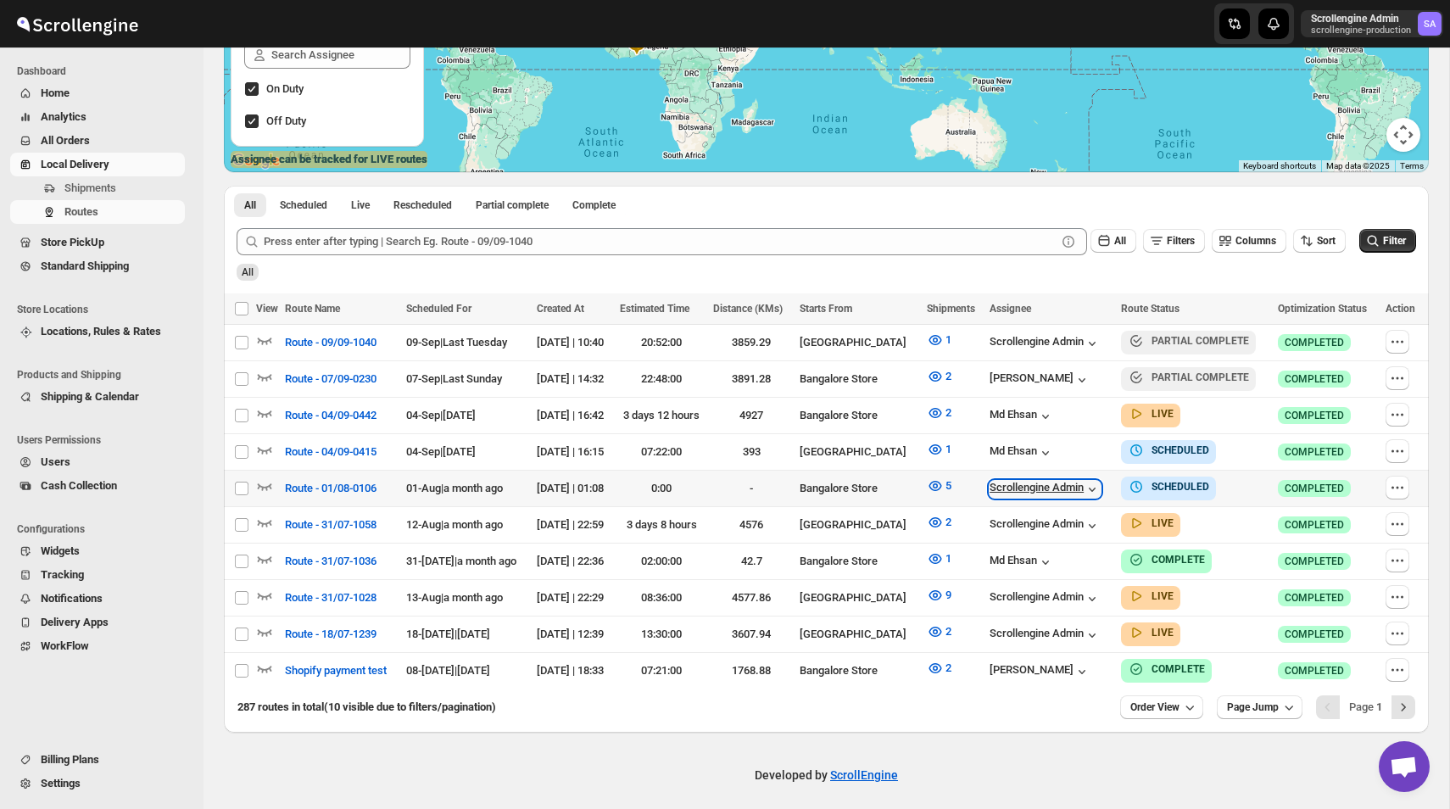
click at [1066, 483] on div "Scrollengine Admin" at bounding box center [1044, 489] width 111 height 17
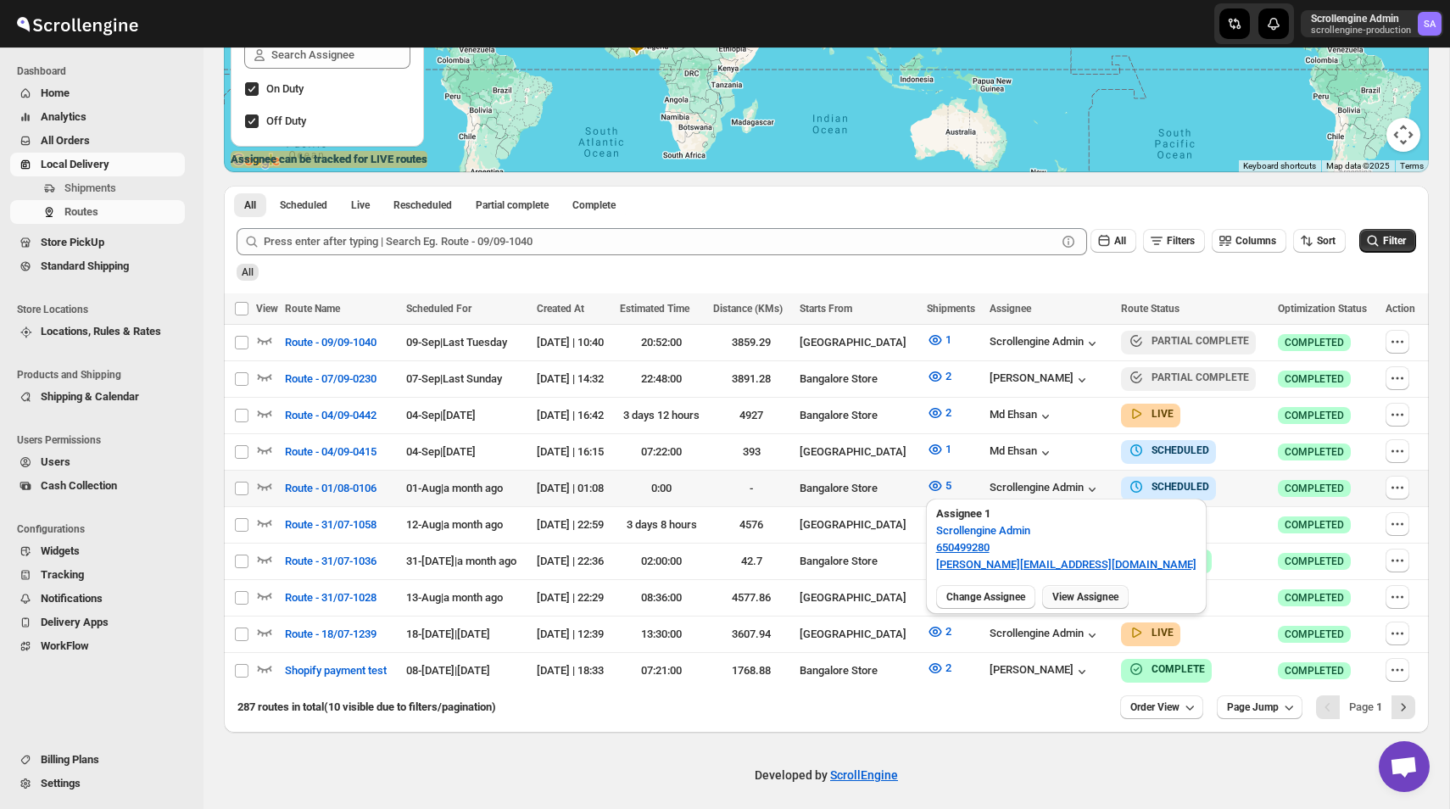
click at [1076, 588] on button "View Assignee" at bounding box center [1085, 597] width 86 height 24
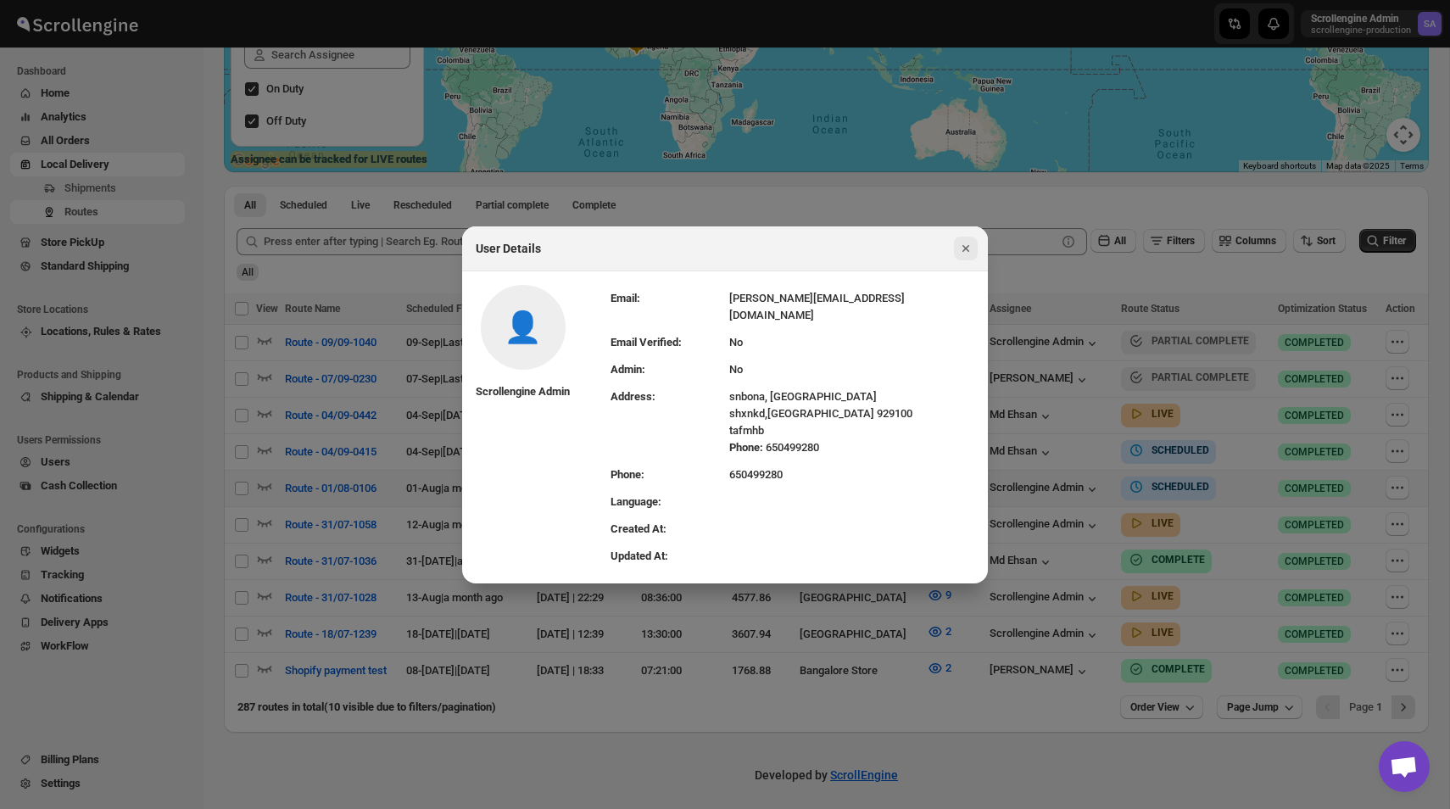
click at [966, 252] on icon "Close" at bounding box center [965, 248] width 7 height 7
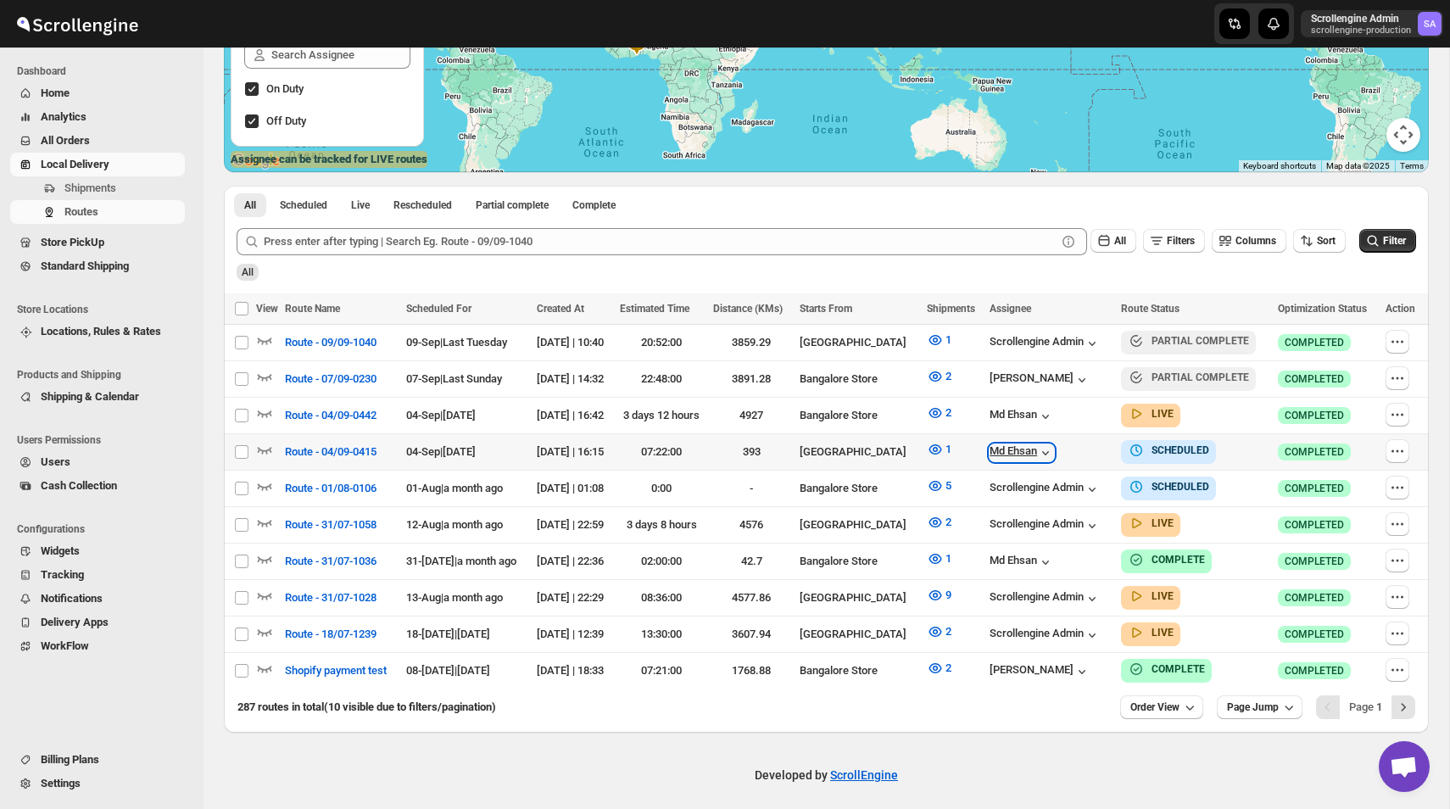
click at [1038, 448] on icon "button" at bounding box center [1045, 452] width 17 height 17
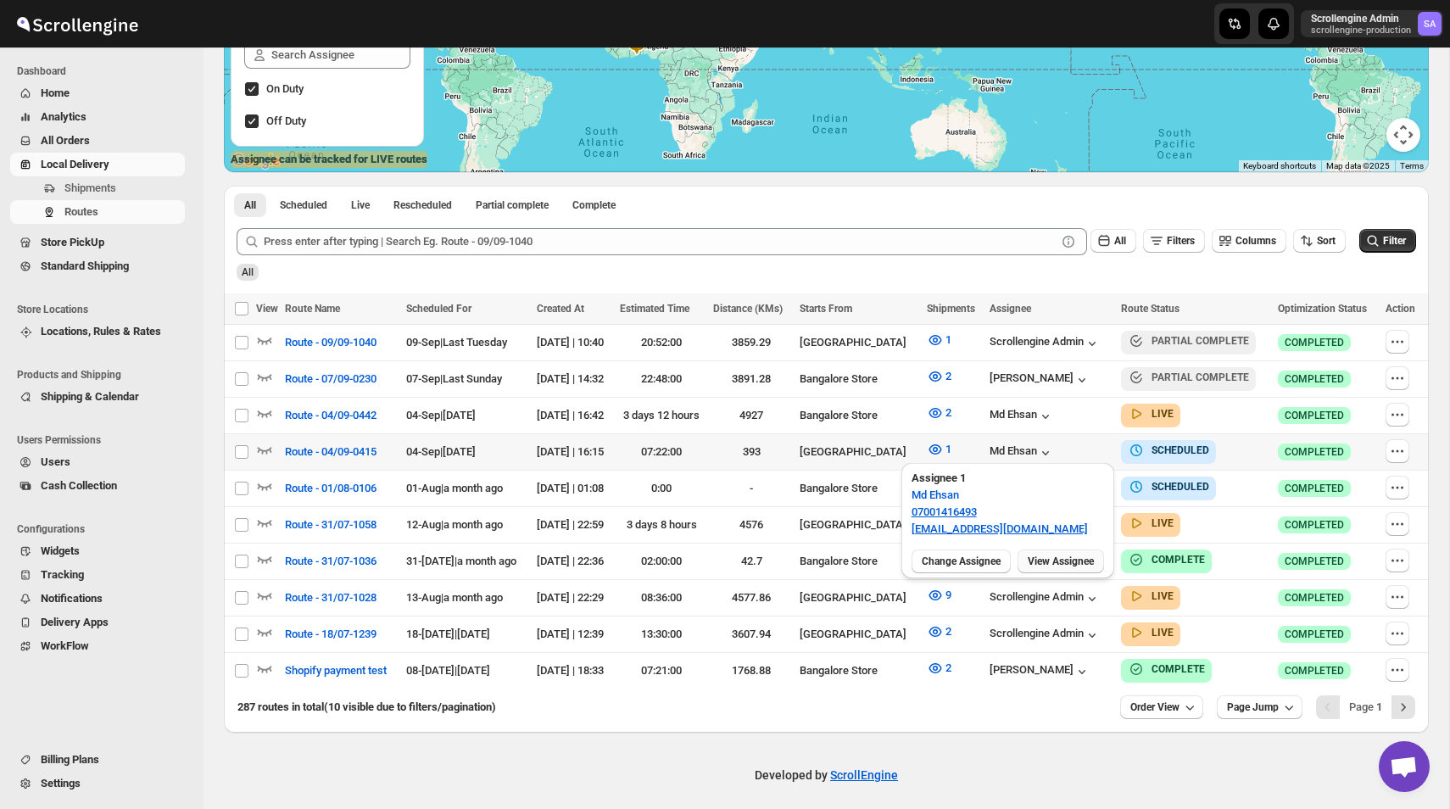
click at [1058, 564] on span "View Assignee" at bounding box center [1060, 561] width 66 height 14
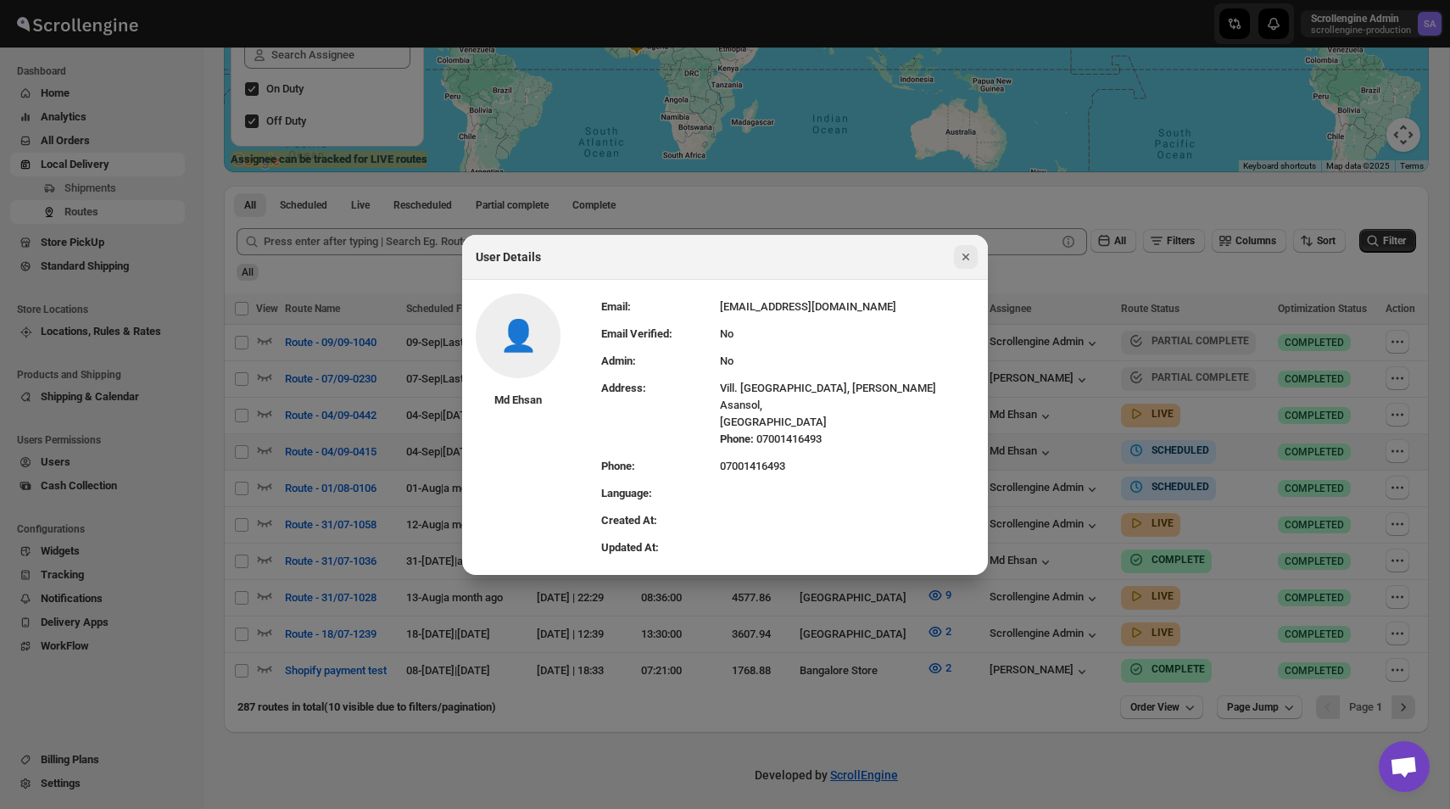
click at [963, 257] on icon "Close" at bounding box center [965, 256] width 17 height 17
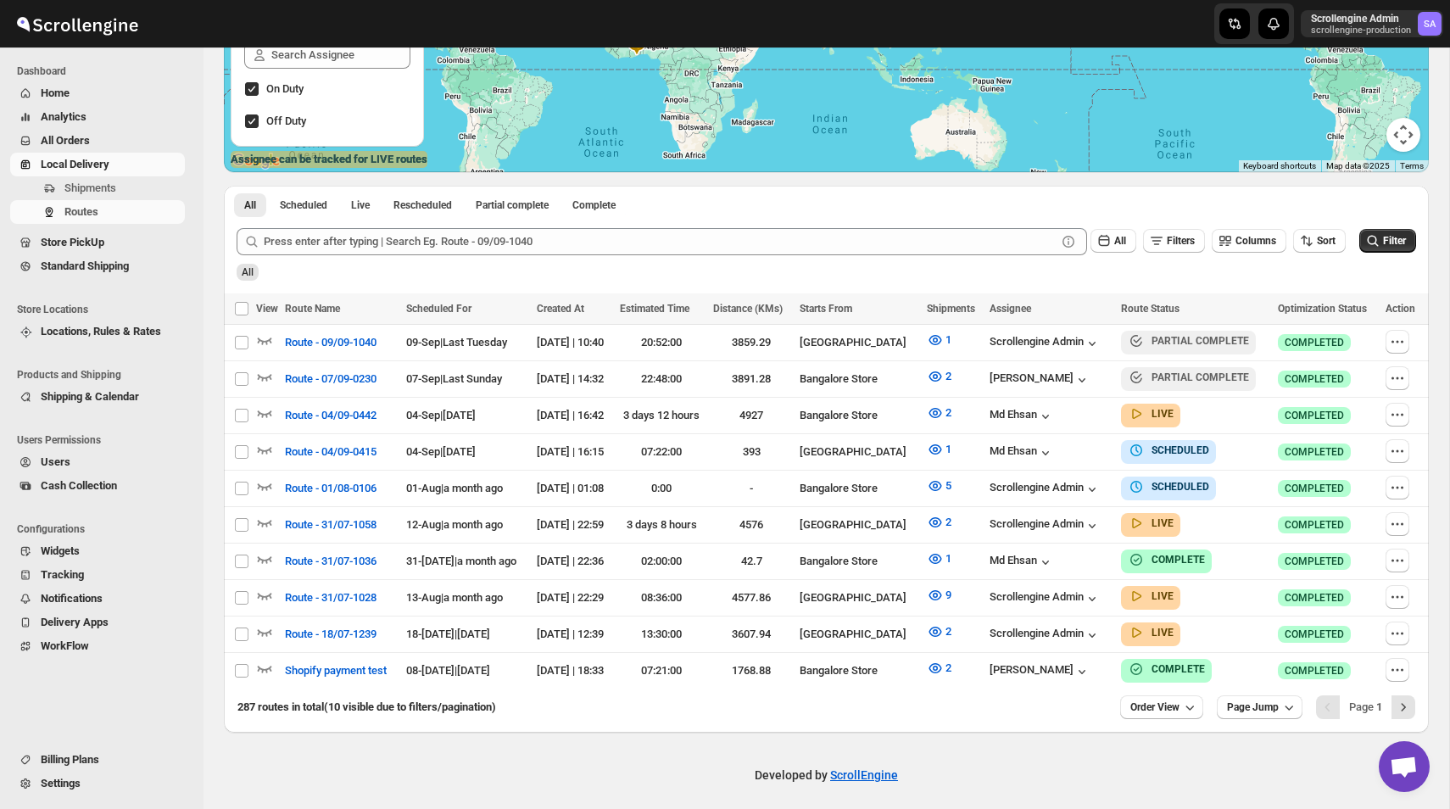
click at [97, 456] on span "Users" at bounding box center [111, 462] width 141 height 17
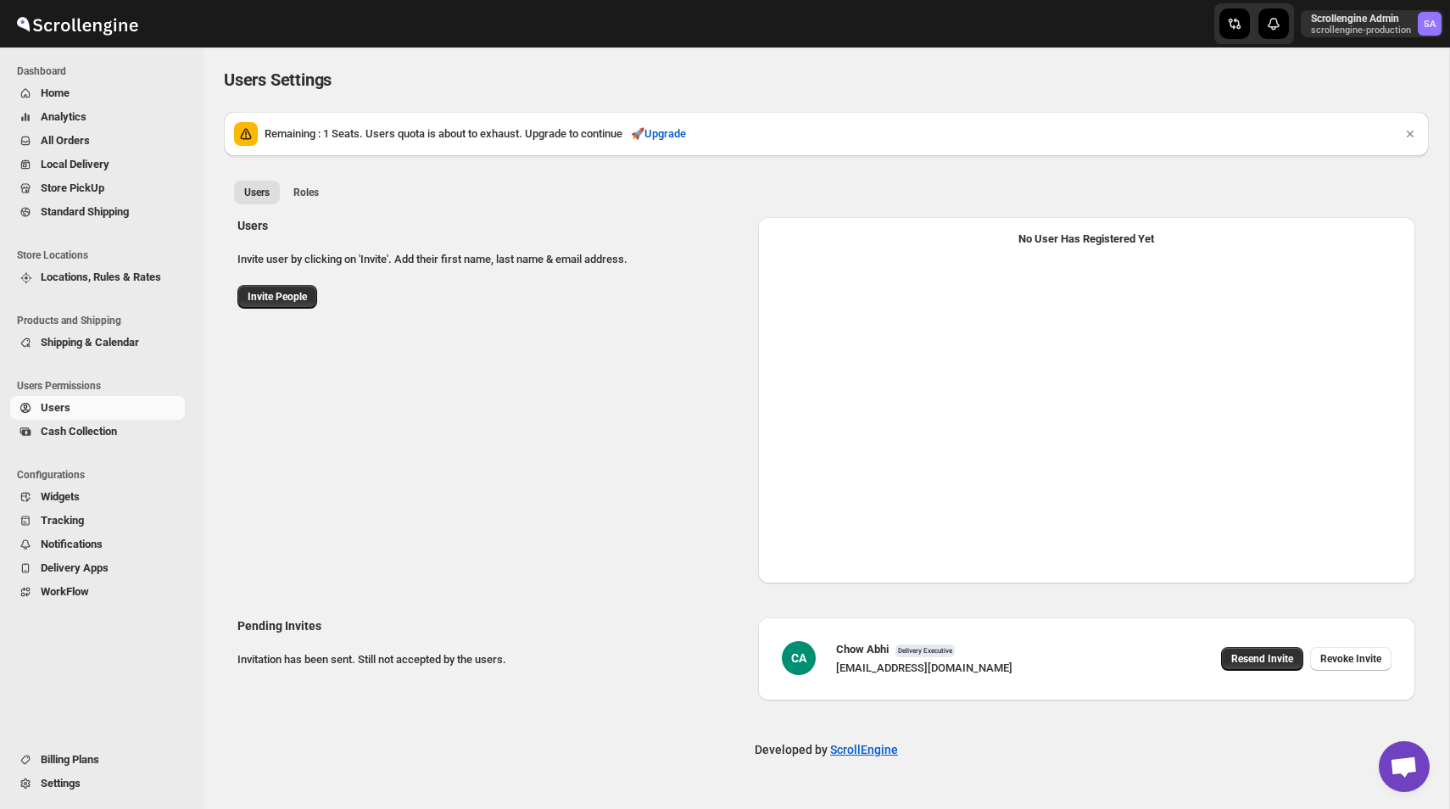
select select "637b767fbaab0276b10c91d5"
select select "637b767fbaab0276b10c91d7"
select select "637b767fbaab0276b10c91d5"
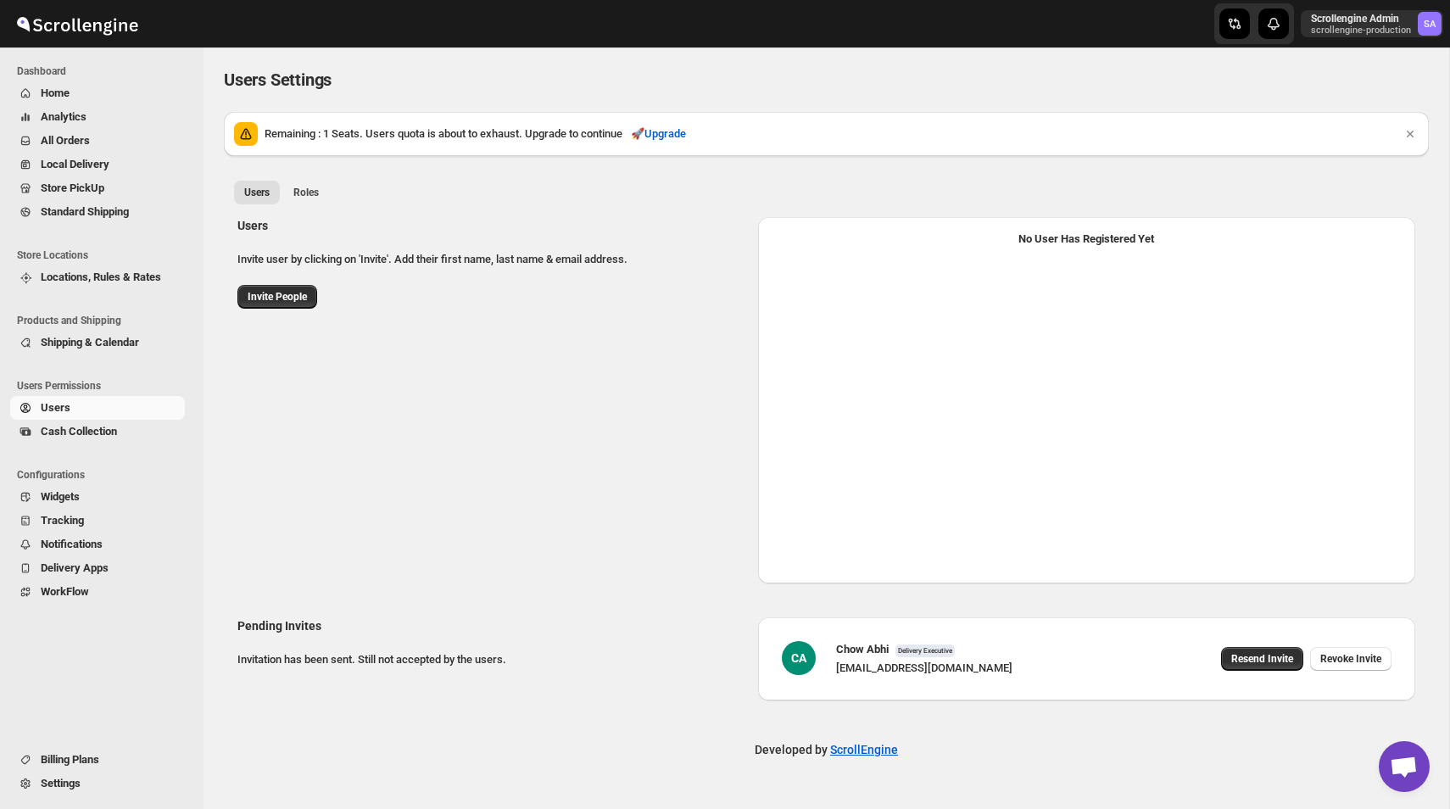
select select "637b767fbaab0276b10c91d5"
select select "637b767fbaab0276b10c91d7"
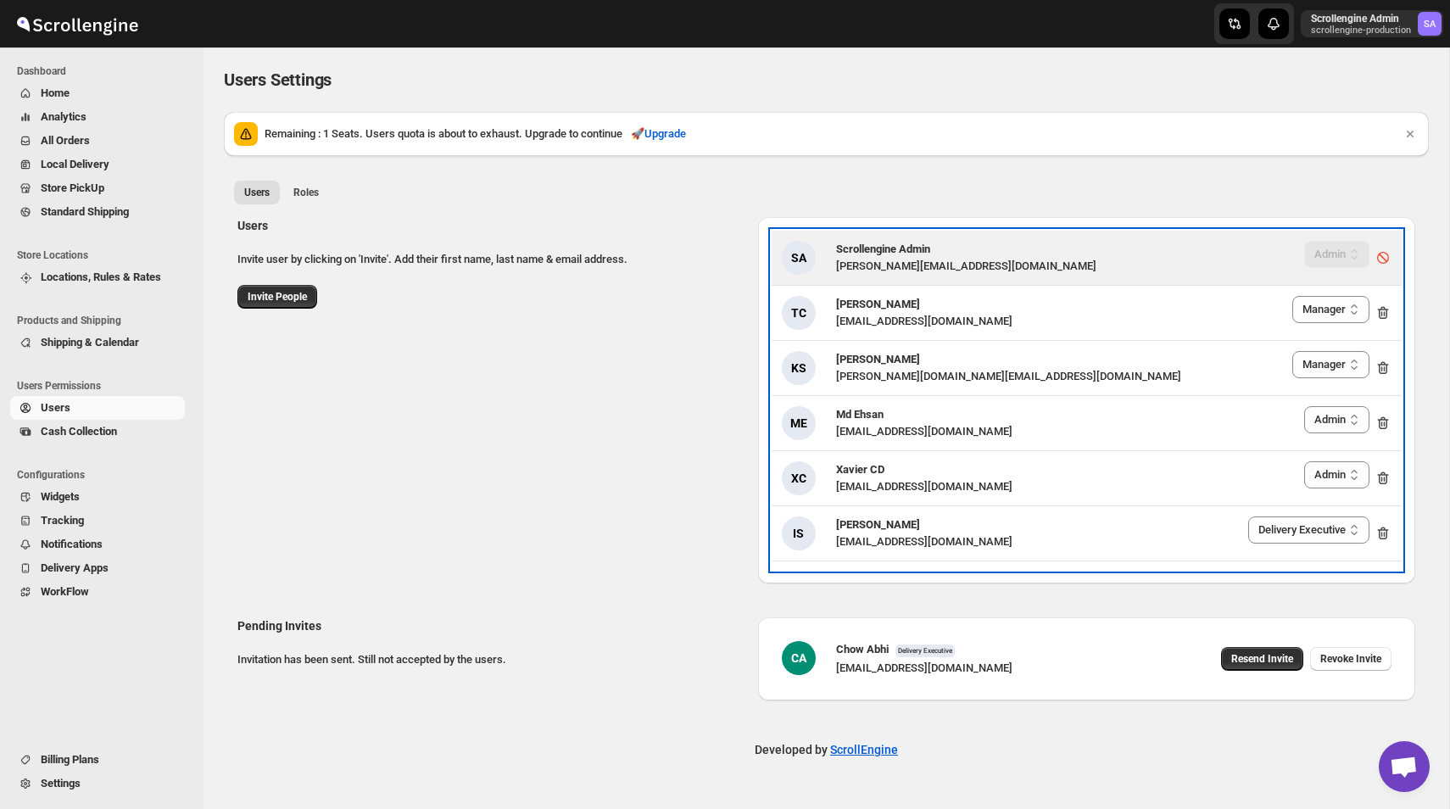
click at [958, 268] on div "[PERSON_NAME][EMAIL_ADDRESS][DOMAIN_NAME]" at bounding box center [966, 266] width 260 height 17
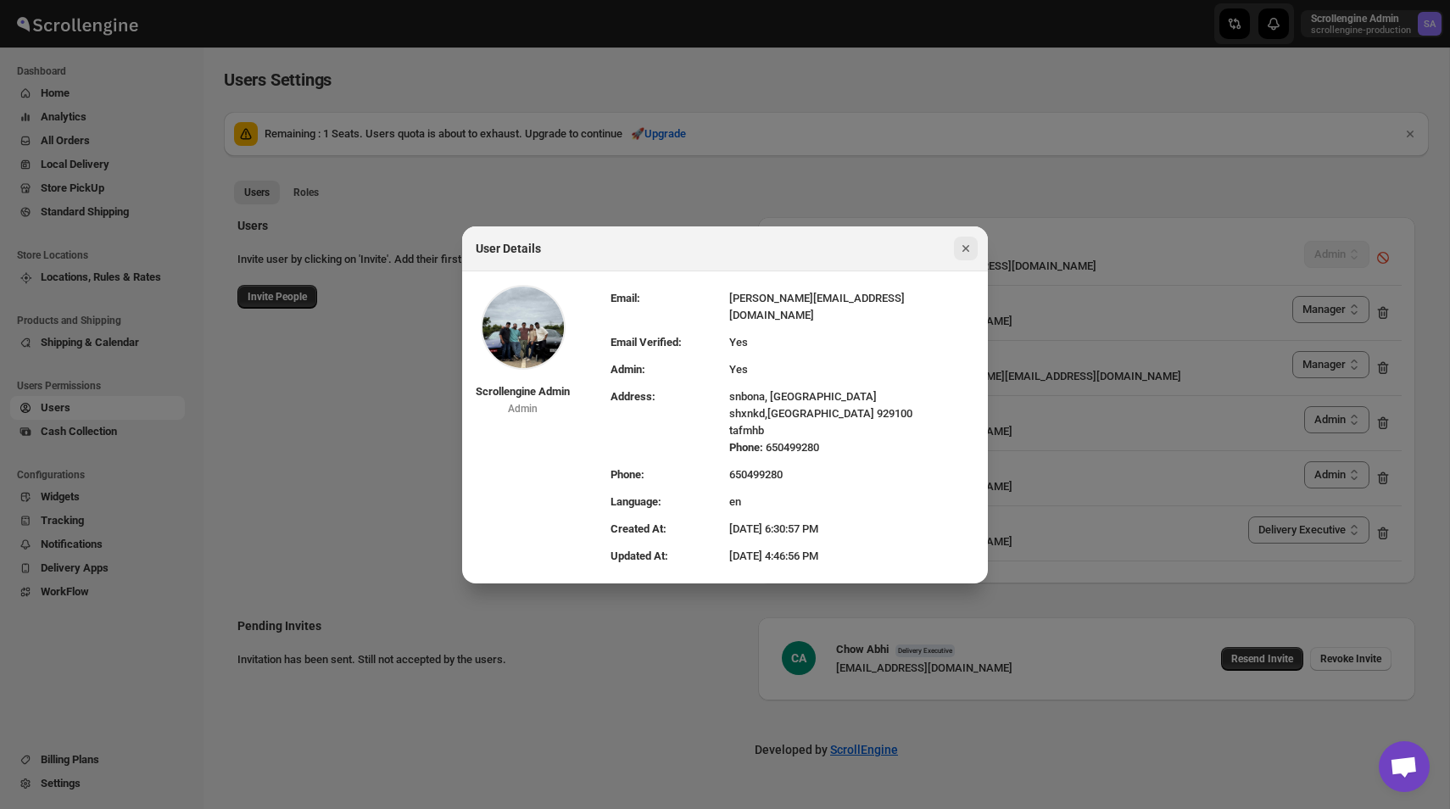
click at [966, 252] on icon "Close" at bounding box center [965, 248] width 7 height 7
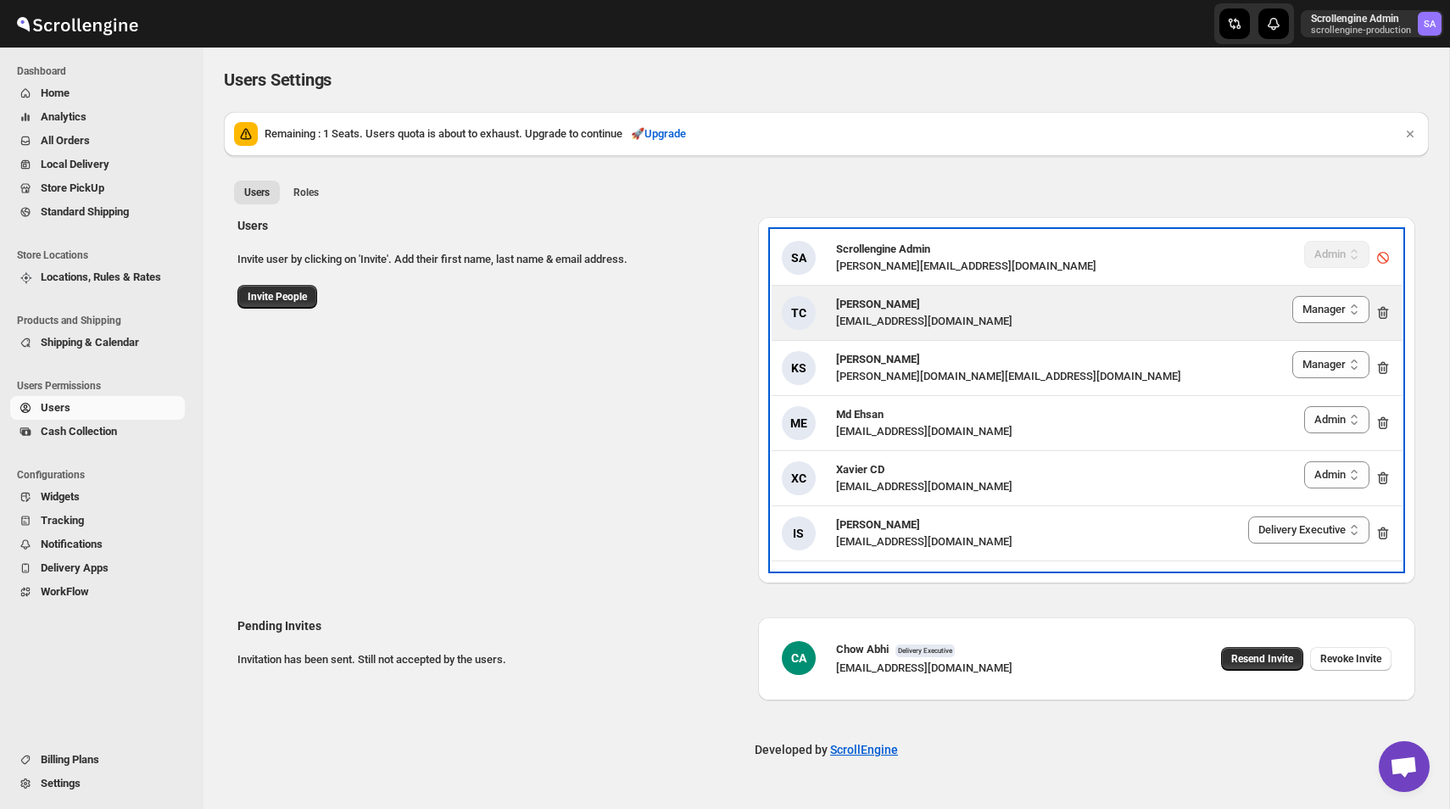
click at [1004, 308] on div "TC [PERSON_NAME] [EMAIL_ADDRESS][DOMAIN_NAME] Delivery Executive Manager Admin …" at bounding box center [1086, 313] width 609 height 34
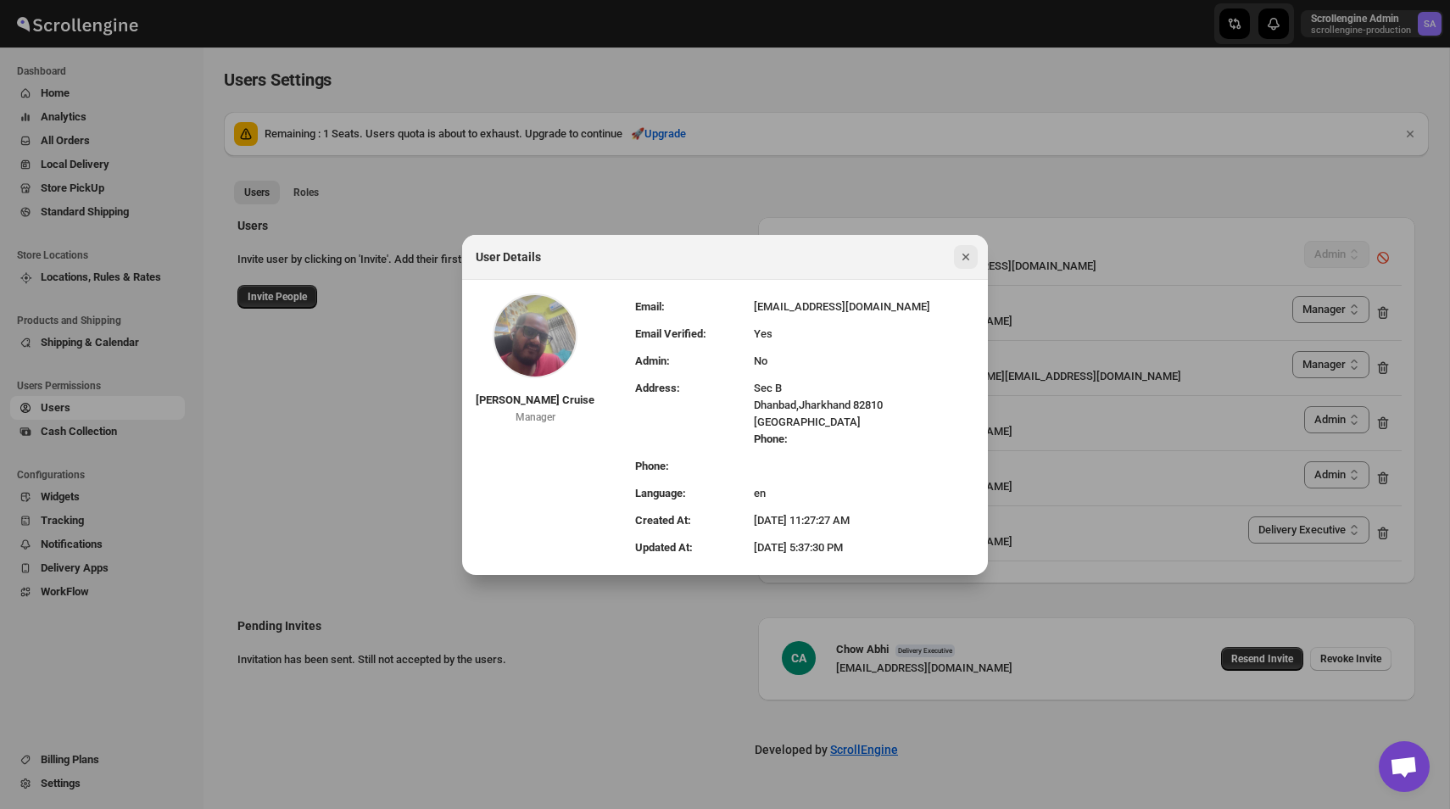
click at [962, 260] on icon "Close" at bounding box center [965, 256] width 17 height 17
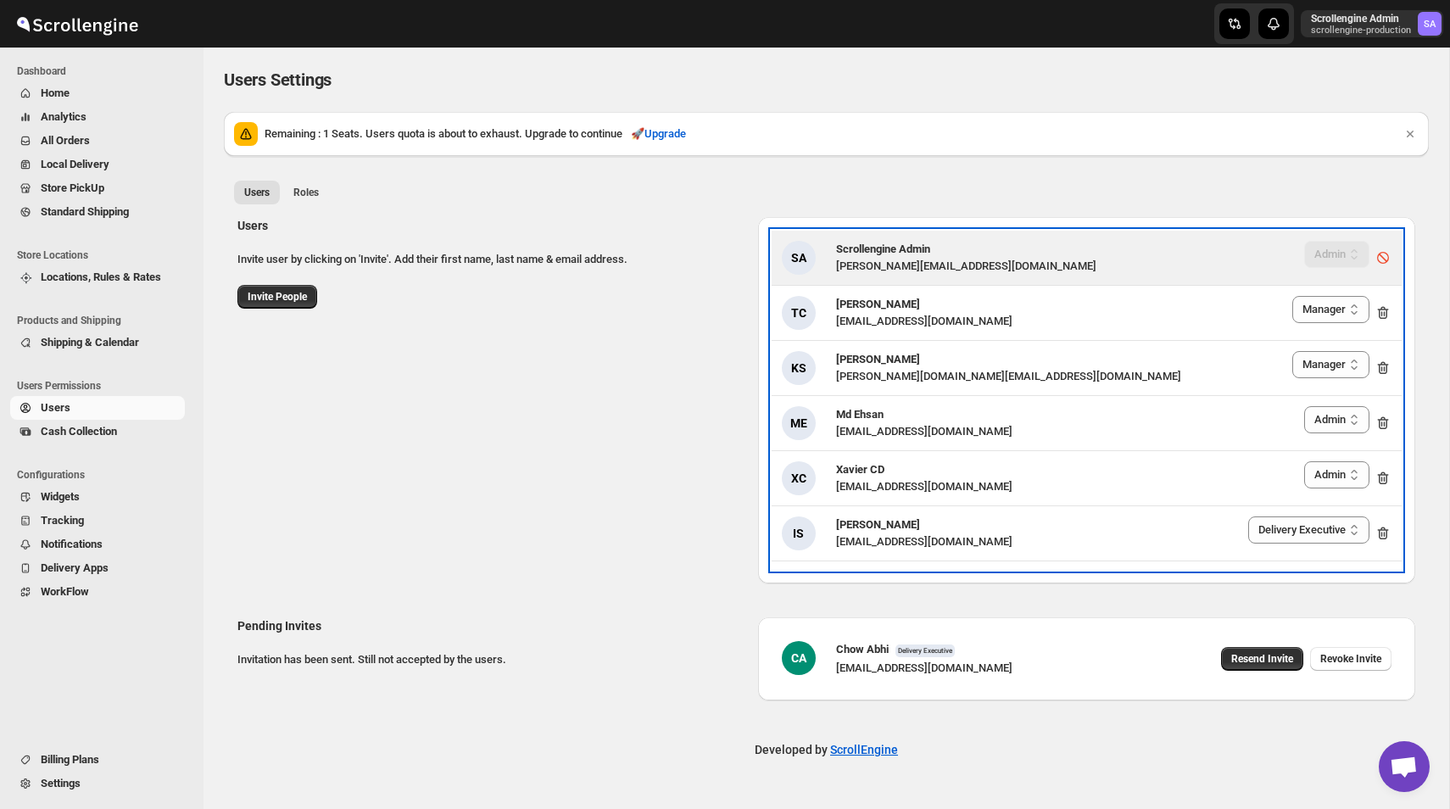
click at [1018, 241] on div "SA Scrollengine Admin nawneet.sharma@outlook.com Delivery Executive Manager Adm…" at bounding box center [1086, 258] width 609 height 34
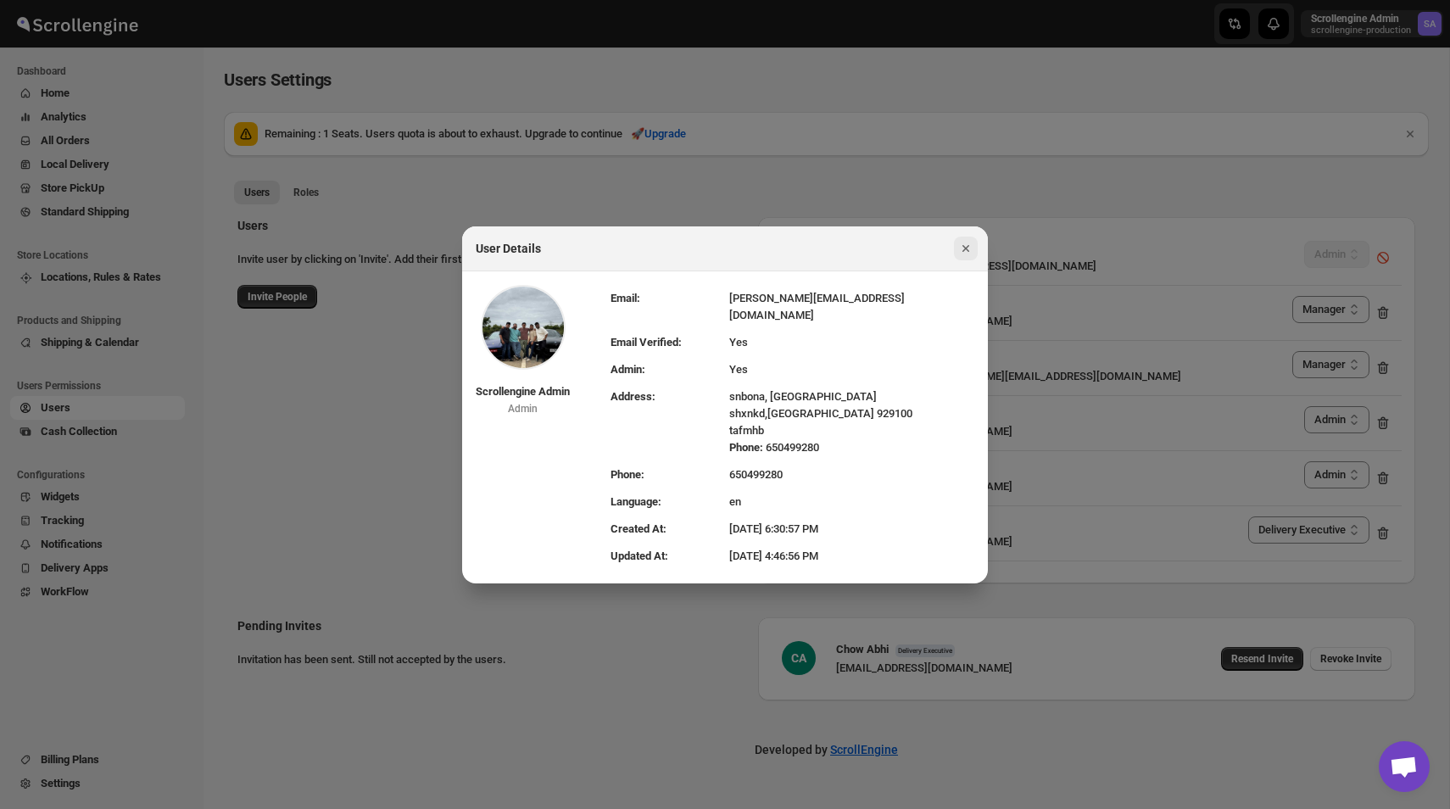
click at [959, 257] on icon "Close" at bounding box center [965, 248] width 17 height 17
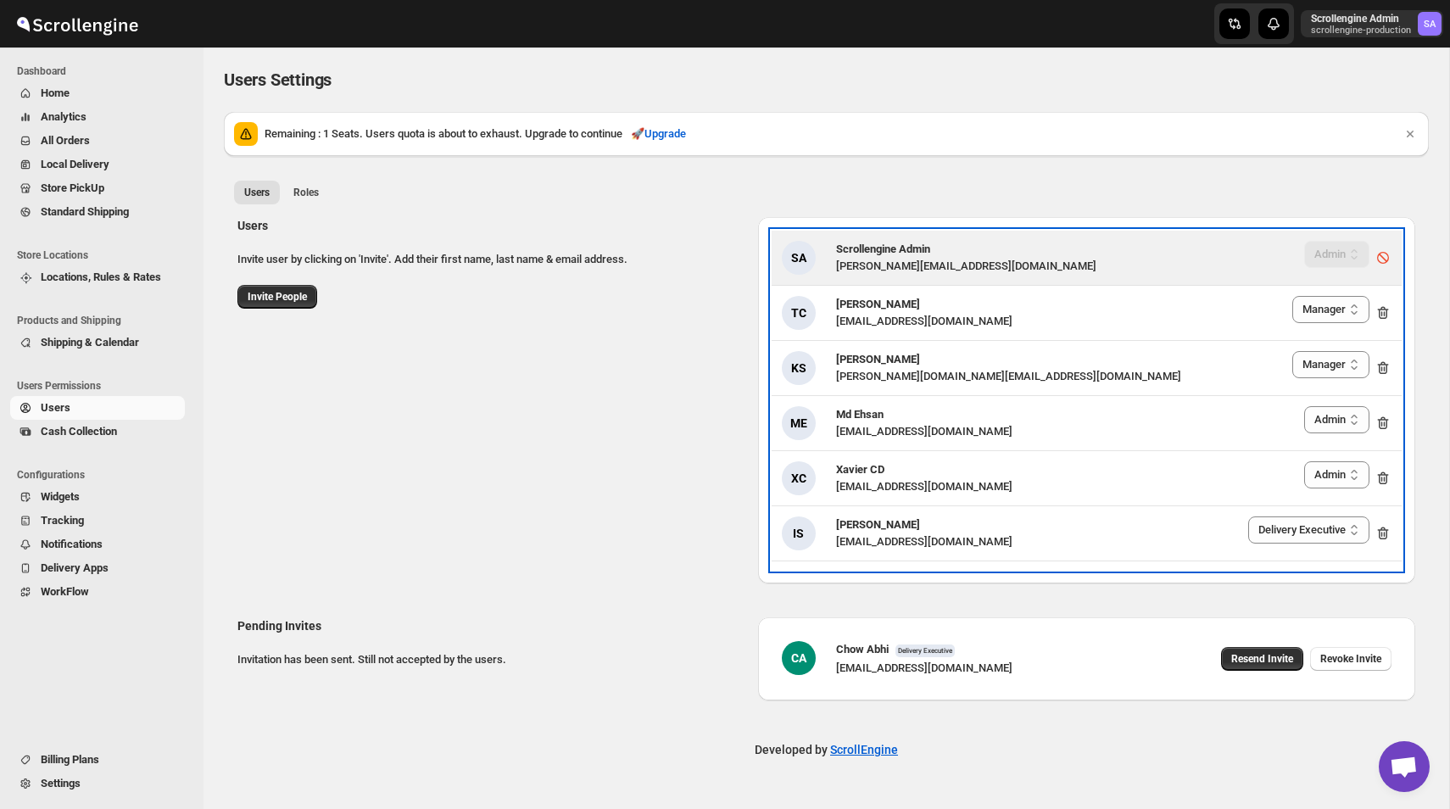
click at [1014, 264] on div "SA Scrollengine Admin nawneet.sharma@outlook.com Delivery Executive Manager Adm…" at bounding box center [1086, 258] width 609 height 34
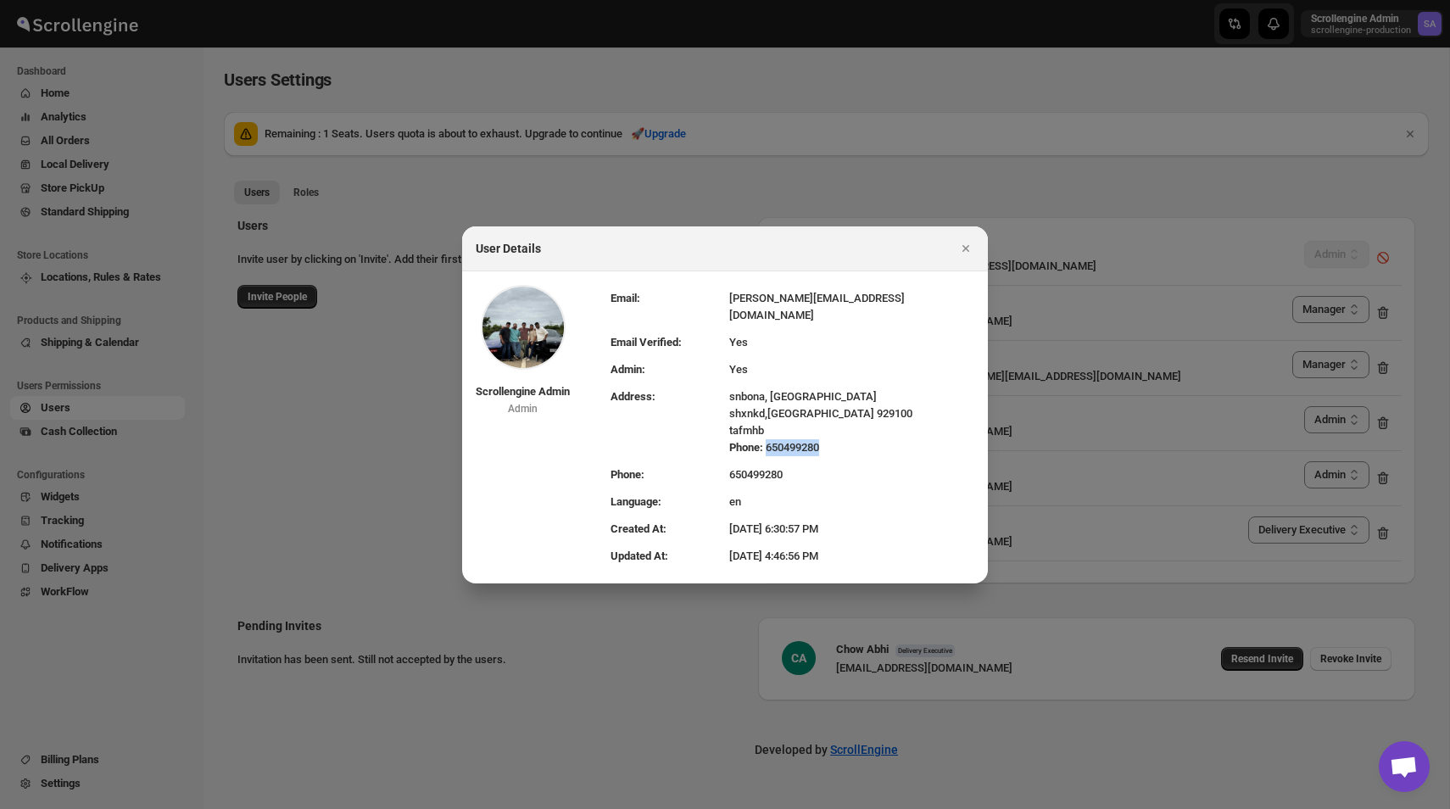
drag, startPoint x: 779, startPoint y: 436, endPoint x: 848, endPoint y: 435, distance: 68.7
click at [848, 439] on div "Phone: [PHONE_NUMBER]" at bounding box center [851, 447] width 245 height 17
drag, startPoint x: 620, startPoint y: 388, endPoint x: 681, endPoint y: 388, distance: 60.2
click at [681, 388] on td "Address:" at bounding box center [669, 422] width 119 height 78
drag, startPoint x: 736, startPoint y: 466, endPoint x: 838, endPoint y: 466, distance: 102.6
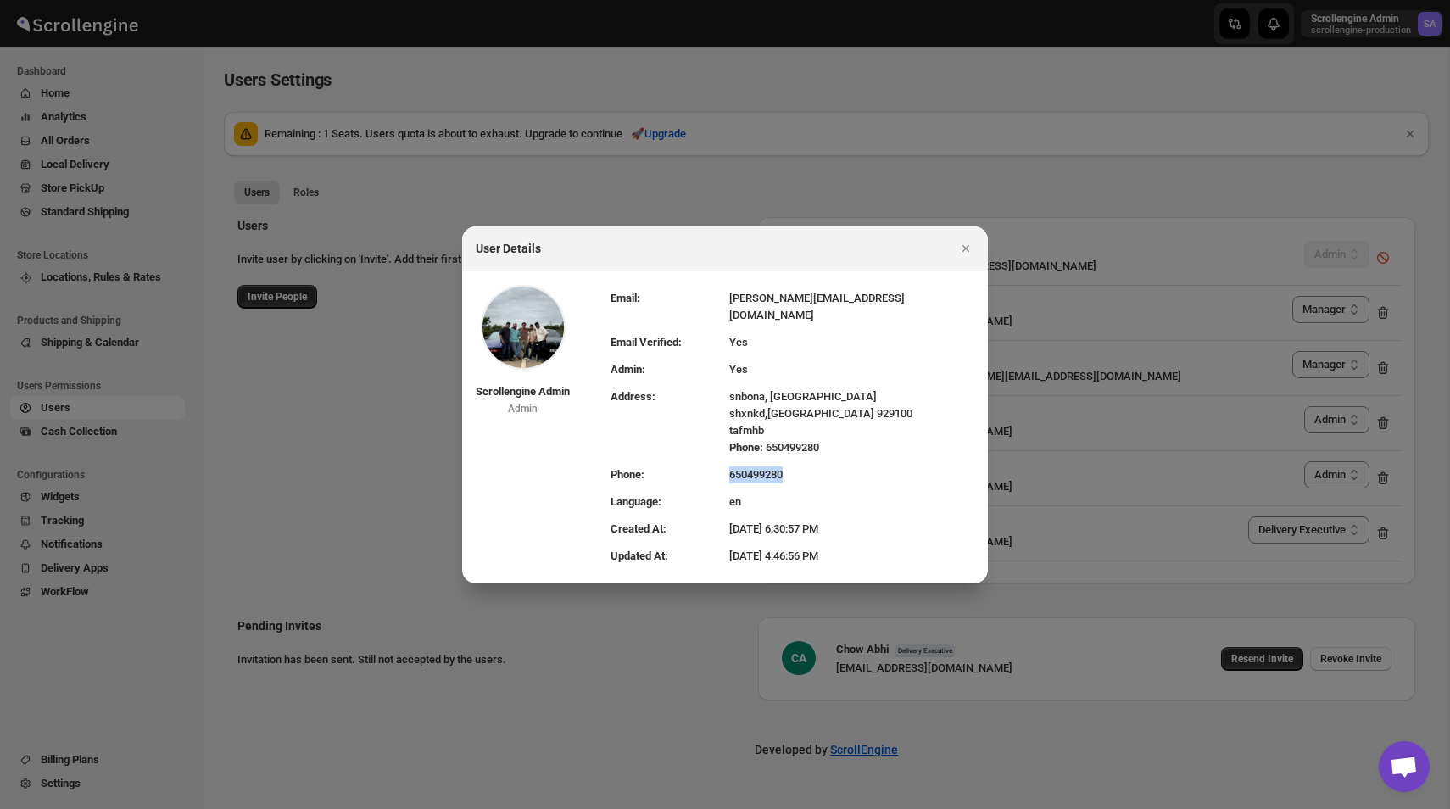
click at [838, 466] on tr "Phone: 650499280" at bounding box center [792, 474] width 364 height 27
click at [961, 257] on icon "Close" at bounding box center [965, 248] width 17 height 17
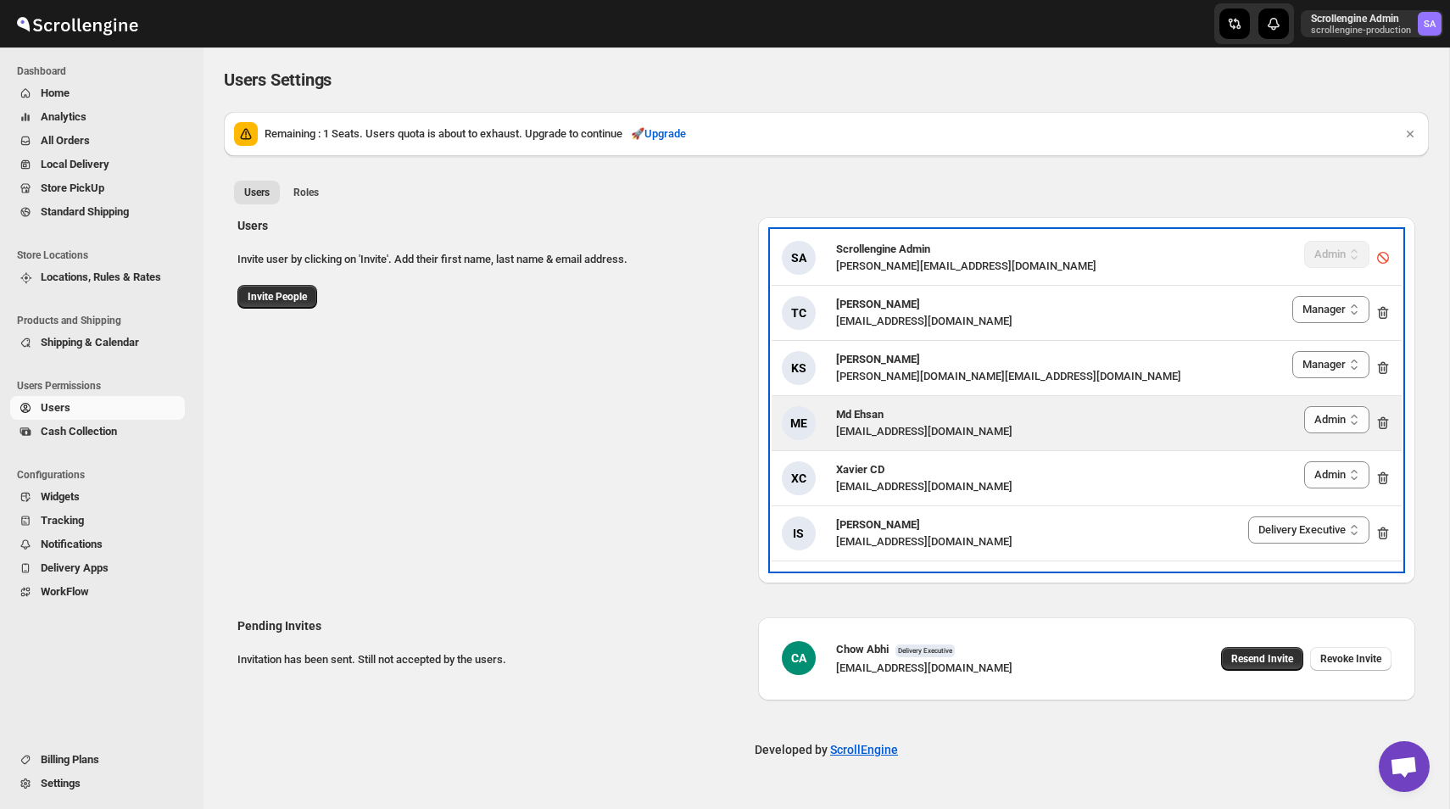
click at [966, 425] on div "[EMAIL_ADDRESS][DOMAIN_NAME]" at bounding box center [924, 431] width 176 height 17
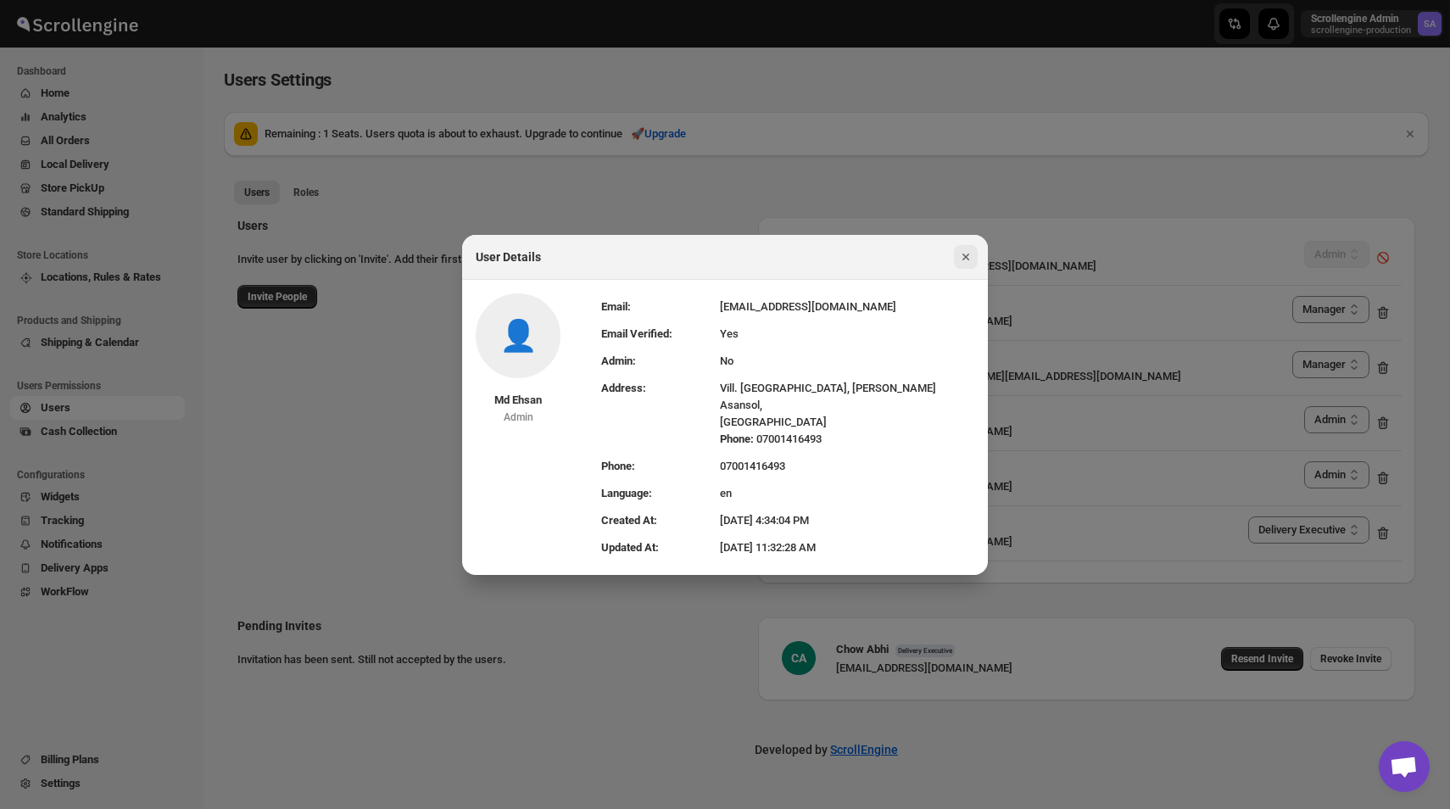
click at [957, 267] on button "Close" at bounding box center [966, 257] width 24 height 24
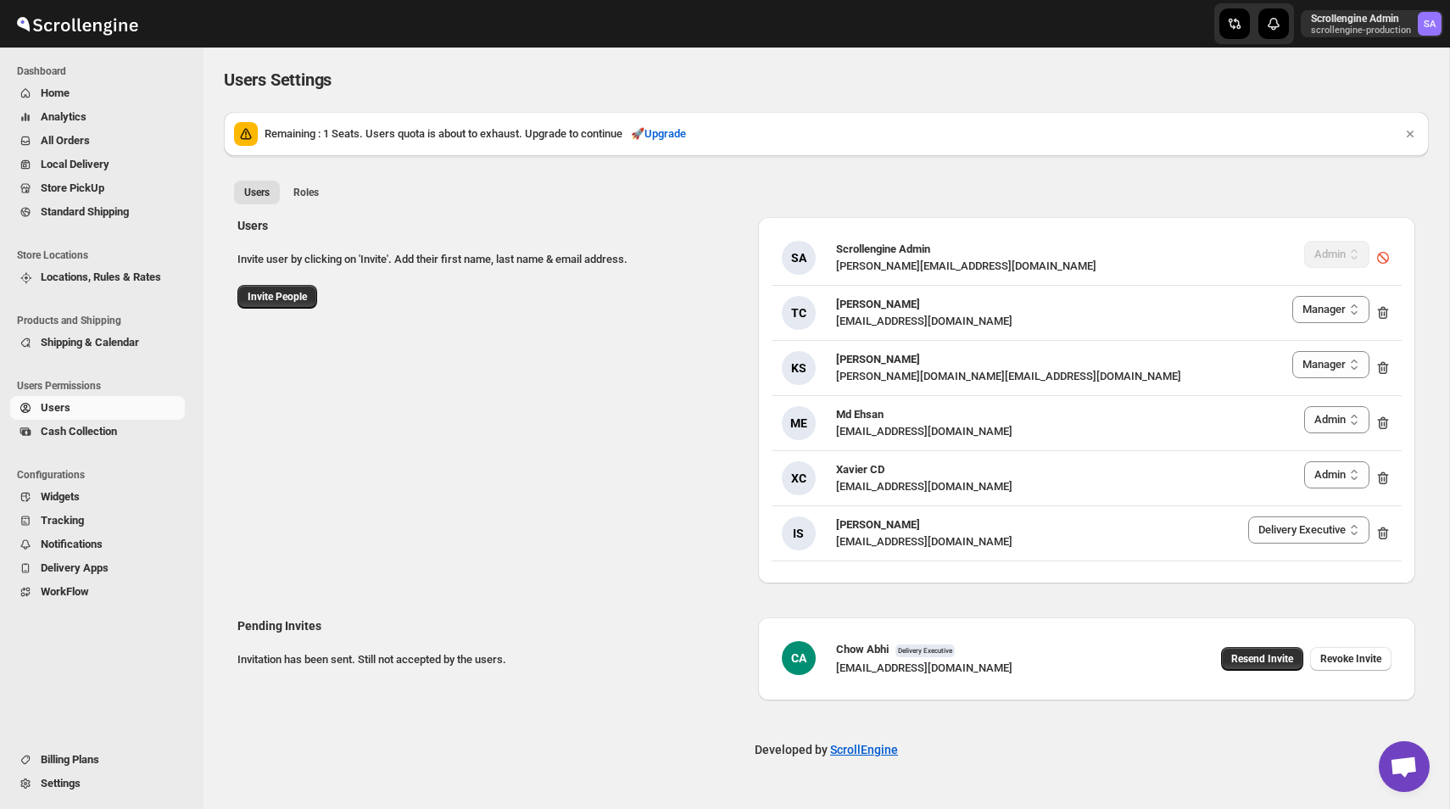
click at [90, 142] on span "All Orders" at bounding box center [65, 140] width 49 height 13
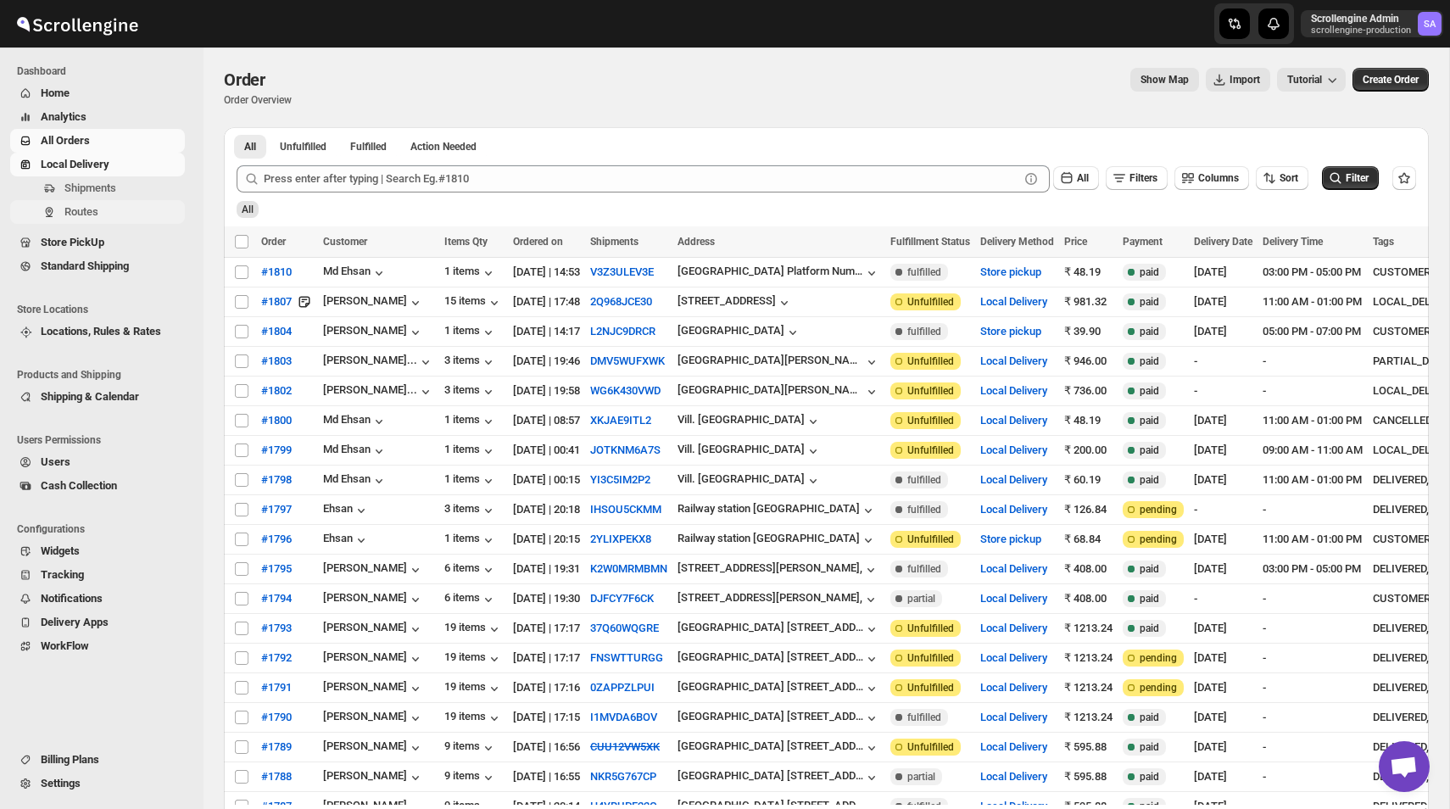
click at [86, 210] on span "Routes" at bounding box center [81, 211] width 34 height 13
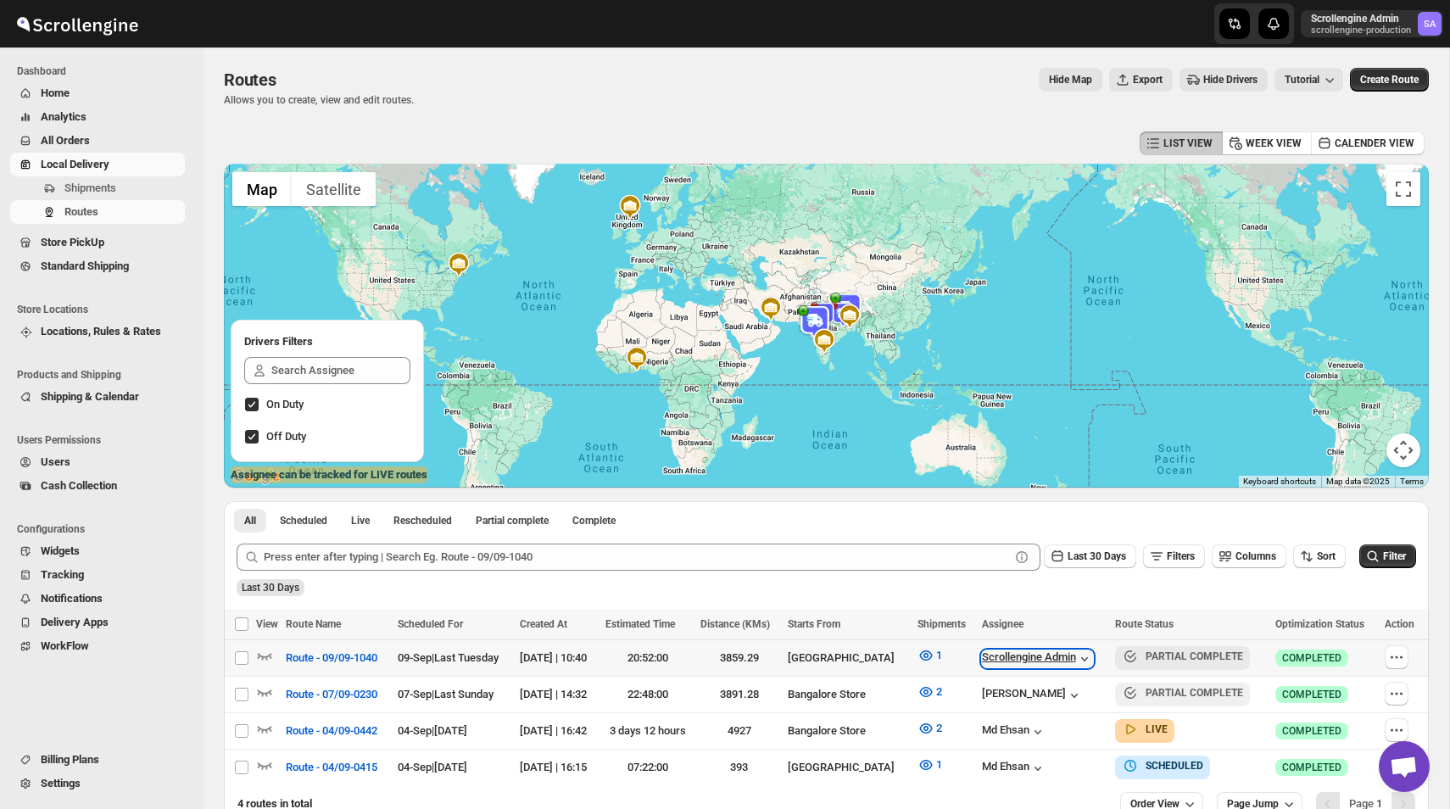
click at [1072, 656] on div "Scrollengine Admin" at bounding box center [1037, 658] width 111 height 17
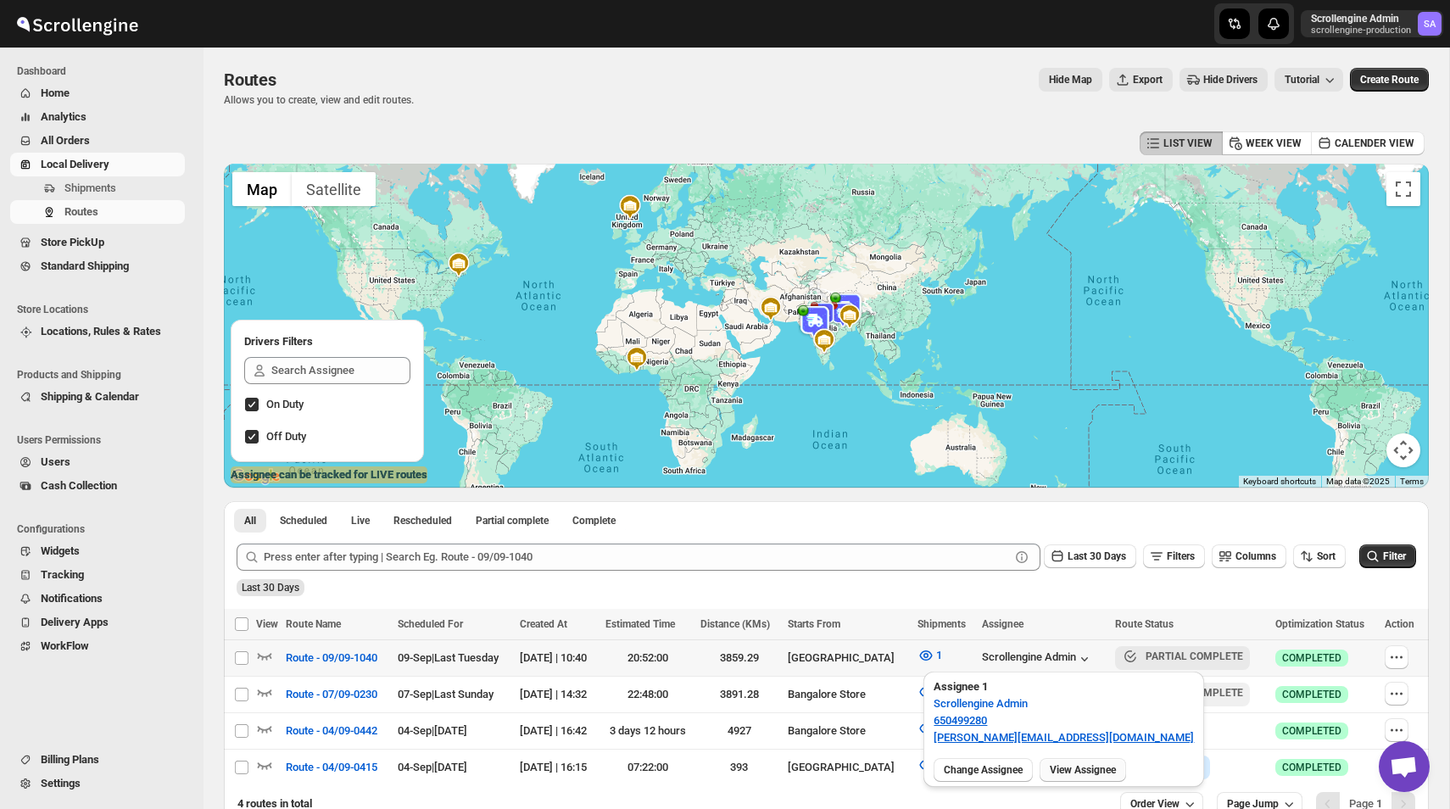
click at [1097, 767] on span "View Assignee" at bounding box center [1082, 770] width 66 height 14
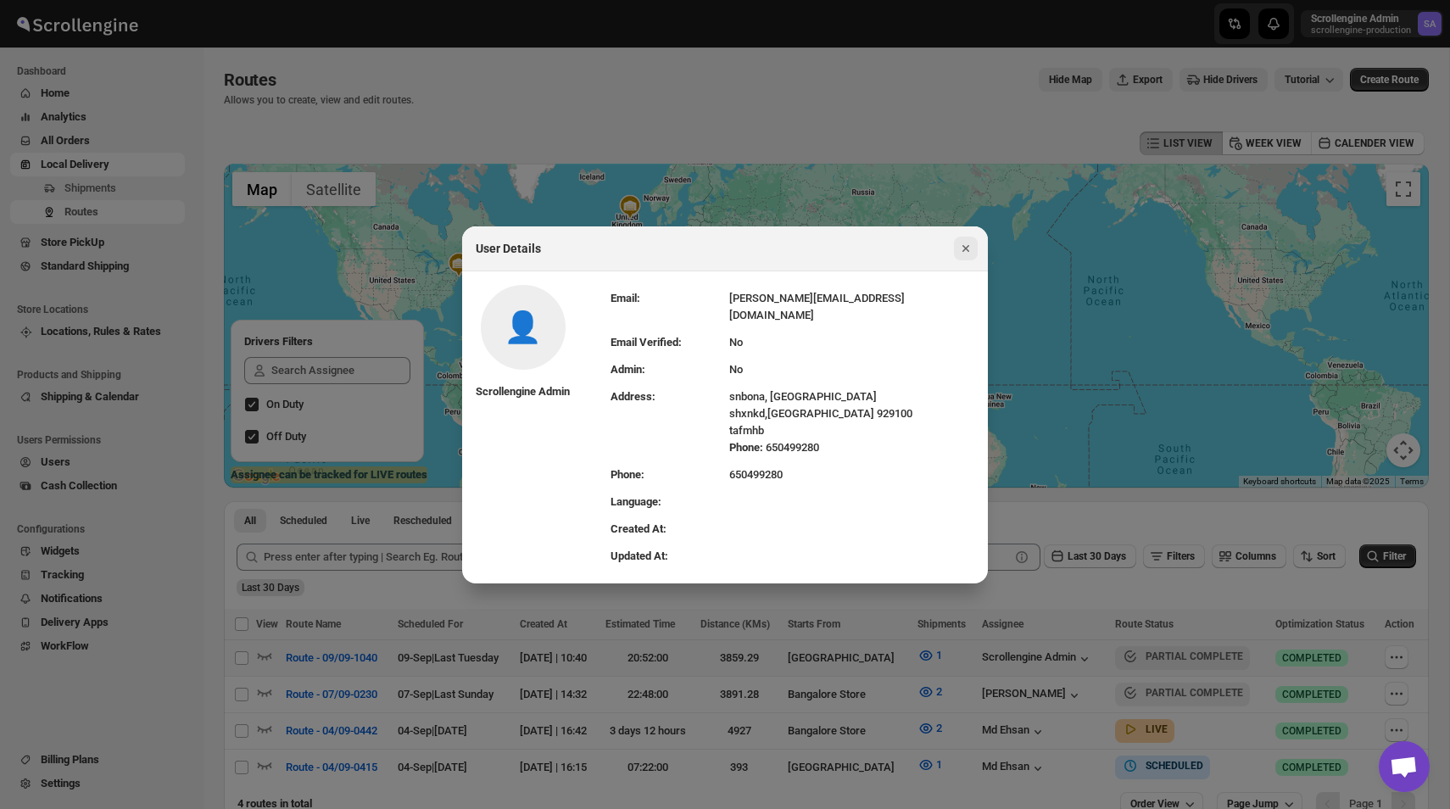
click at [957, 255] on icon "Close" at bounding box center [965, 248] width 17 height 17
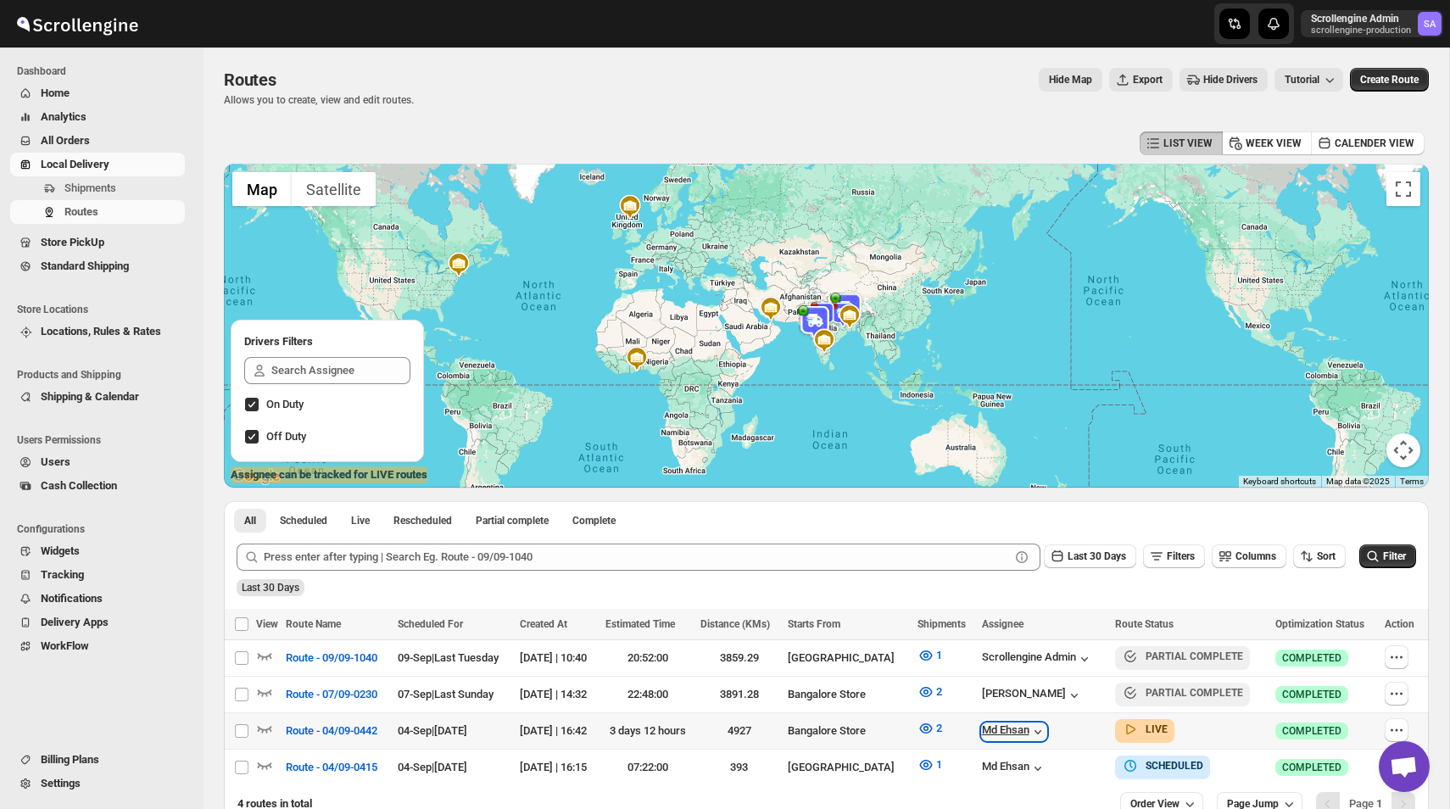
click at [1038, 727] on icon "button" at bounding box center [1037, 731] width 17 height 17
click at [1027, 736] on div "Md Ehsan" at bounding box center [1014, 731] width 64 height 17
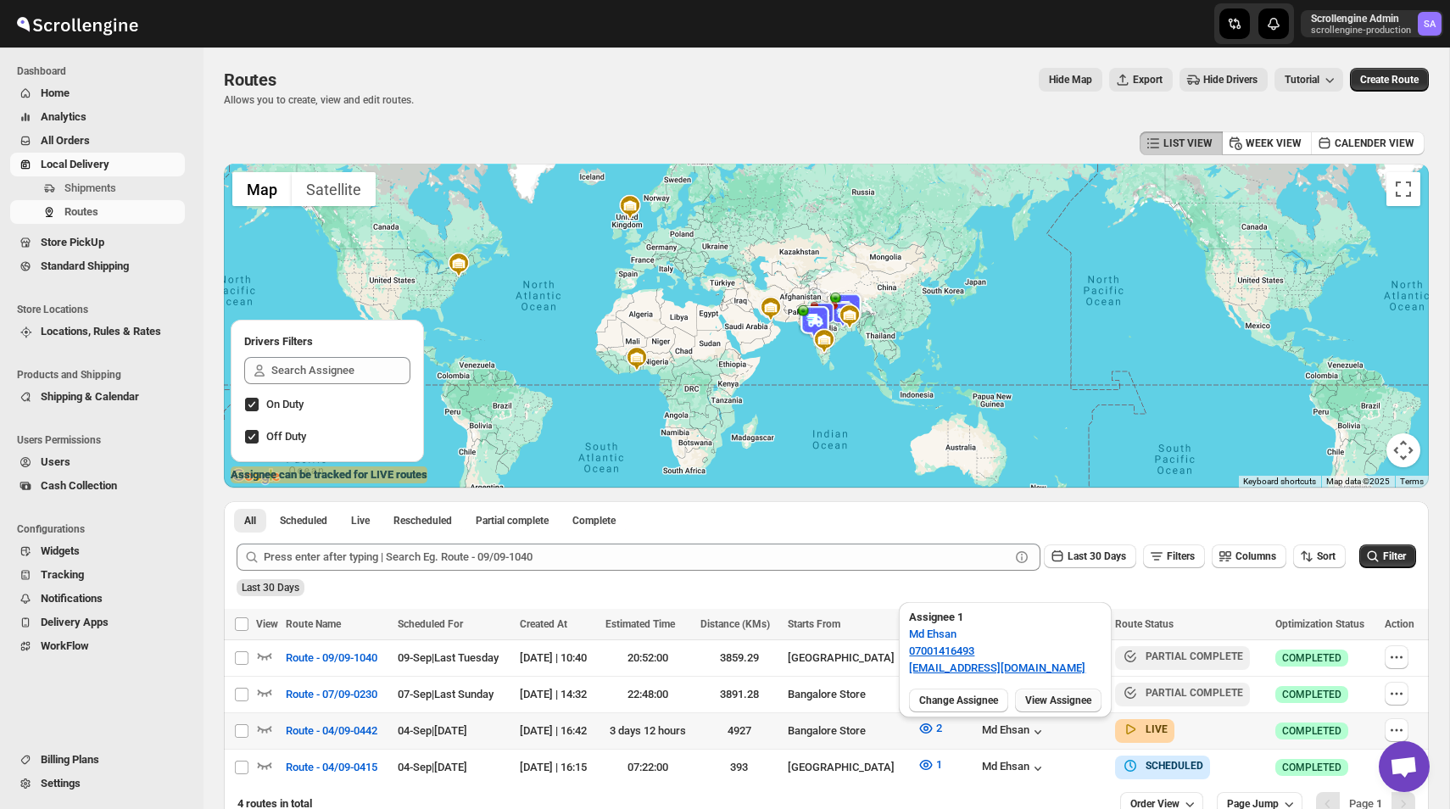
click at [1068, 703] on span "View Assignee" at bounding box center [1058, 700] width 66 height 14
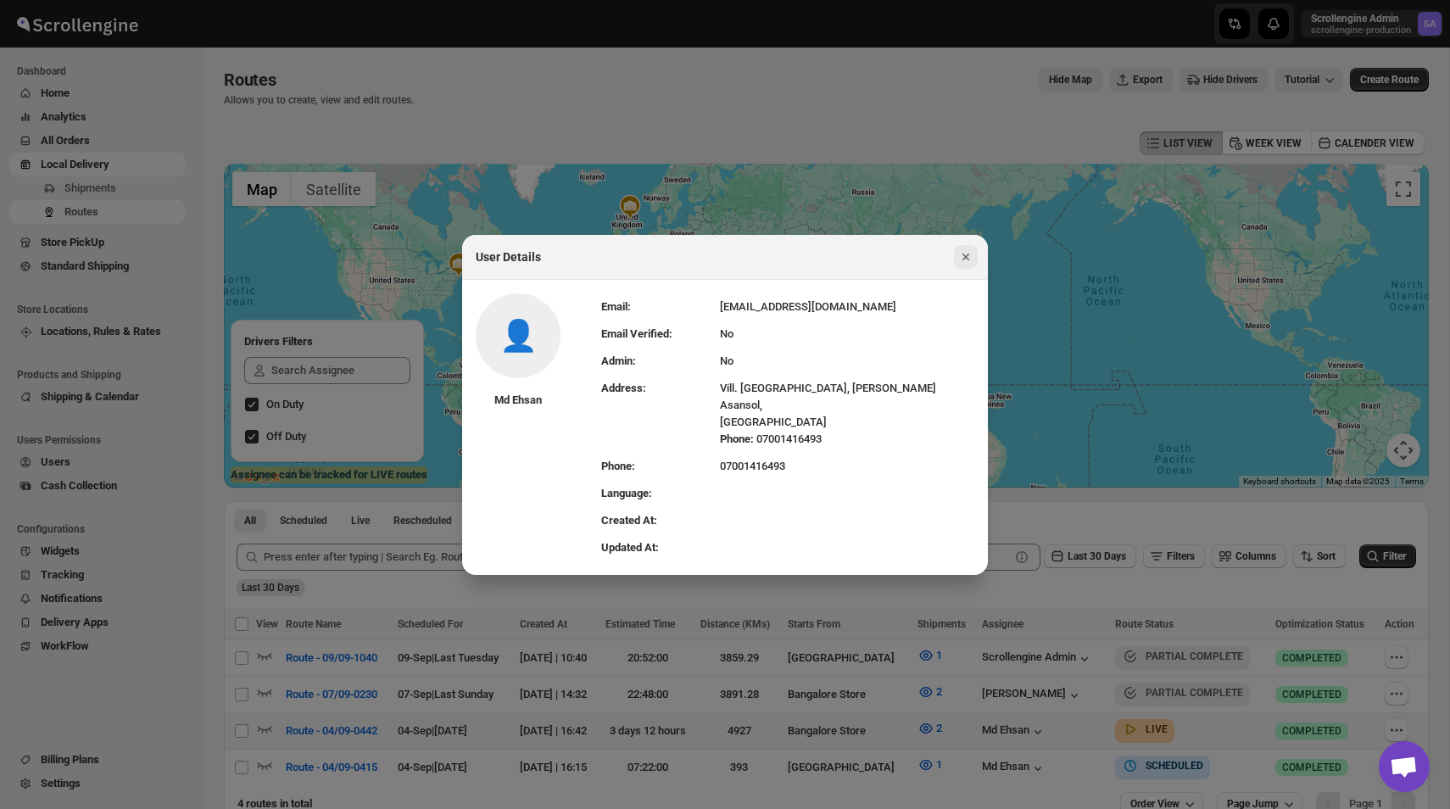
click at [963, 262] on icon "Close" at bounding box center [965, 256] width 17 height 17
